Goal: Task Accomplishment & Management: Complete application form

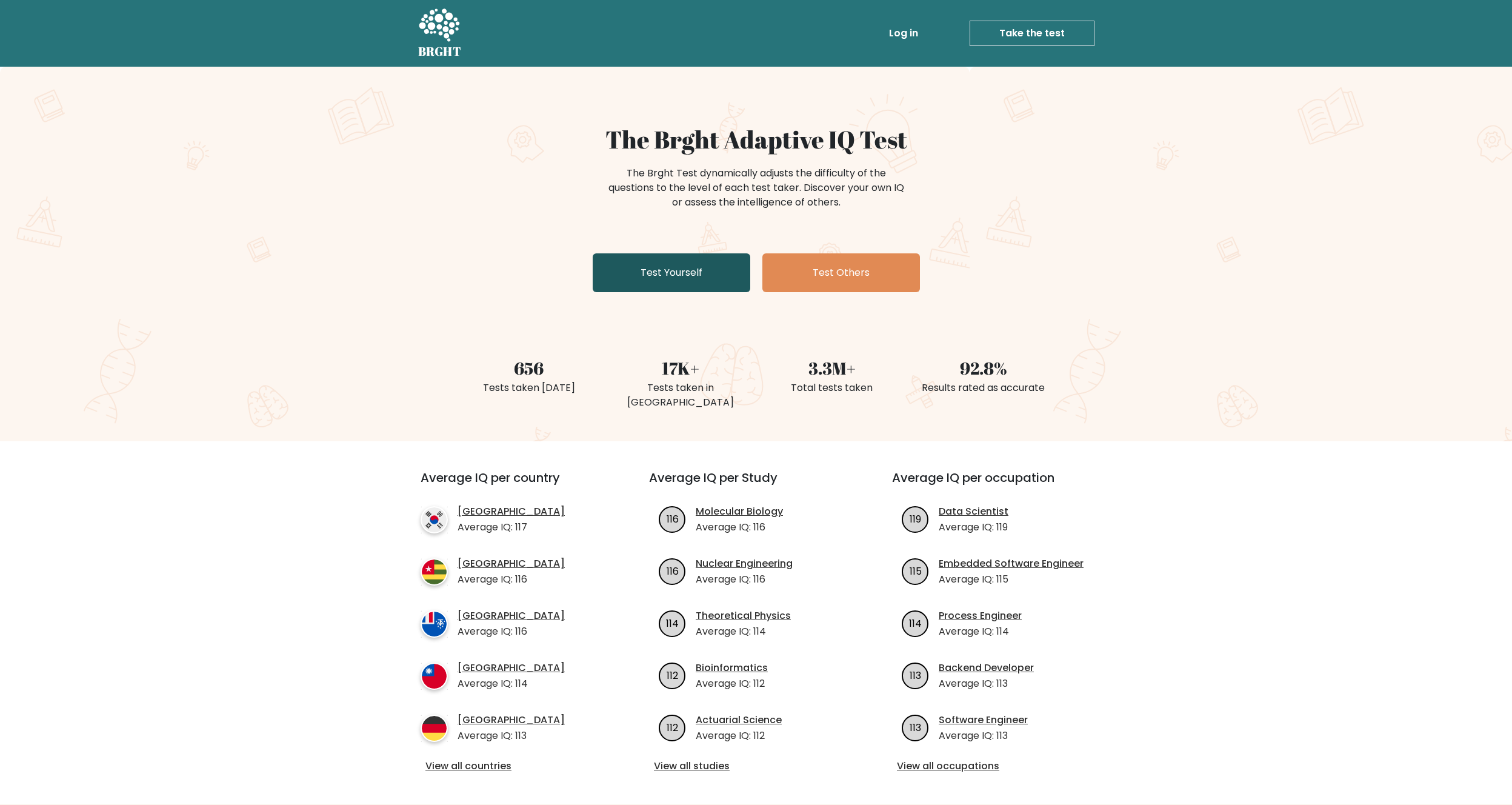
click at [736, 283] on link "Test Yourself" at bounding box center [672, 272] width 157 height 38
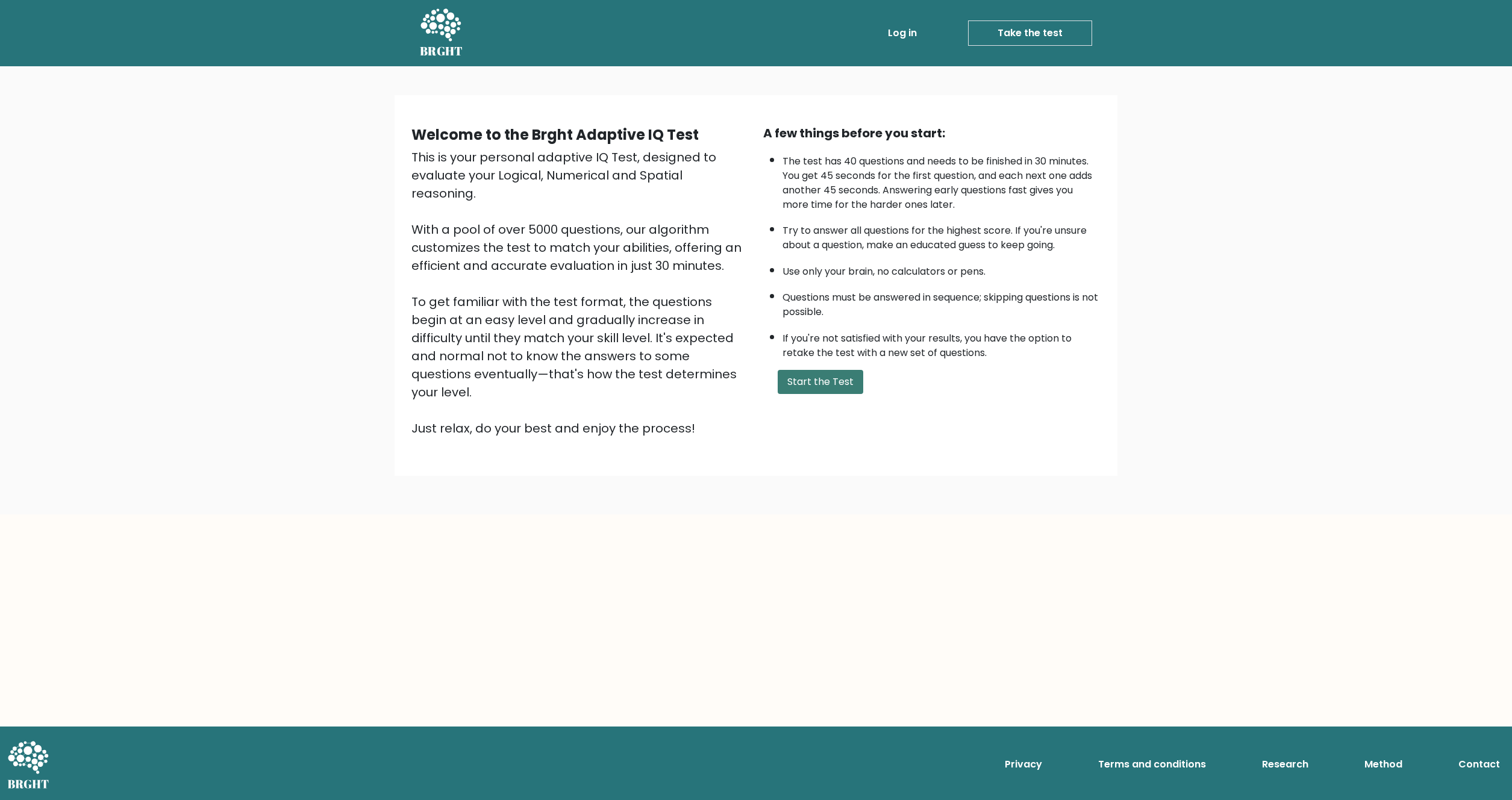
click at [817, 380] on button "Start the Test" at bounding box center [821, 381] width 86 height 24
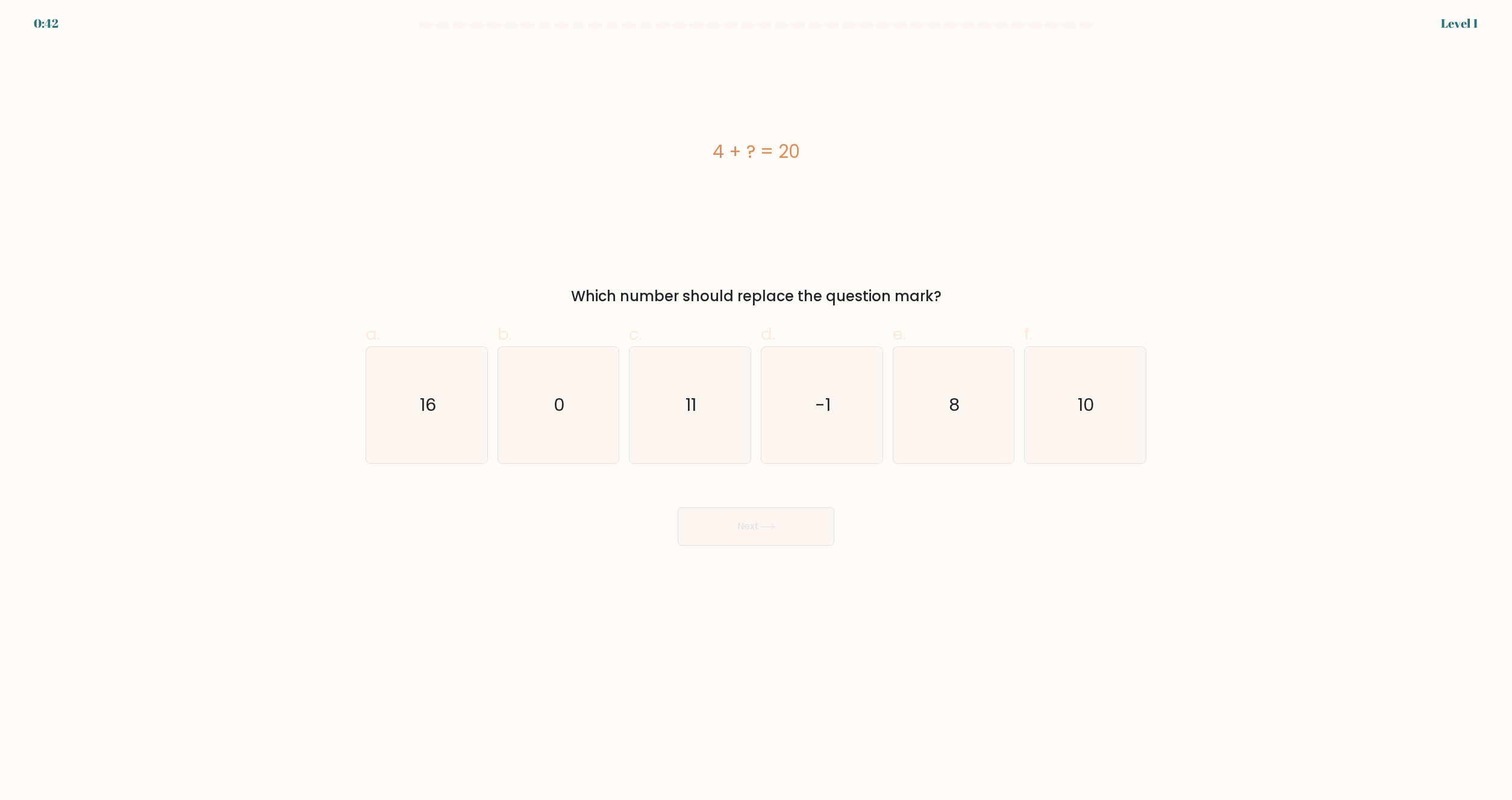
drag, startPoint x: 744, startPoint y: 295, endPoint x: 980, endPoint y: 306, distance: 236.3
click at [974, 306] on div "Which number should replace the question mark?" at bounding box center [756, 297] width 766 height 21
click at [981, 305] on div "Which number should replace the question mark?" at bounding box center [756, 297] width 766 height 21
click at [469, 380] on icon "16" at bounding box center [427, 404] width 116 height 116
click at [756, 400] on input "a. 16" at bounding box center [756, 404] width 1 height 8
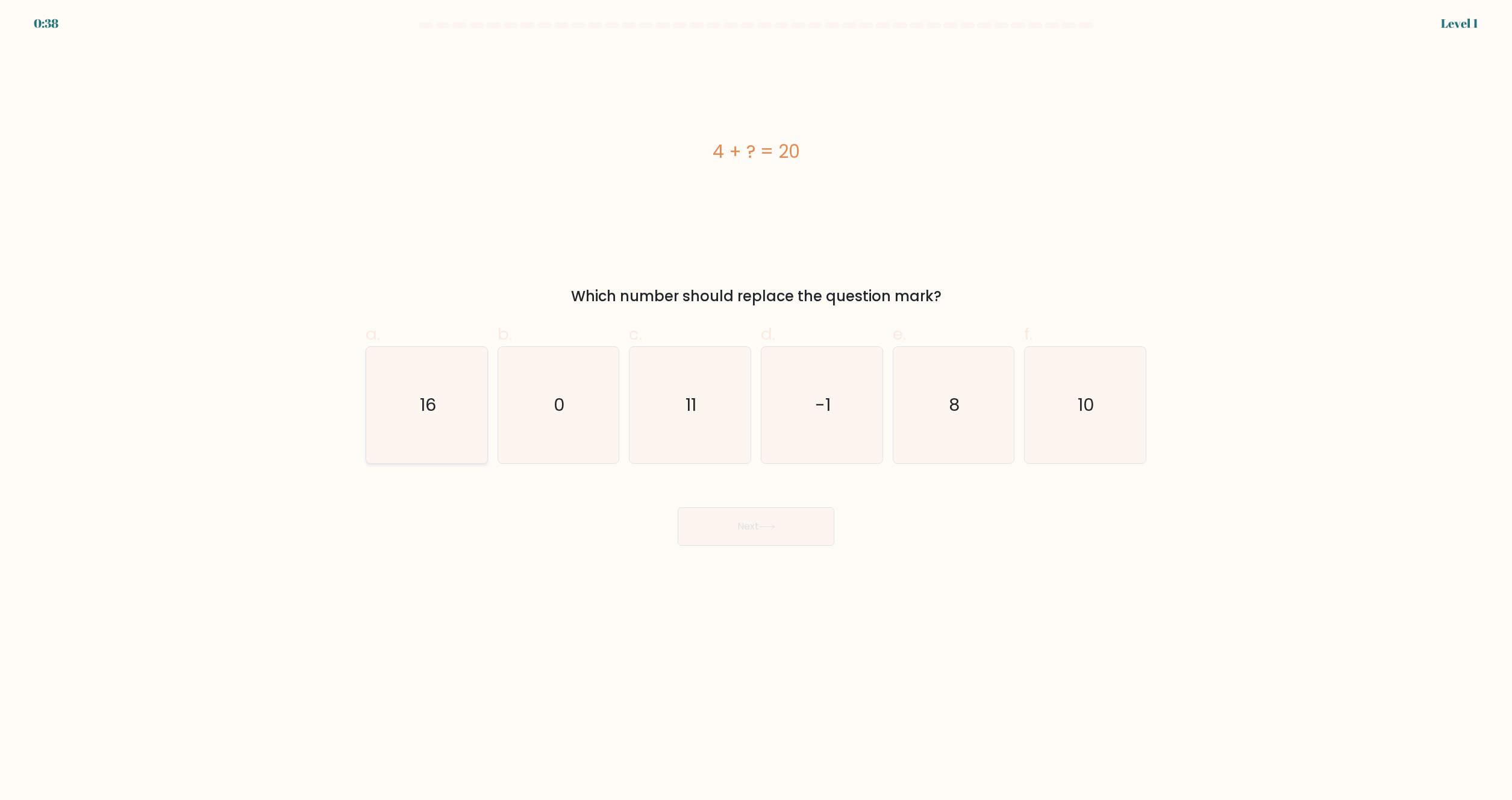
radio input "true"
click at [736, 539] on button "Next" at bounding box center [756, 526] width 156 height 38
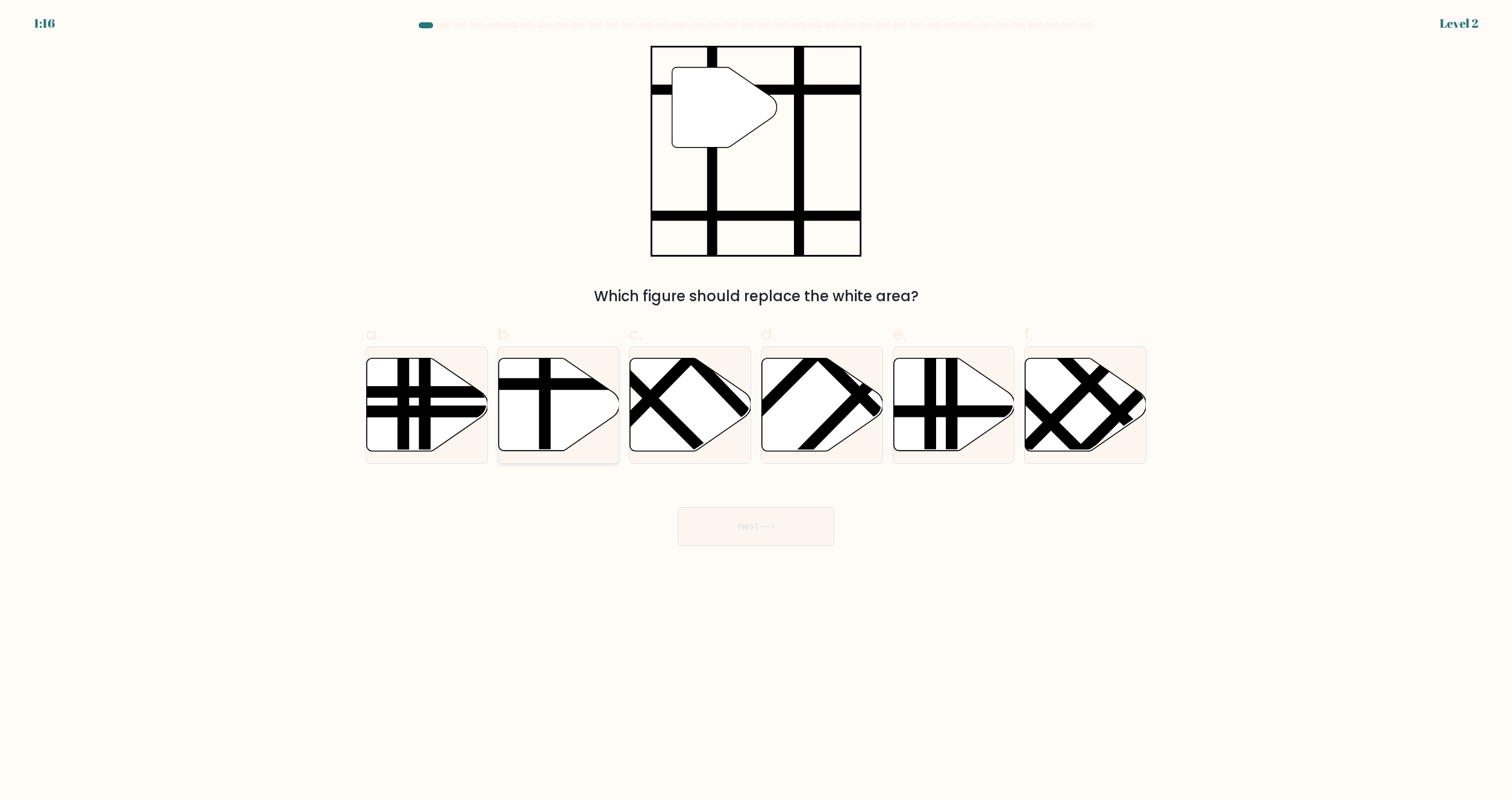
click at [538, 407] on icon at bounding box center [558, 404] width 121 height 93
click at [756, 407] on input "b." at bounding box center [756, 404] width 1 height 8
radio input "true"
click at [757, 520] on button "Next" at bounding box center [756, 526] width 156 height 38
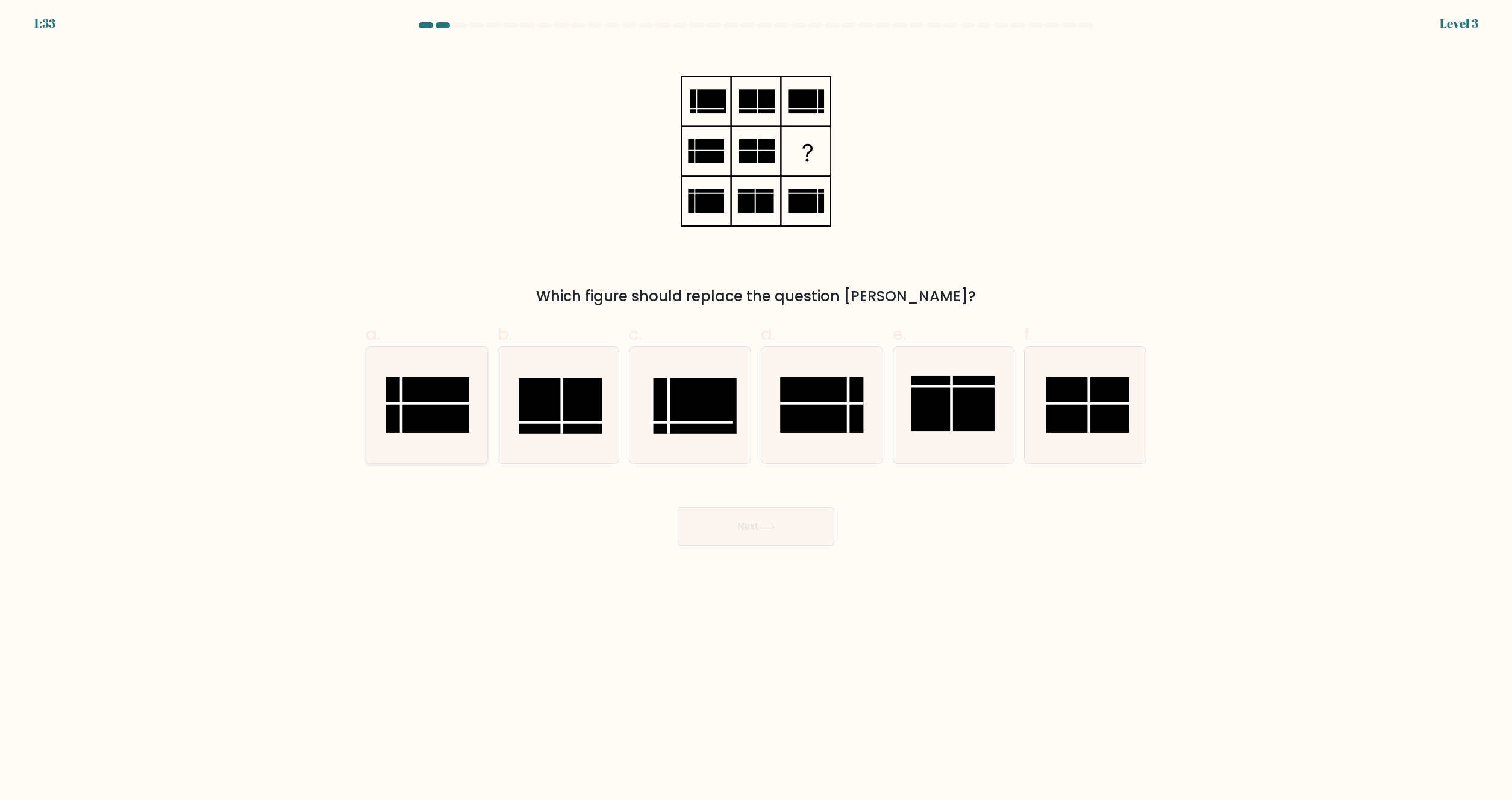
click at [433, 393] on rect at bounding box center [427, 404] width 83 height 56
click at [756, 400] on input "a." at bounding box center [756, 404] width 1 height 8
radio input "true"
click at [750, 523] on button "Next" at bounding box center [756, 526] width 156 height 38
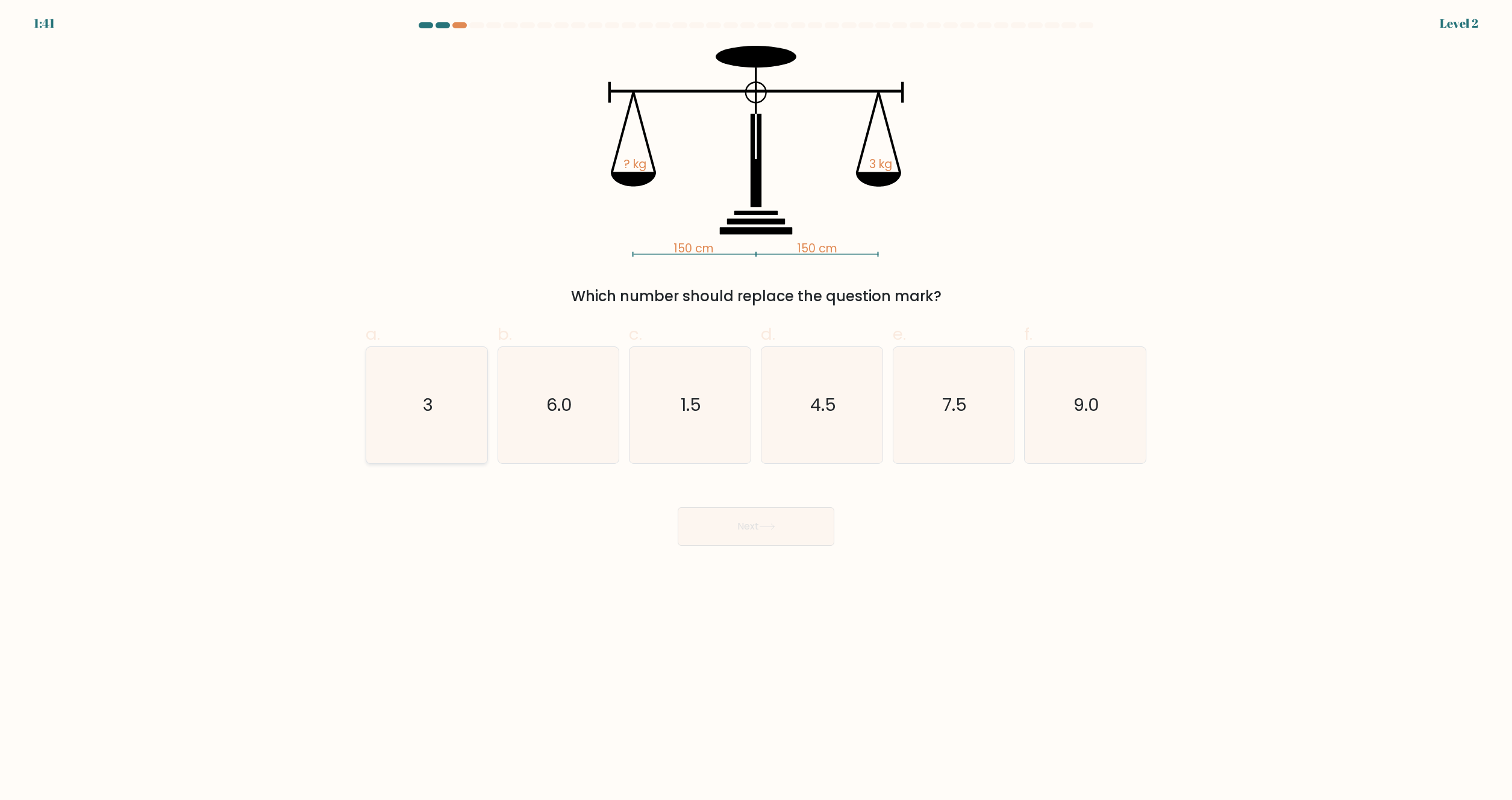
click at [451, 387] on icon "3" at bounding box center [427, 404] width 116 height 116
click at [756, 400] on input "a. 3" at bounding box center [756, 404] width 1 height 8
radio input "true"
click at [552, 375] on icon "6.0" at bounding box center [557, 404] width 116 height 116
click at [756, 400] on input "b. 6.0" at bounding box center [756, 404] width 1 height 8
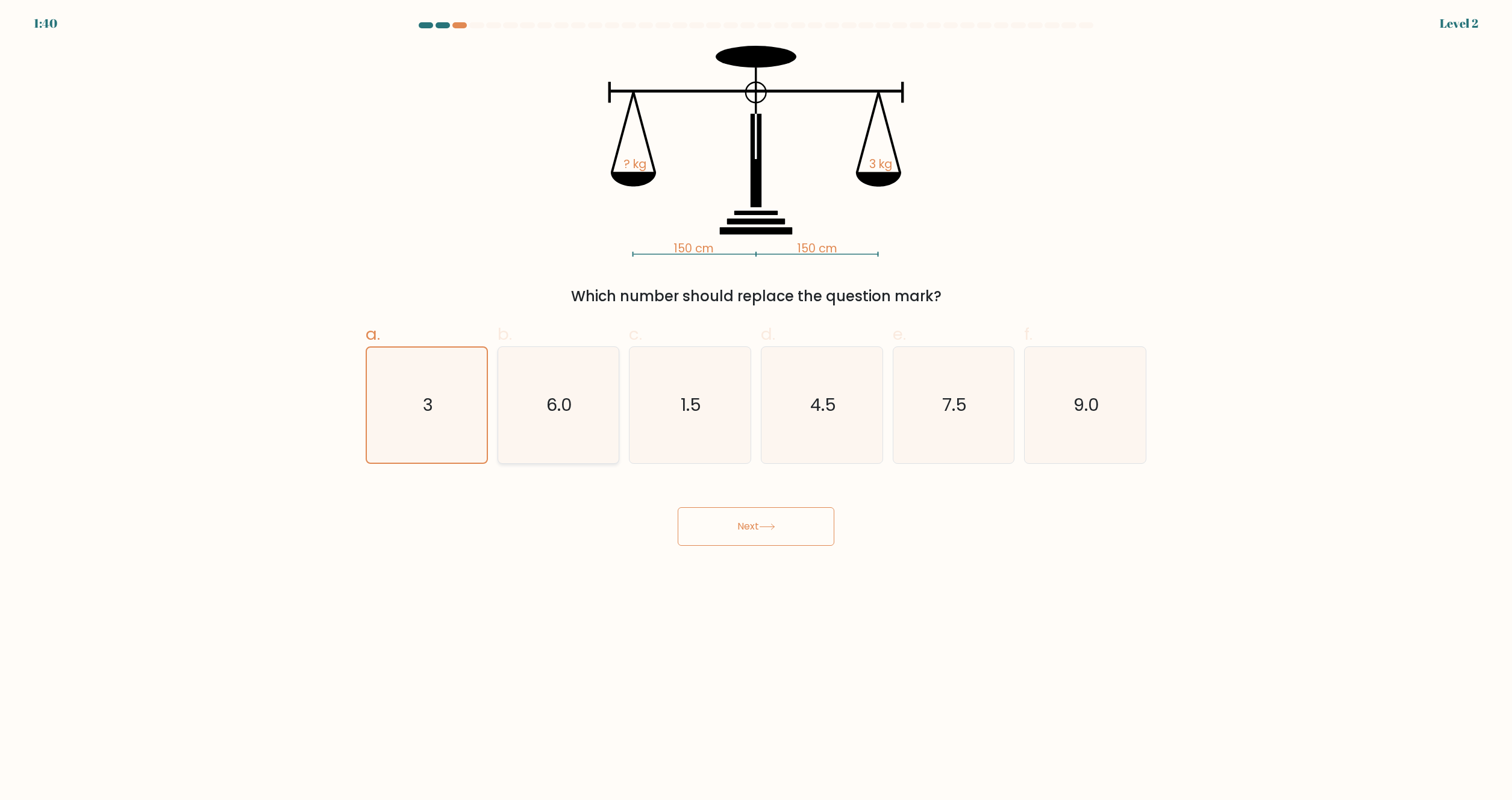
radio input "true"
click at [662, 379] on icon "1.5" at bounding box center [689, 404] width 116 height 116
click at [756, 400] on input "c. 1.5" at bounding box center [756, 404] width 1 height 8
radio input "true"
click at [786, 394] on icon "4.5" at bounding box center [822, 404] width 116 height 116
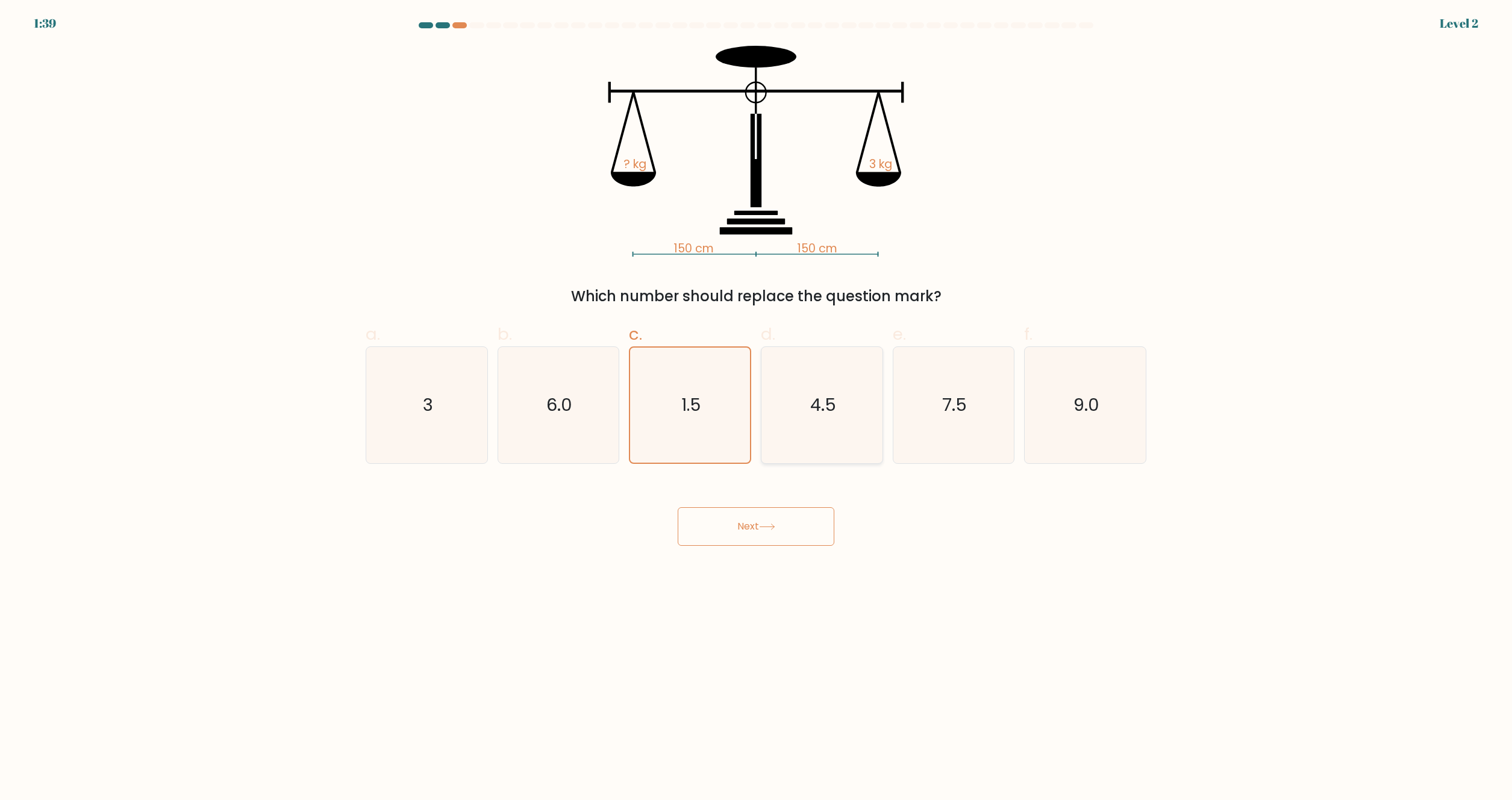
click at [756, 400] on input "d. 4.5" at bounding box center [756, 404] width 1 height 8
radio input "true"
click at [904, 399] on icon "7.5" at bounding box center [953, 404] width 116 height 116
click at [756, 400] on input "e. 7.5" at bounding box center [756, 404] width 1 height 8
radio input "true"
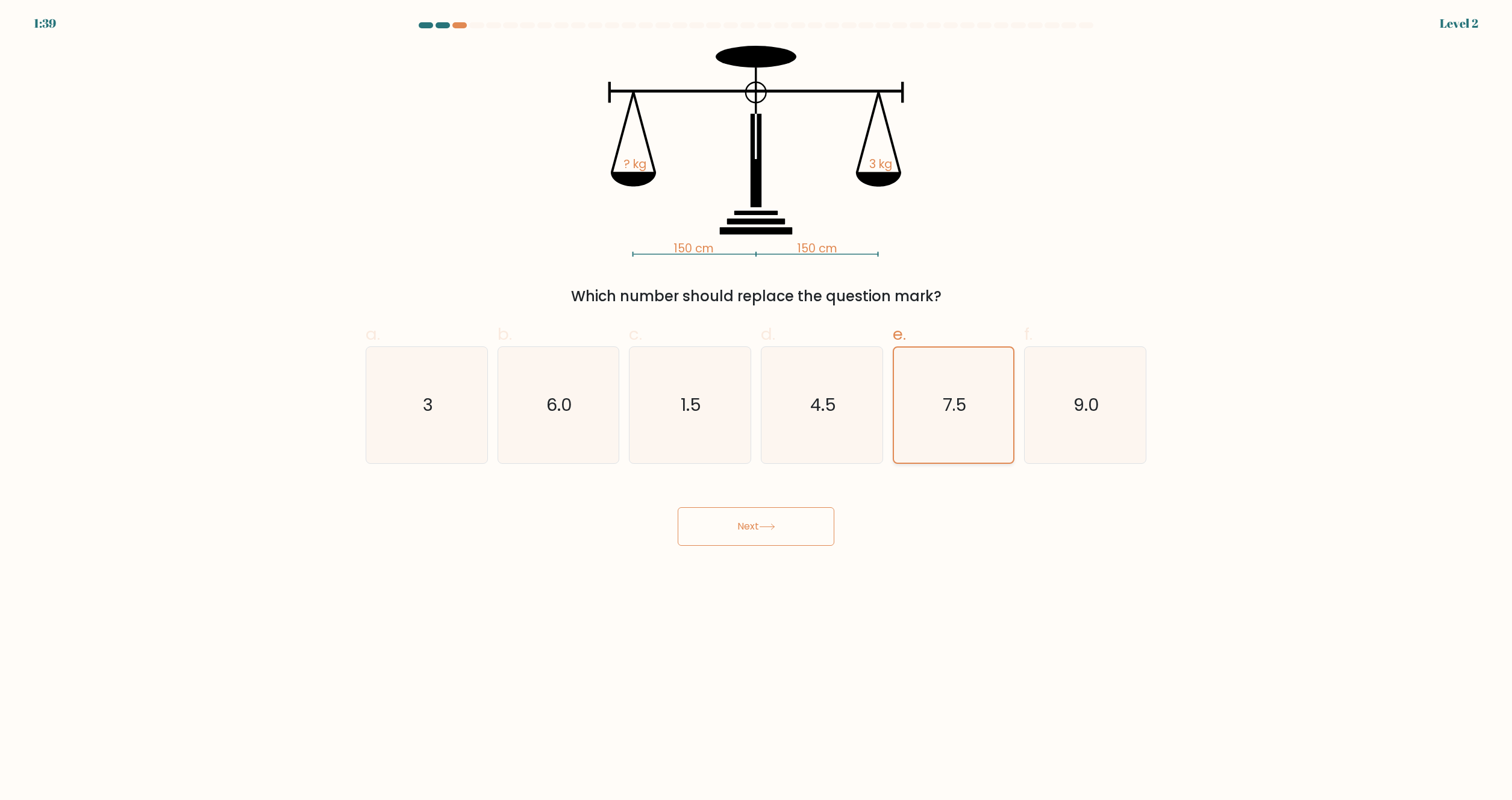
click at [990, 394] on icon "7.5" at bounding box center [954, 405] width 115 height 115
click at [756, 400] on input "e. 7.5" at bounding box center [756, 404] width 1 height 8
click at [1083, 397] on text "9.0" at bounding box center [1086, 405] width 26 height 24
click at [756, 400] on input "f. 9.0" at bounding box center [756, 404] width 1 height 8
radio input "true"
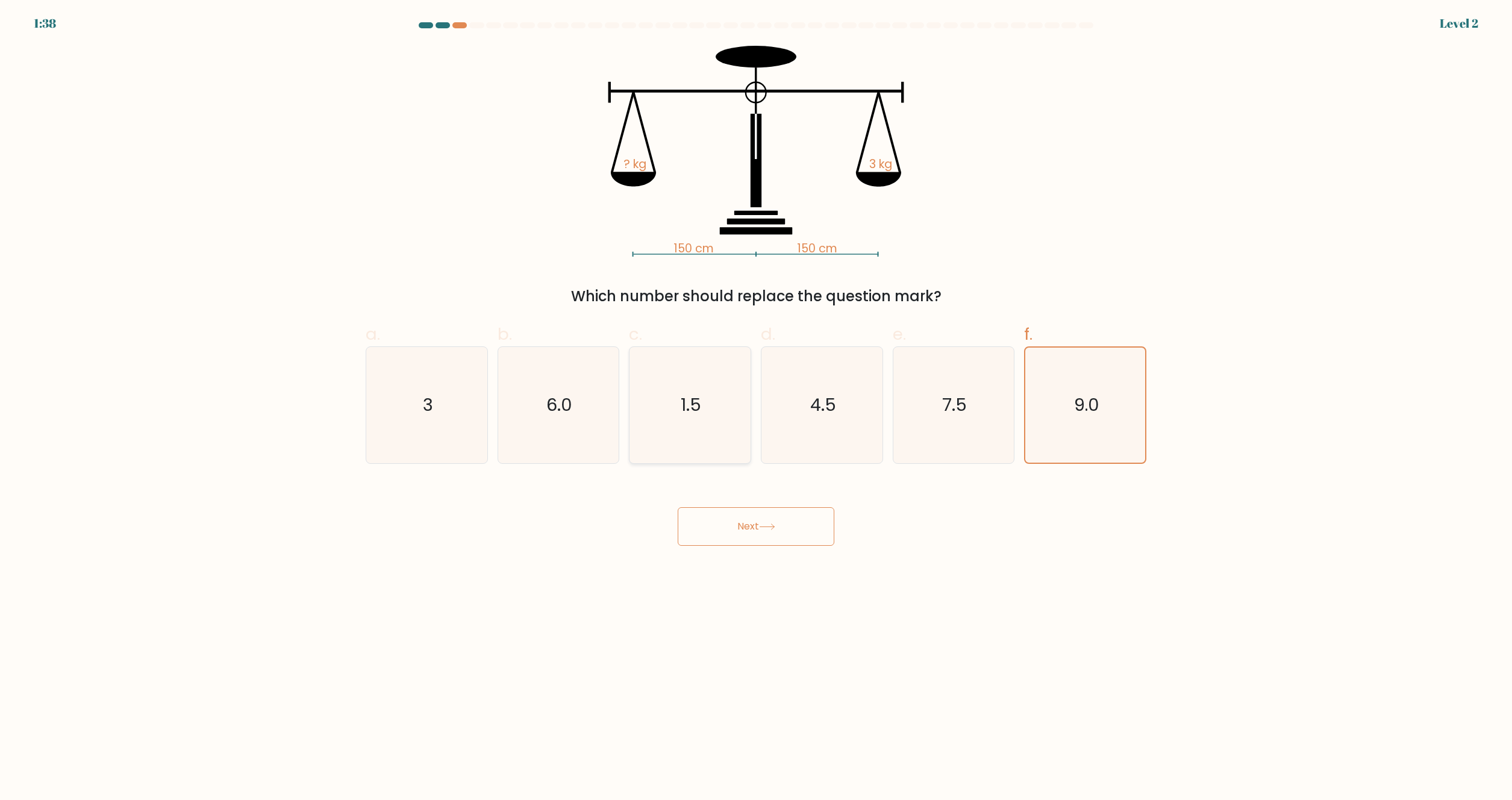
click at [717, 398] on icon "1.5" at bounding box center [689, 404] width 116 height 116
click at [756, 400] on input "c. 1.5" at bounding box center [756, 404] width 1 height 8
radio input "true"
drag, startPoint x: 526, startPoint y: 394, endPoint x: 464, endPoint y: 389, distance: 62.2
click at [519, 392] on icon "6.0" at bounding box center [557, 404] width 116 height 116
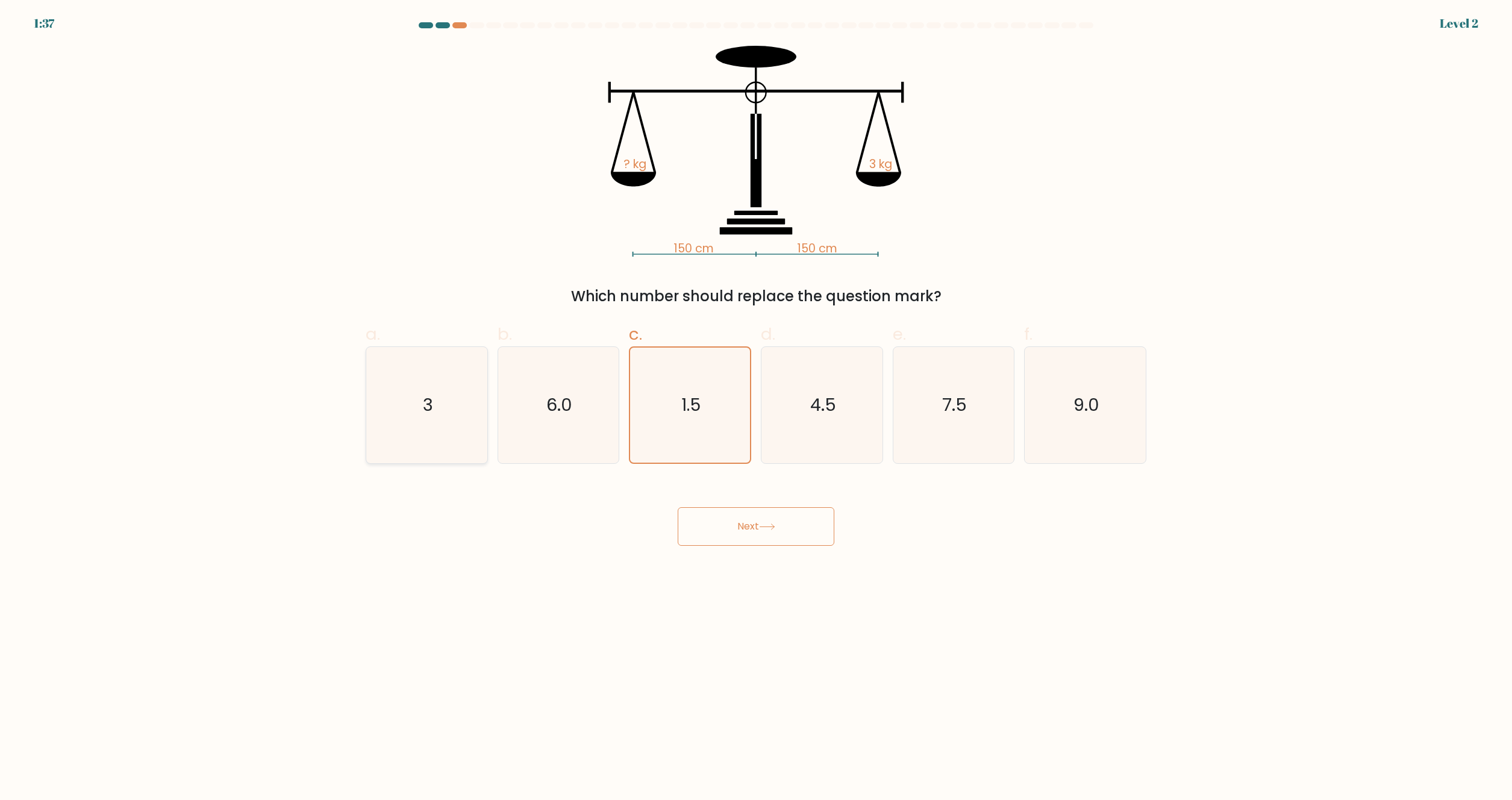
click at [449, 385] on icon "3" at bounding box center [427, 404] width 116 height 116
click at [756, 400] on input "a. 3" at bounding box center [756, 404] width 1 height 8
radio input "true"
click at [449, 385] on icon "3" at bounding box center [427, 405] width 115 height 115
click at [756, 400] on input "a. 3" at bounding box center [756, 404] width 1 height 8
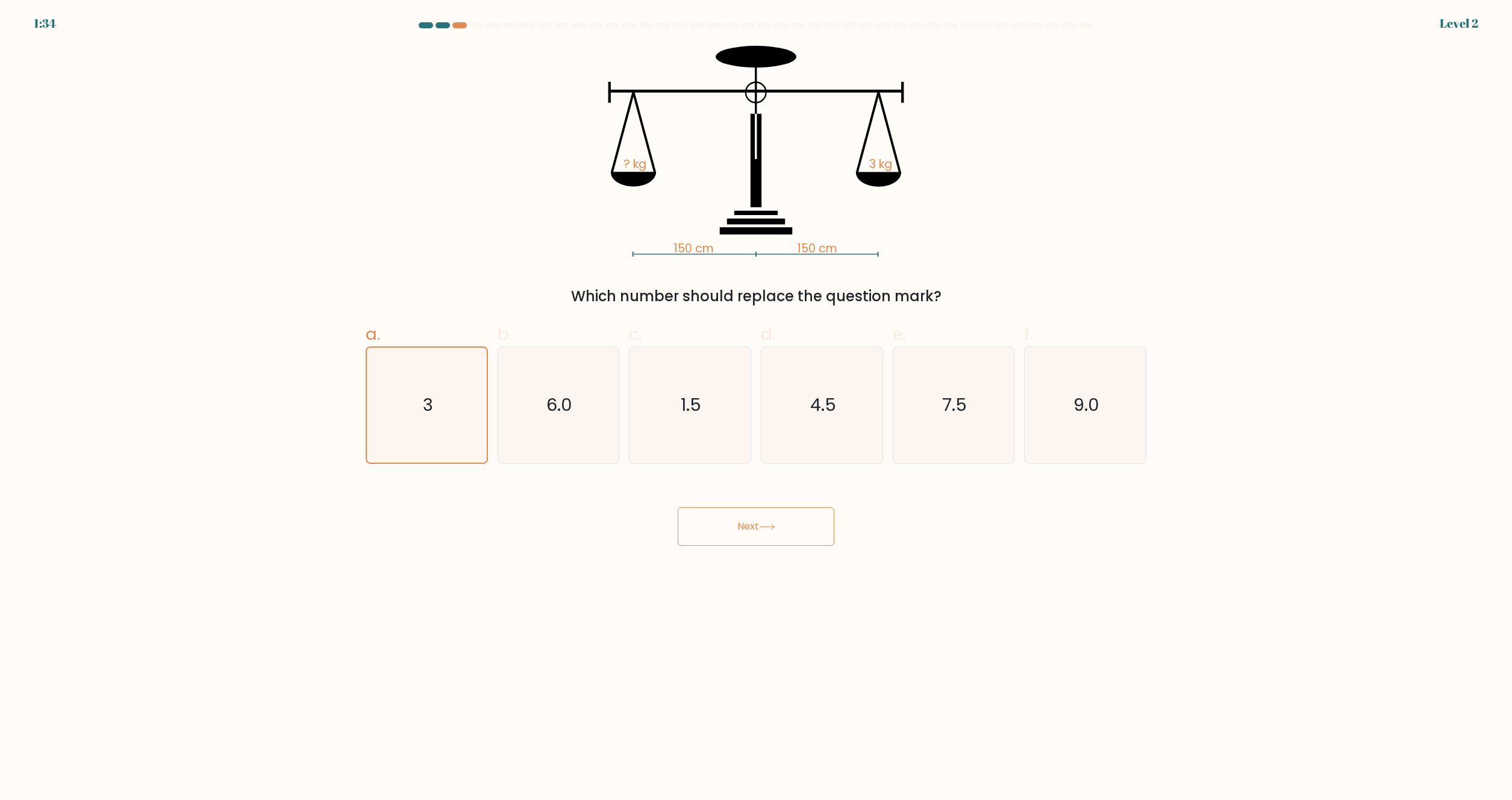
click at [816, 520] on button "Next" at bounding box center [756, 526] width 156 height 38
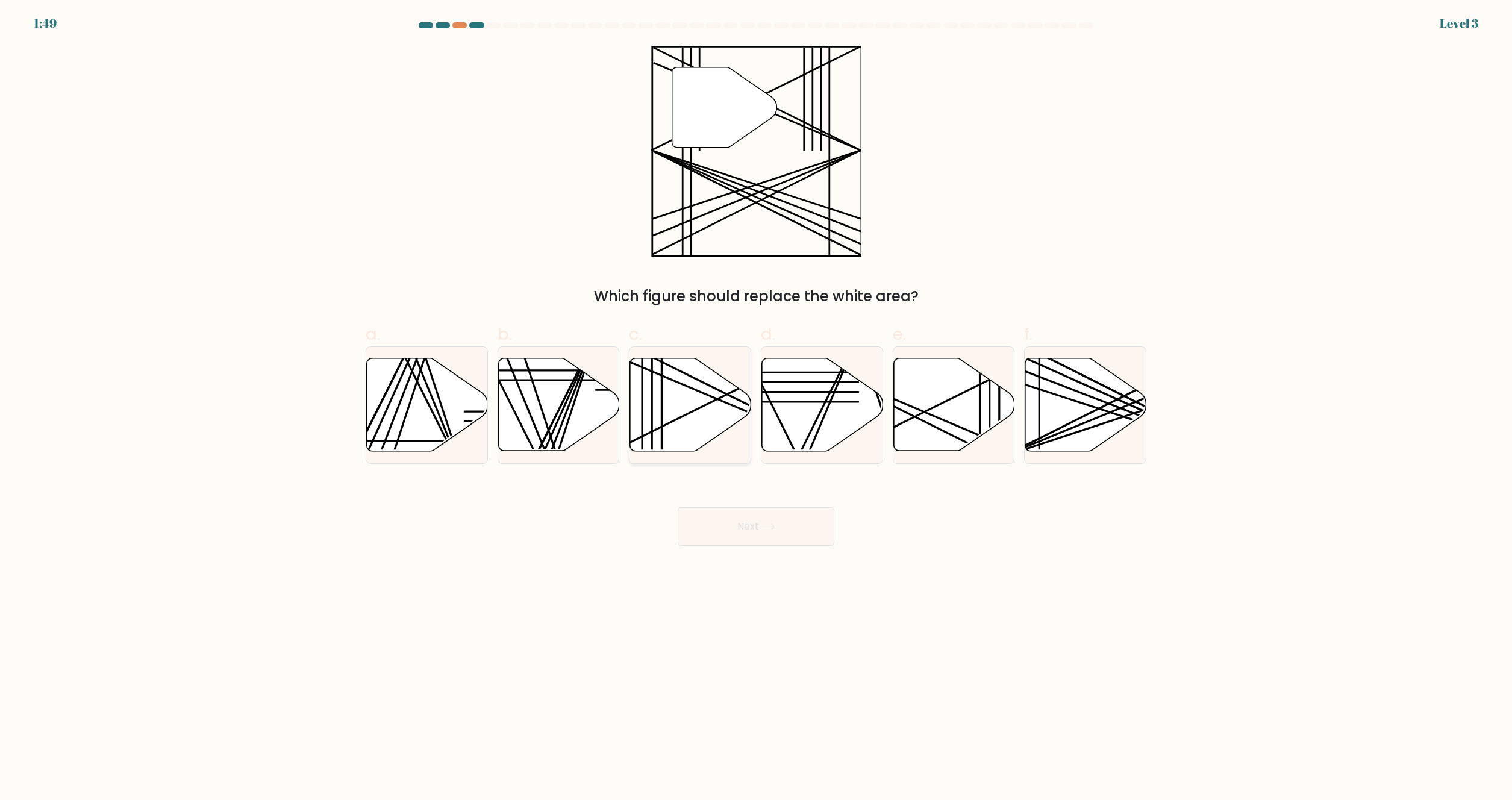
click at [683, 387] on icon at bounding box center [691, 404] width 121 height 93
click at [756, 400] on input "c." at bounding box center [756, 404] width 1 height 8
radio input "true"
click at [832, 534] on button "Next" at bounding box center [756, 526] width 156 height 38
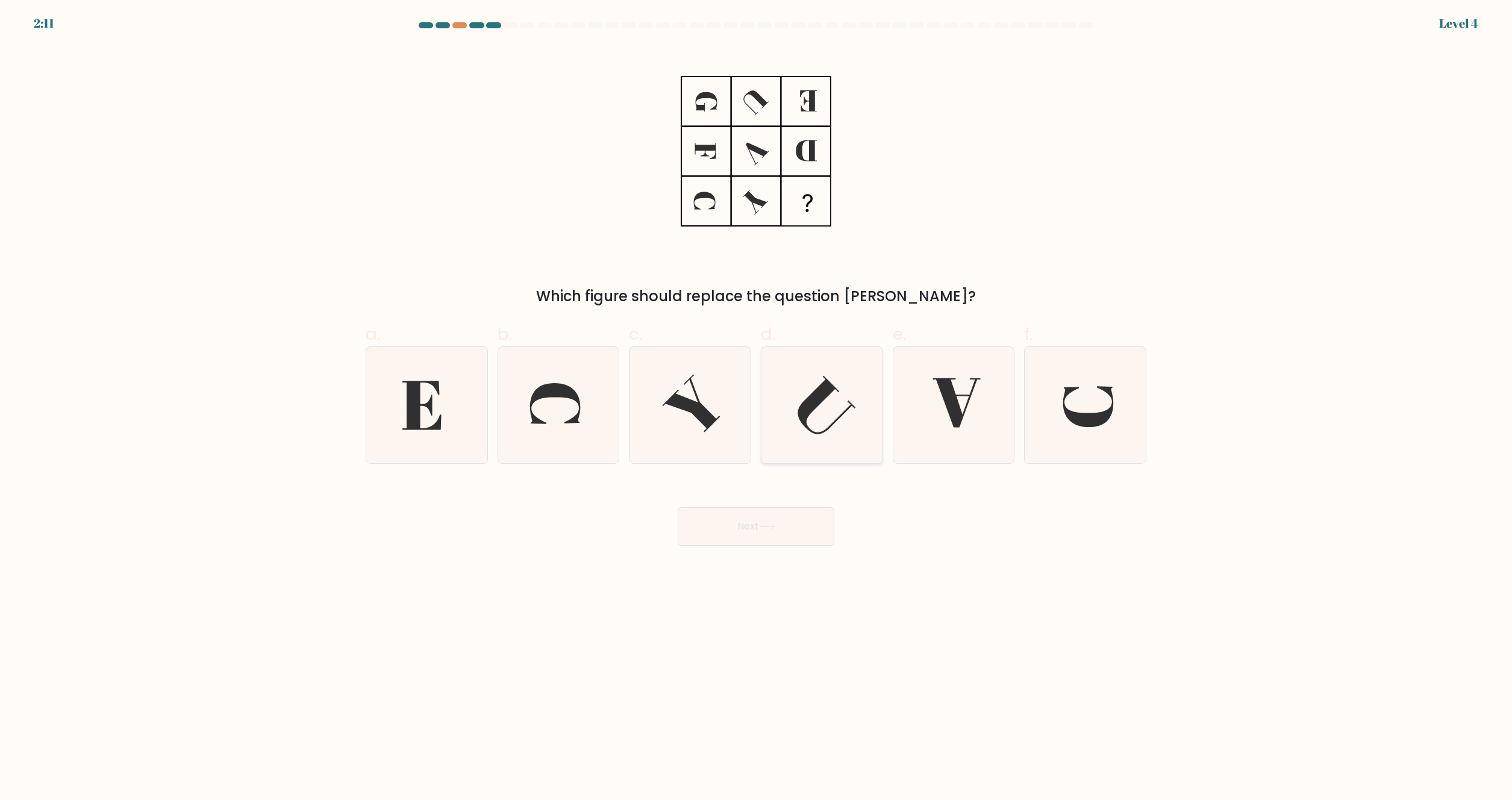
click at [825, 367] on icon at bounding box center [822, 404] width 116 height 116
click at [756, 400] on input "d." at bounding box center [756, 404] width 1 height 8
radio input "true"
click at [764, 521] on button "Next" at bounding box center [756, 526] width 156 height 38
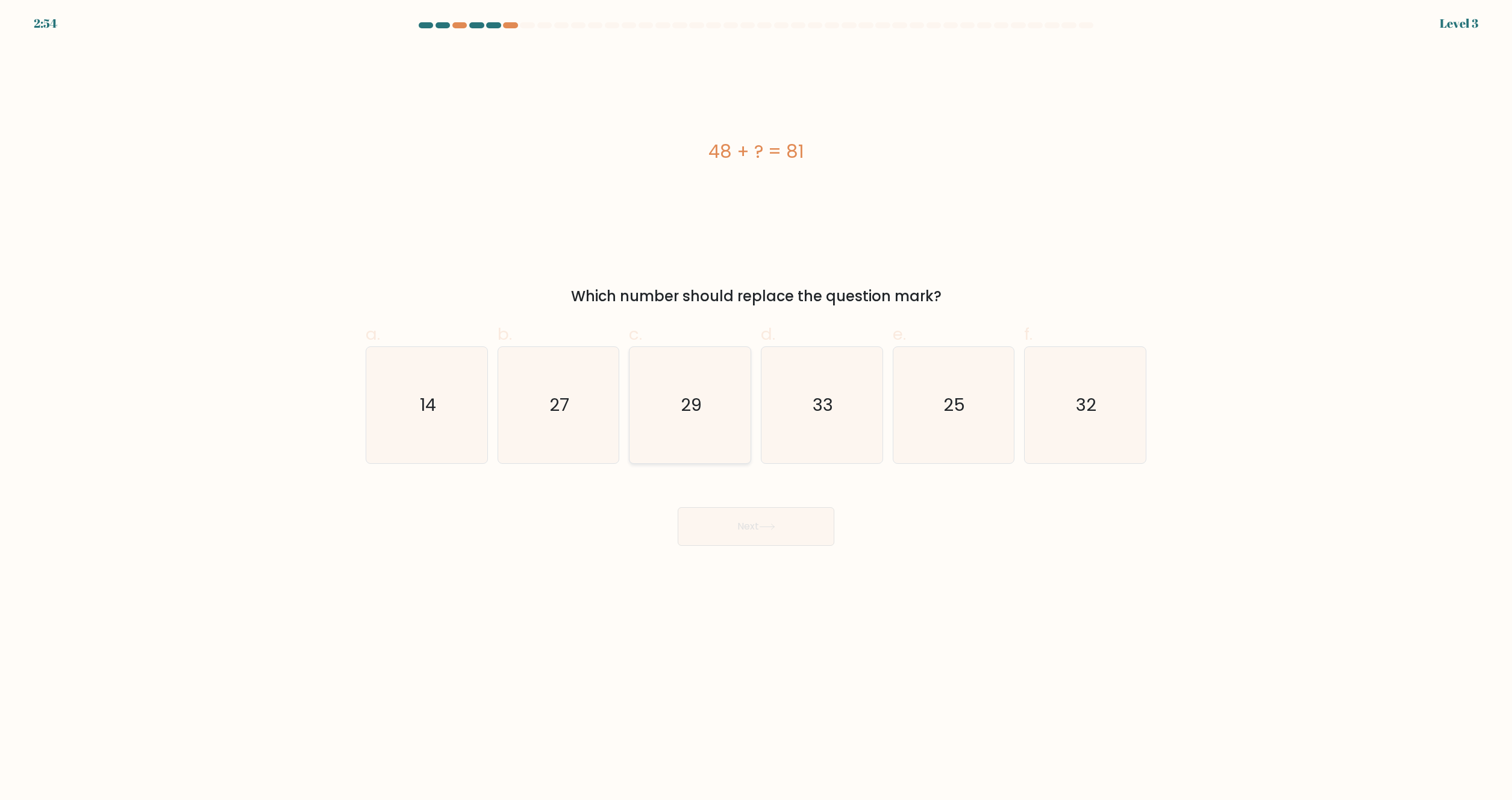
click at [695, 387] on icon "29" at bounding box center [689, 404] width 116 height 116
click at [756, 400] on input "c. 29" at bounding box center [756, 404] width 1 height 8
radio input "true"
click at [742, 512] on button "Next" at bounding box center [756, 526] width 156 height 38
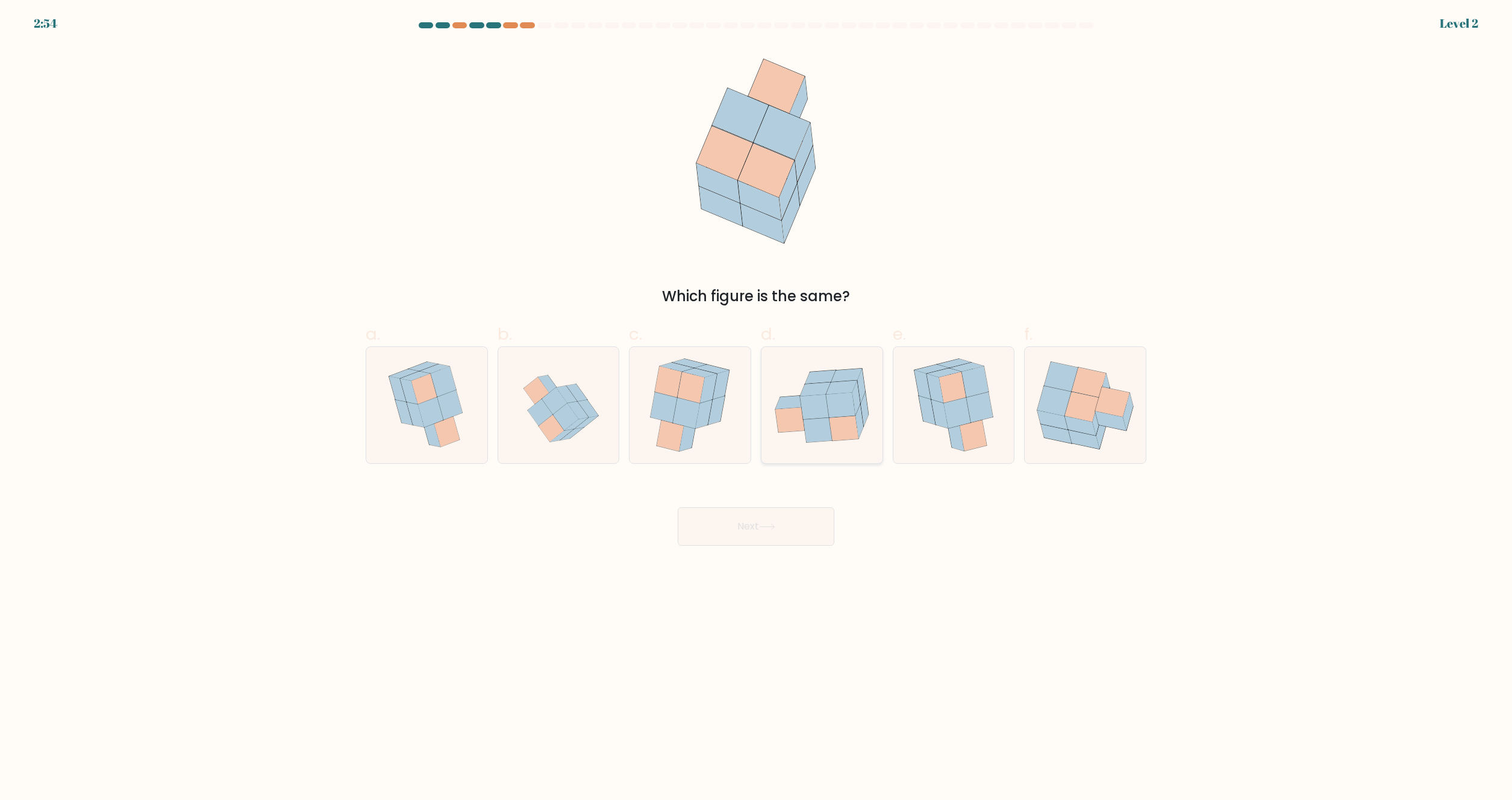
click at [778, 383] on icon at bounding box center [822, 405] width 121 height 98
click at [756, 400] on input "d." at bounding box center [756, 404] width 1 height 8
radio input "true"
click at [778, 504] on div "Next" at bounding box center [756, 511] width 796 height 67
drag, startPoint x: 848, startPoint y: 418, endPoint x: 781, endPoint y: 523, distance: 124.6
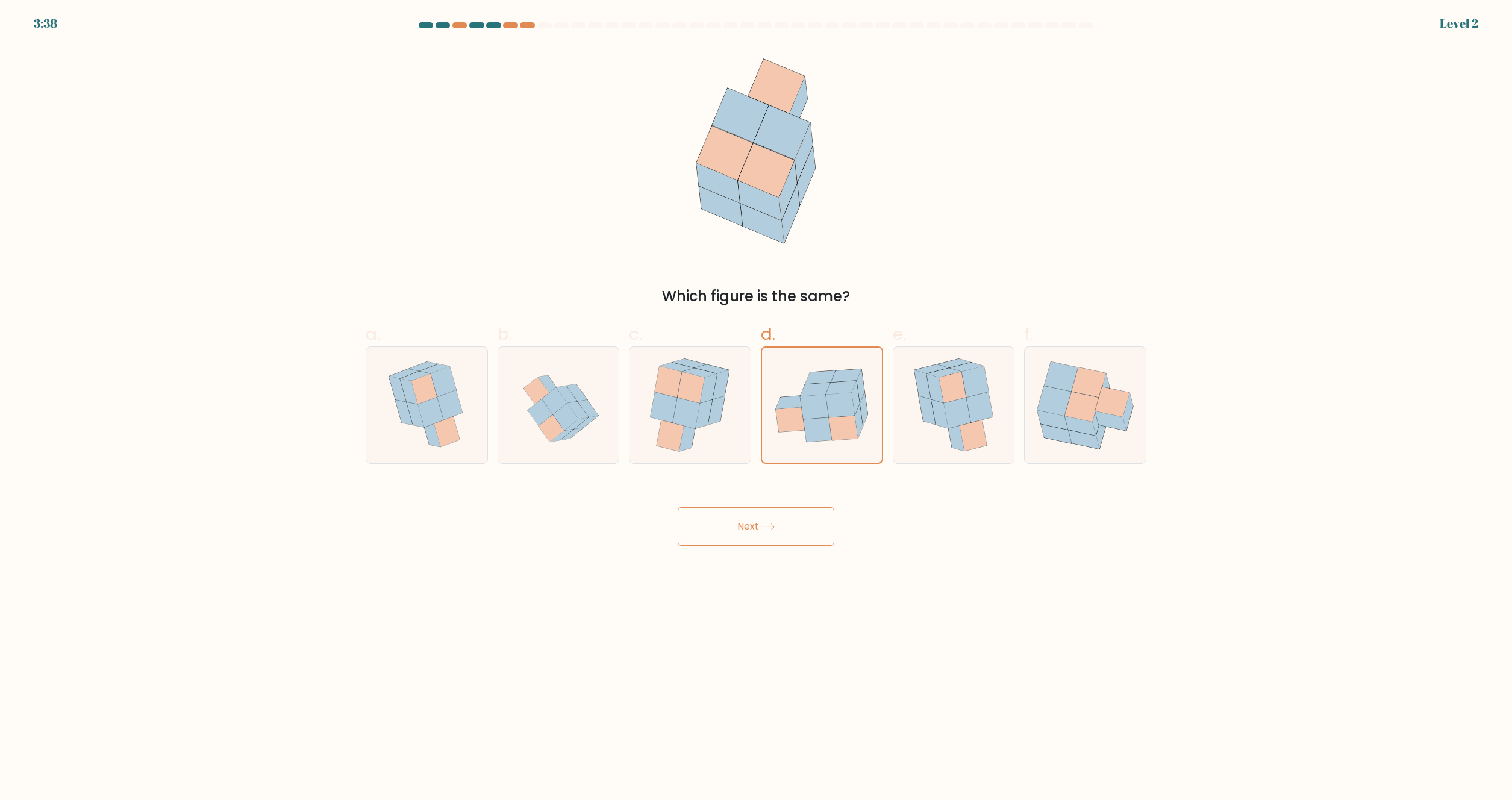
click at [840, 431] on icon at bounding box center [843, 427] width 29 height 24
click at [756, 408] on input "d." at bounding box center [756, 404] width 1 height 8
click at [791, 521] on button "Next" at bounding box center [756, 526] width 156 height 38
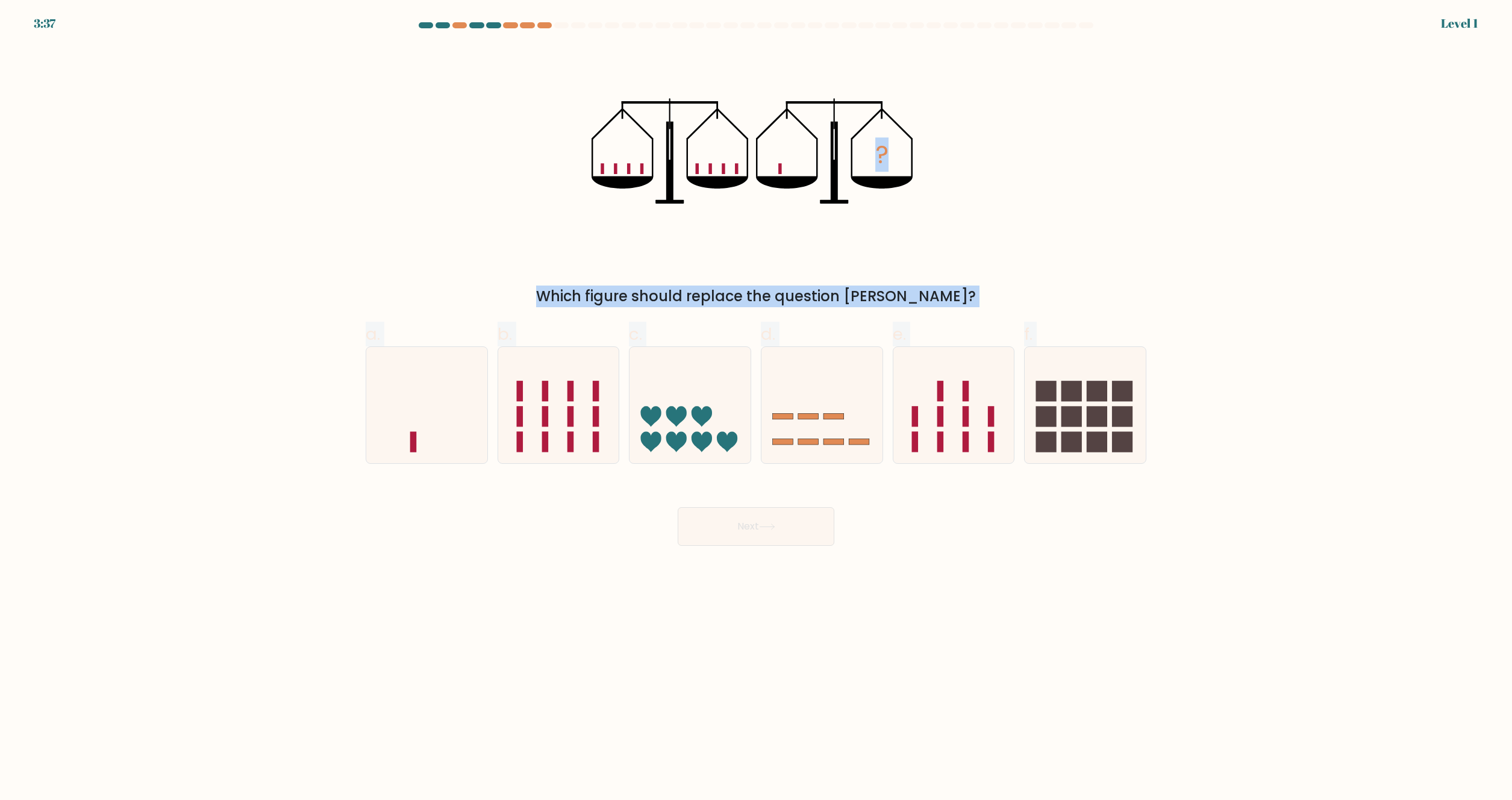
click at [762, 521] on button "Next" at bounding box center [756, 526] width 156 height 38
click at [736, 398] on icon at bounding box center [690, 405] width 121 height 100
click at [756, 400] on input "c." at bounding box center [756, 404] width 1 height 8
radio input "true"
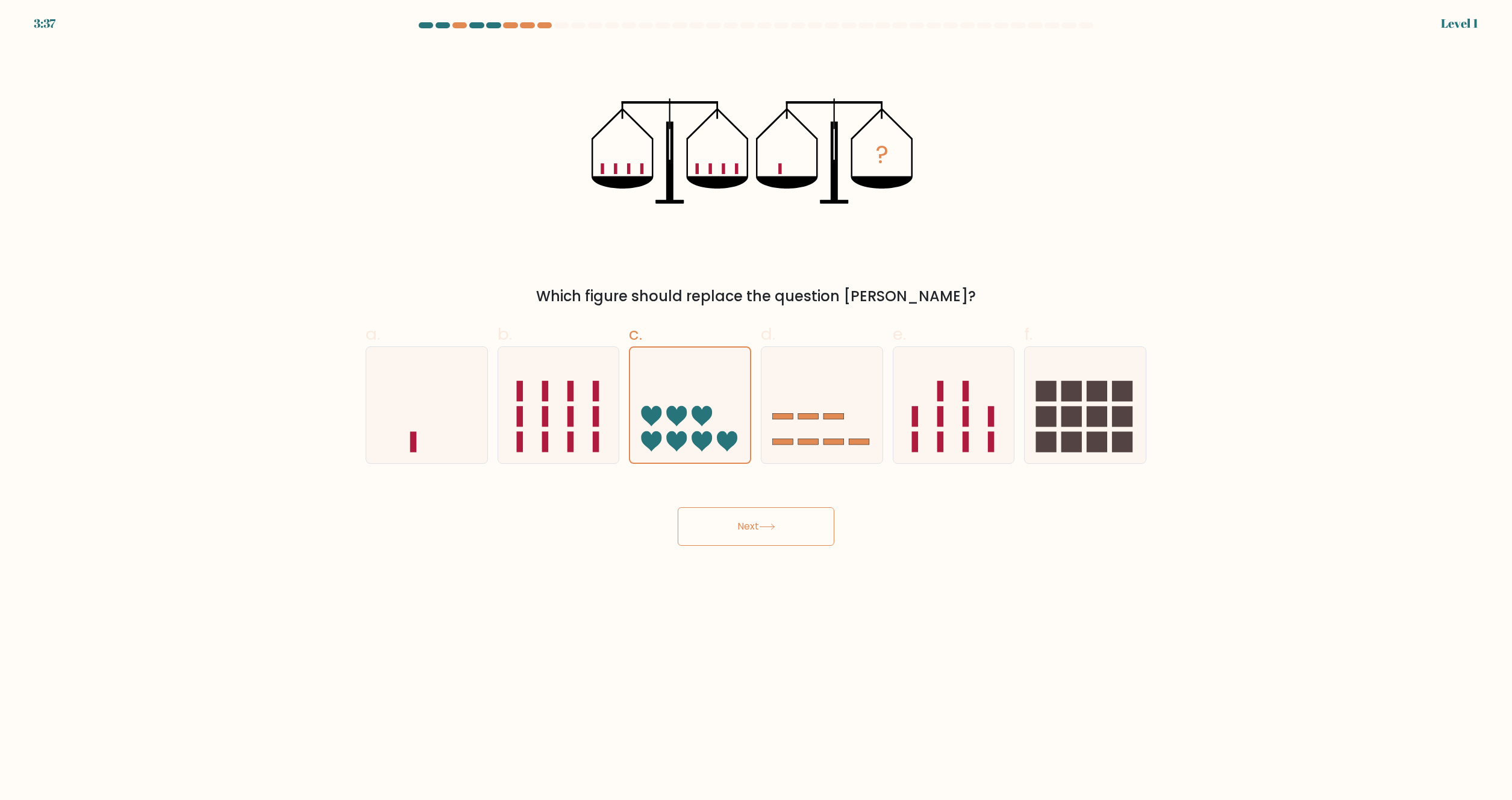
click at [757, 508] on button "Next" at bounding box center [756, 526] width 156 height 38
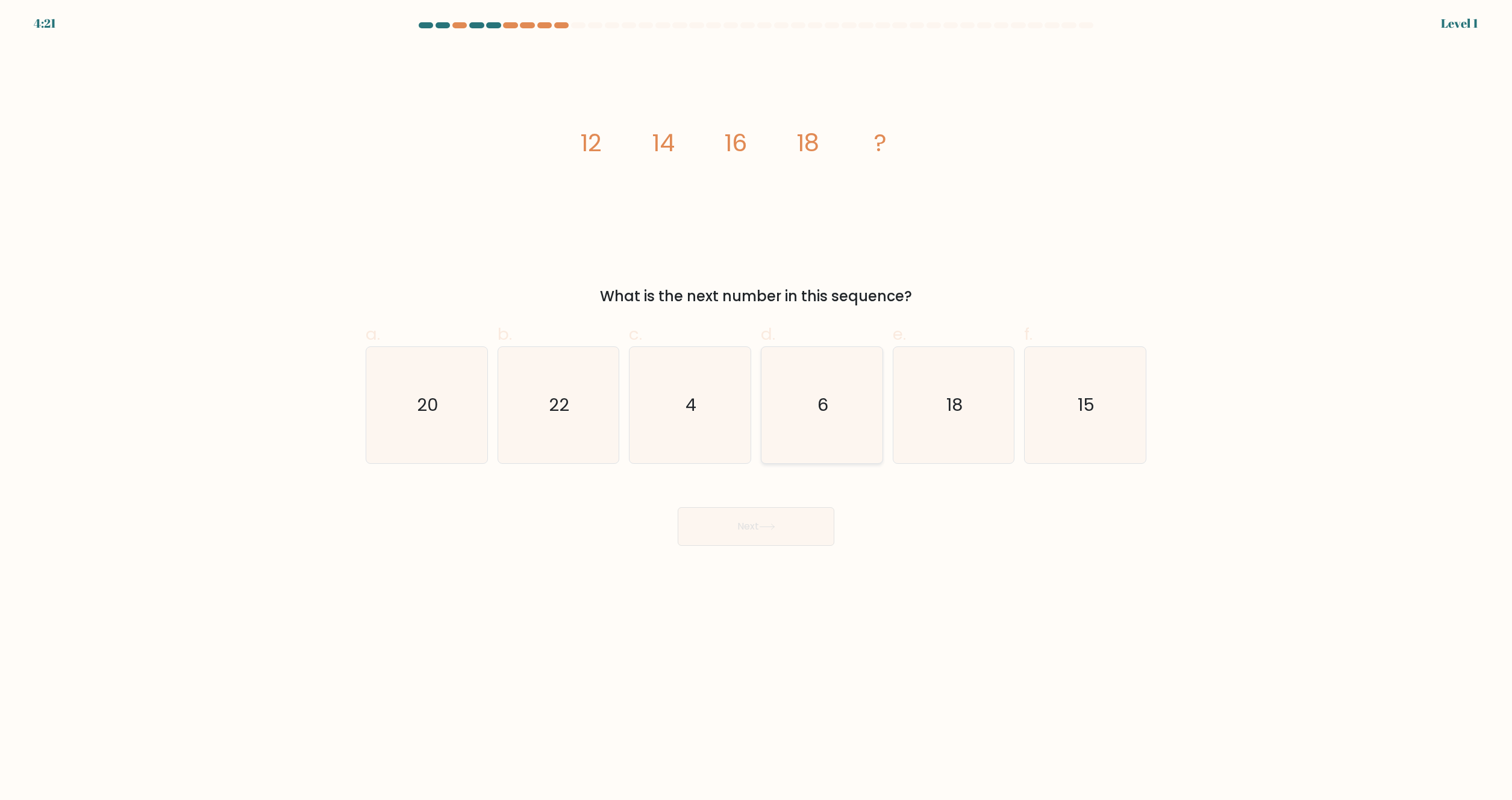
click at [780, 425] on icon "6" at bounding box center [822, 404] width 116 height 116
click at [756, 408] on input "d. 6" at bounding box center [756, 404] width 1 height 8
radio input "true"
click at [757, 503] on div "Next" at bounding box center [756, 511] width 796 height 67
click at [738, 513] on button "Next" at bounding box center [756, 526] width 156 height 38
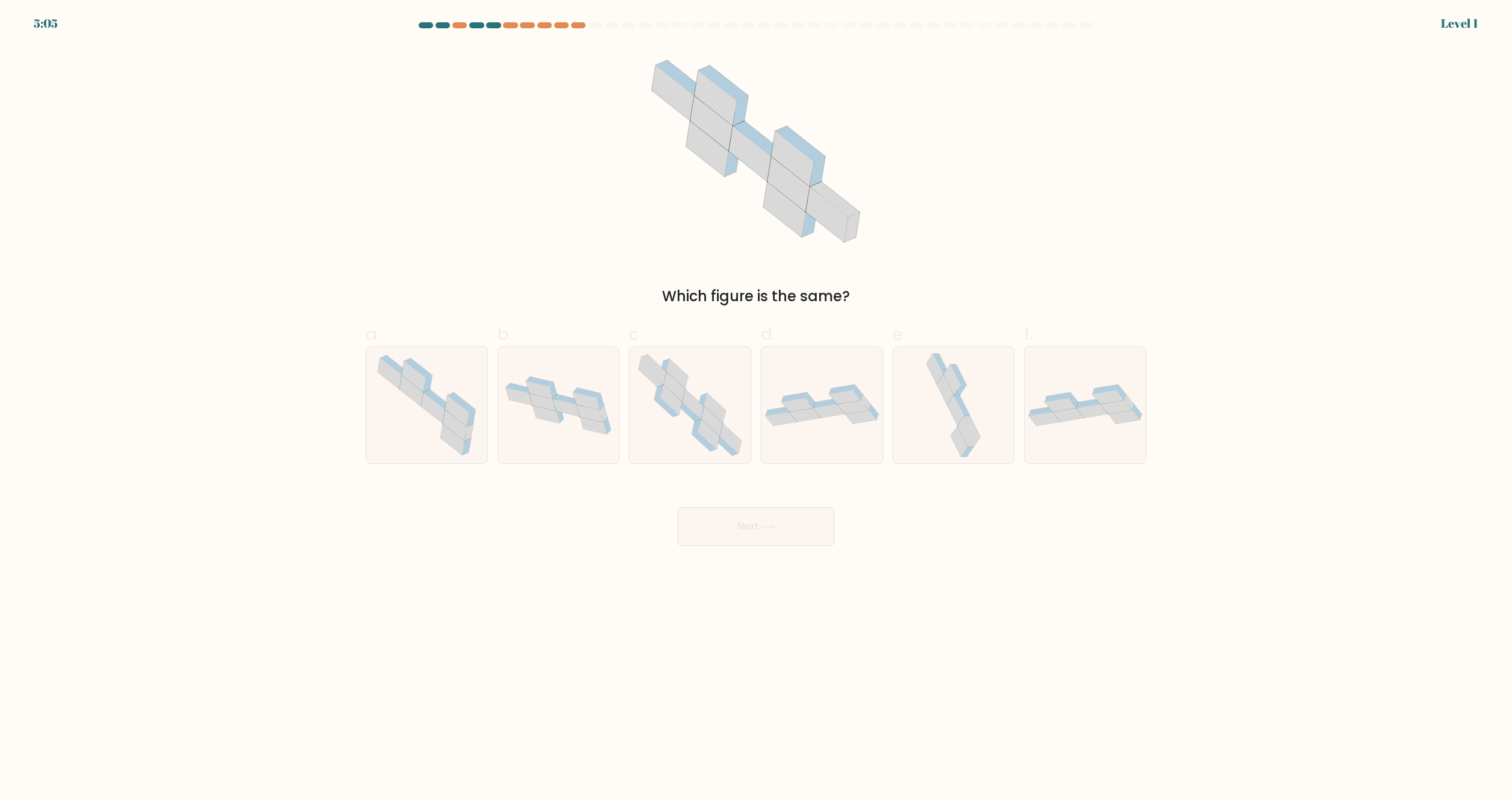
click at [643, 407] on icon at bounding box center [690, 404] width 119 height 116
click at [756, 407] on input "c." at bounding box center [756, 404] width 1 height 8
radio input "true"
click at [759, 513] on button "Next" at bounding box center [756, 526] width 156 height 38
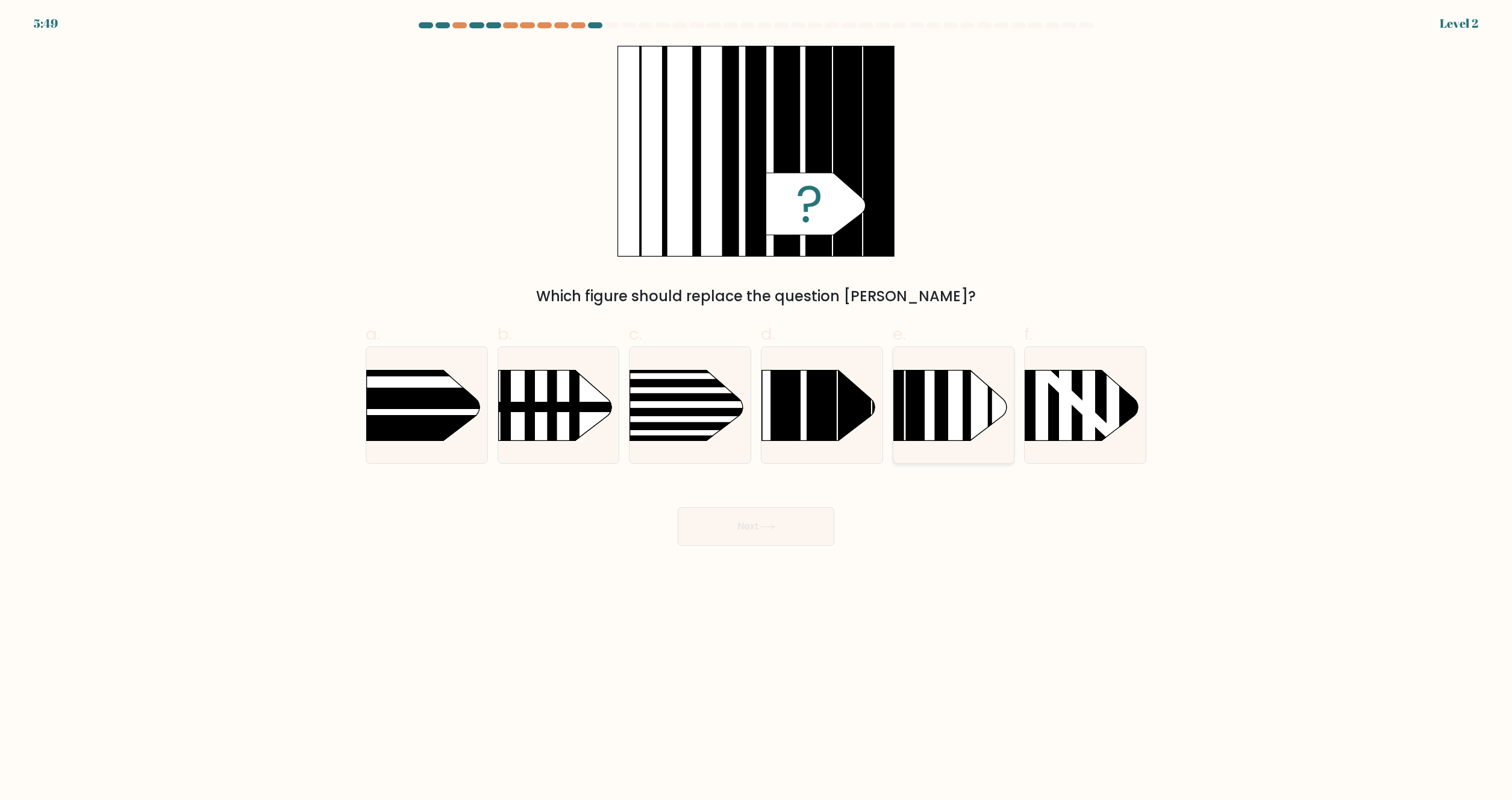
click at [935, 407] on g at bounding box center [952, 405] width 117 height 71
click at [756, 407] on input "e." at bounding box center [756, 404] width 1 height 8
radio input "true"
click at [770, 519] on button "Next" at bounding box center [756, 526] width 156 height 38
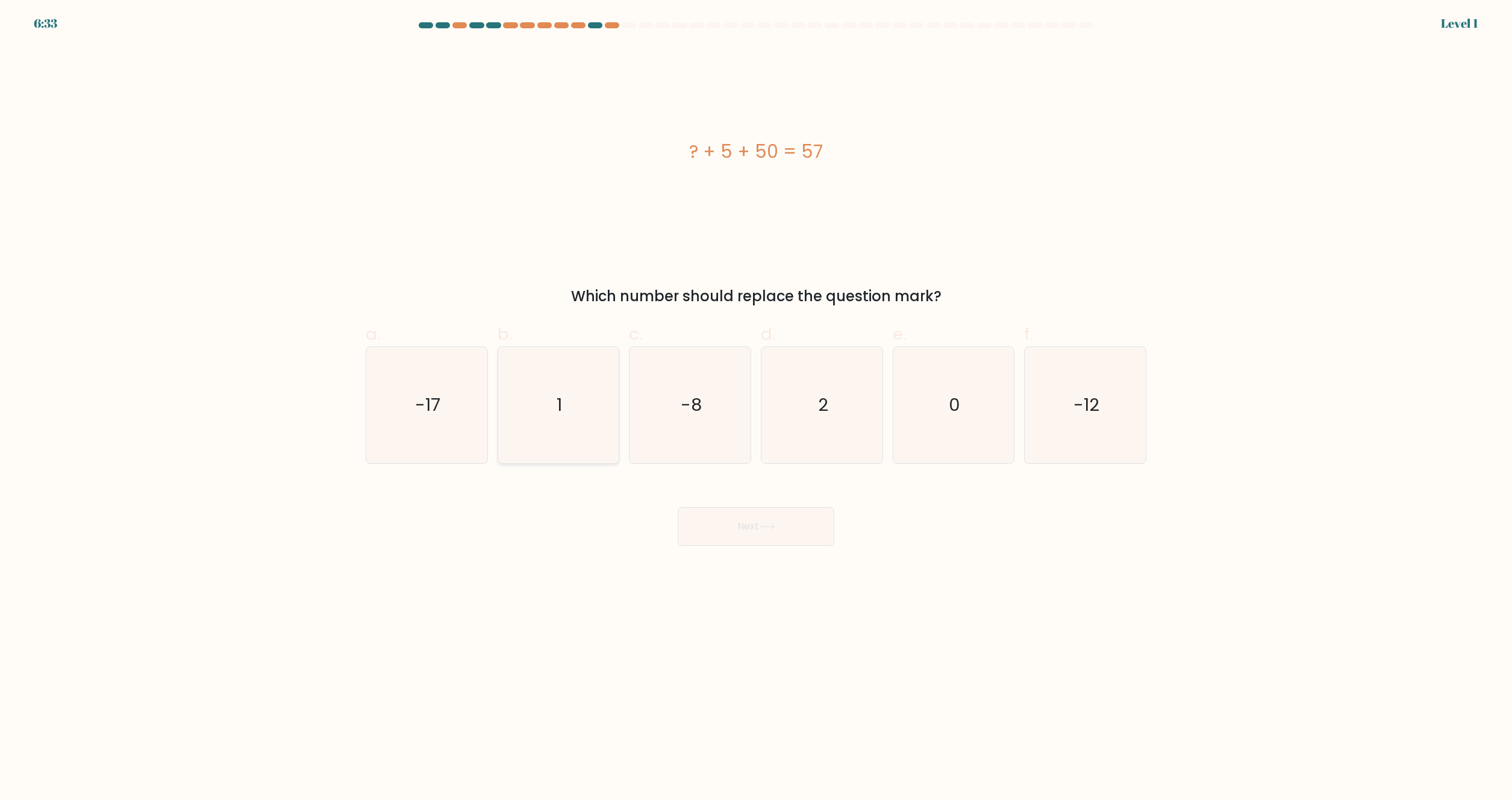
click at [606, 387] on icon "1" at bounding box center [557, 404] width 116 height 116
click at [756, 400] on input "b. 1" at bounding box center [756, 404] width 1 height 8
radio input "true"
click at [716, 497] on div "Next" at bounding box center [756, 511] width 796 height 67
click at [487, 413] on div "-17" at bounding box center [427, 405] width 122 height 117
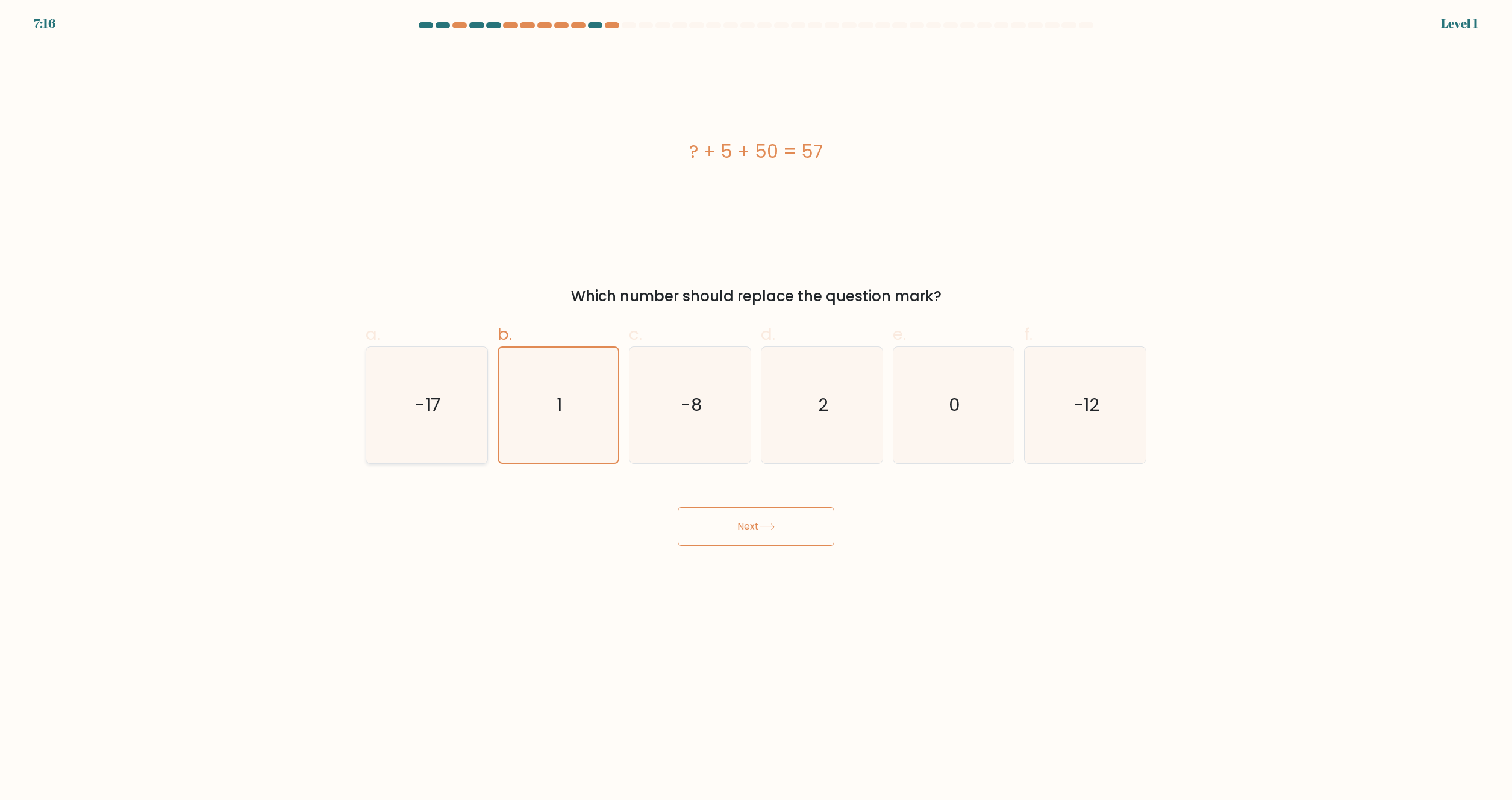
click at [756, 408] on input "a. -17" at bounding box center [756, 404] width 1 height 8
radio input "true"
click at [746, 522] on button "Next" at bounding box center [756, 526] width 156 height 38
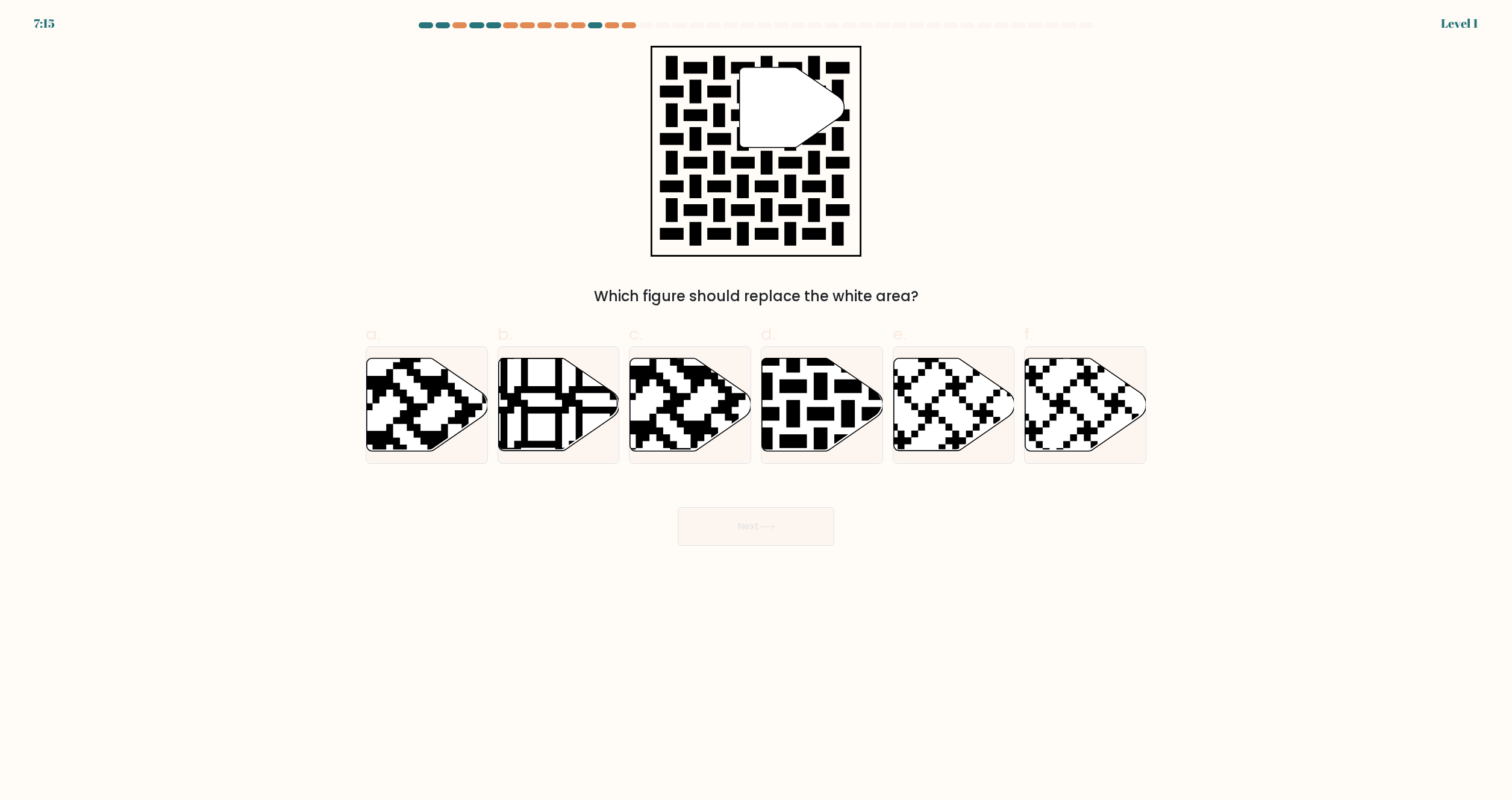
click at [922, 430] on icon at bounding box center [911, 355] width 220 height 220
click at [756, 408] on input "e." at bounding box center [756, 404] width 1 height 8
radio input "true"
click at [772, 504] on div "Next" at bounding box center [756, 511] width 796 height 67
click at [745, 531] on button "Next" at bounding box center [756, 526] width 156 height 38
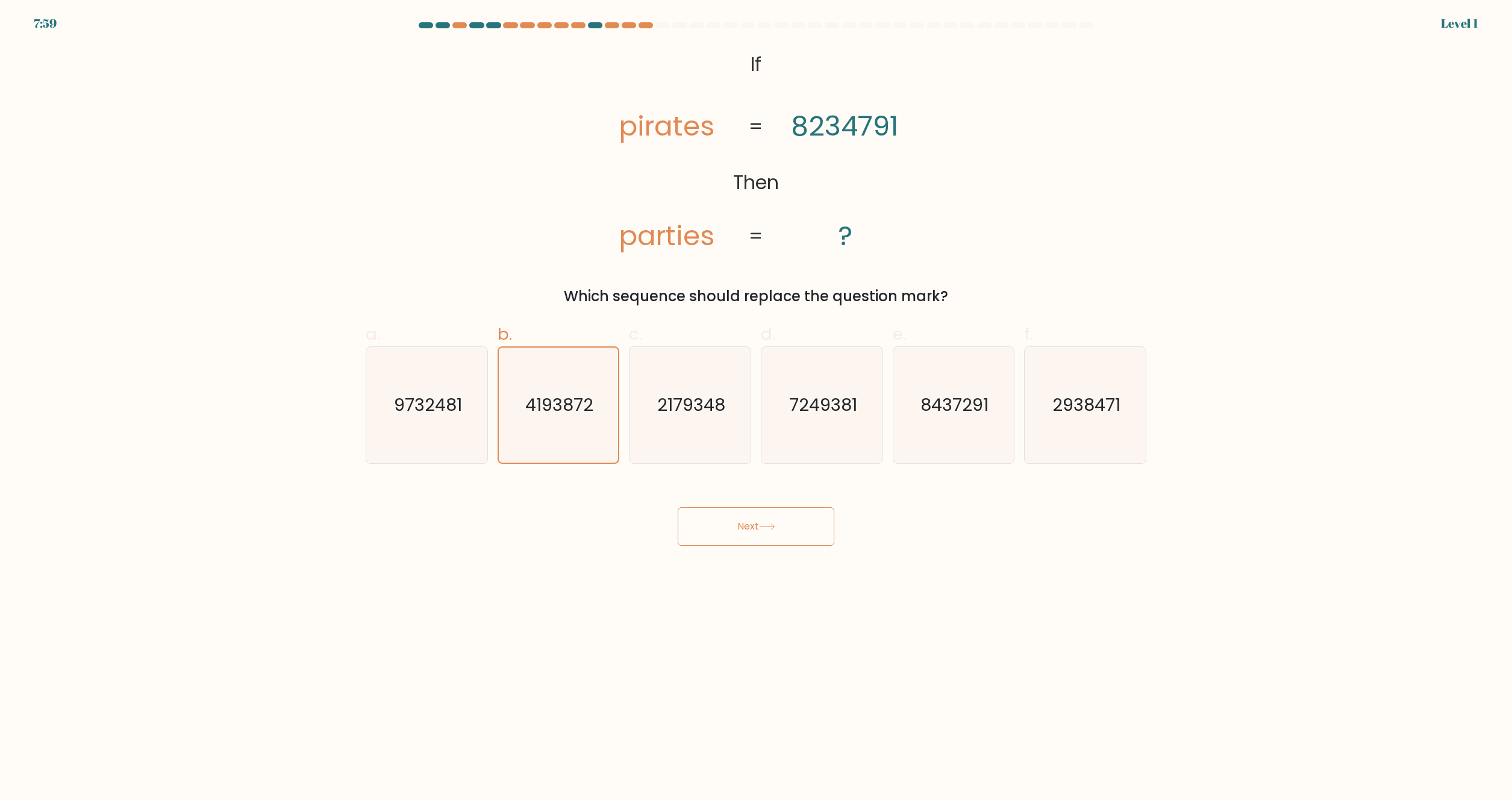
click at [690, 512] on button "Next" at bounding box center [756, 526] width 156 height 38
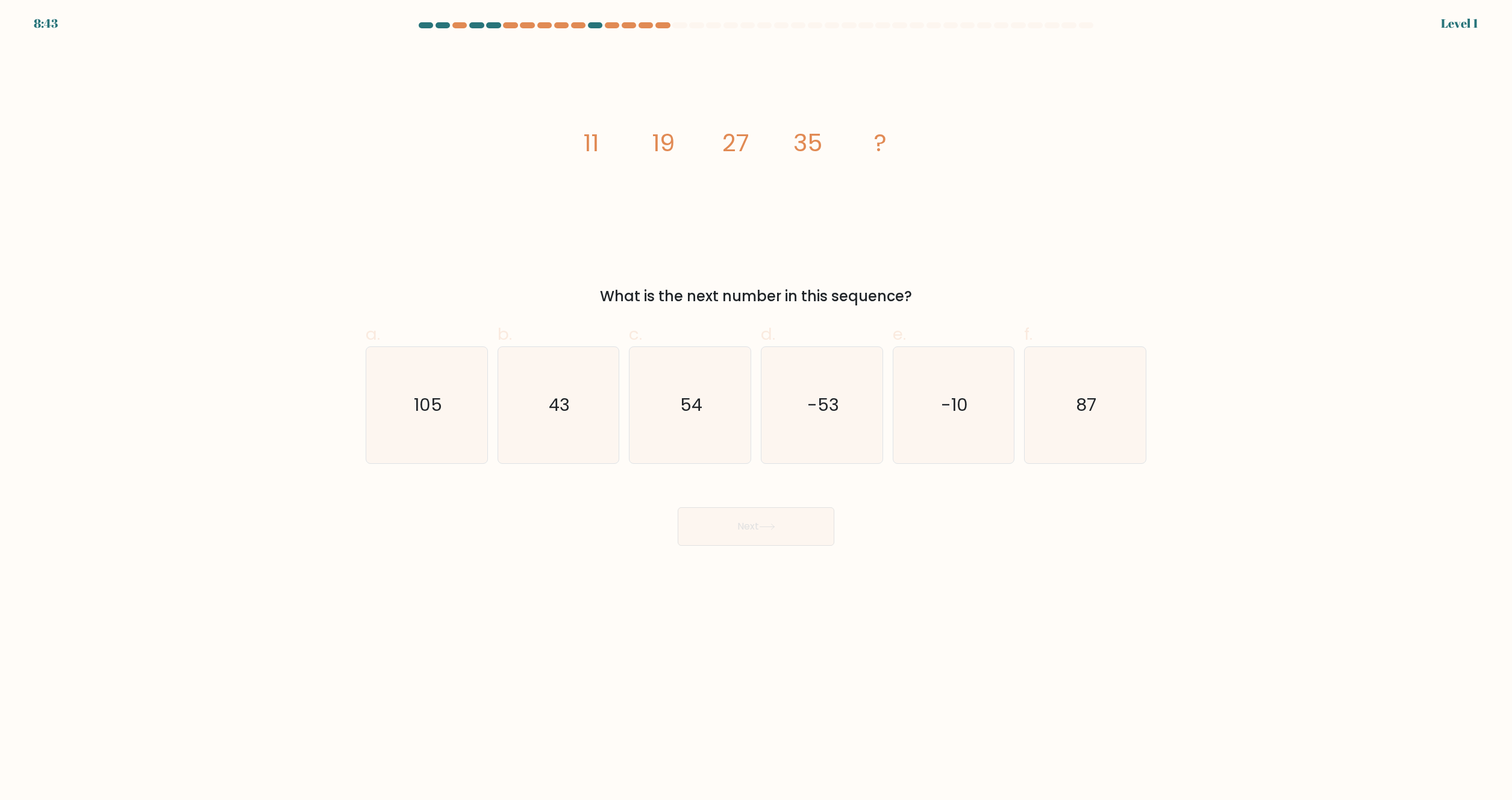
click at [897, 430] on icon "-10" at bounding box center [953, 404] width 116 height 116
click at [756, 408] on input "e. -10" at bounding box center [756, 404] width 1 height 8
radio input "true"
drag, startPoint x: 784, startPoint y: 512, endPoint x: 782, endPoint y: 479, distance: 33.1
click at [783, 513] on button "Next" at bounding box center [756, 526] width 156 height 38
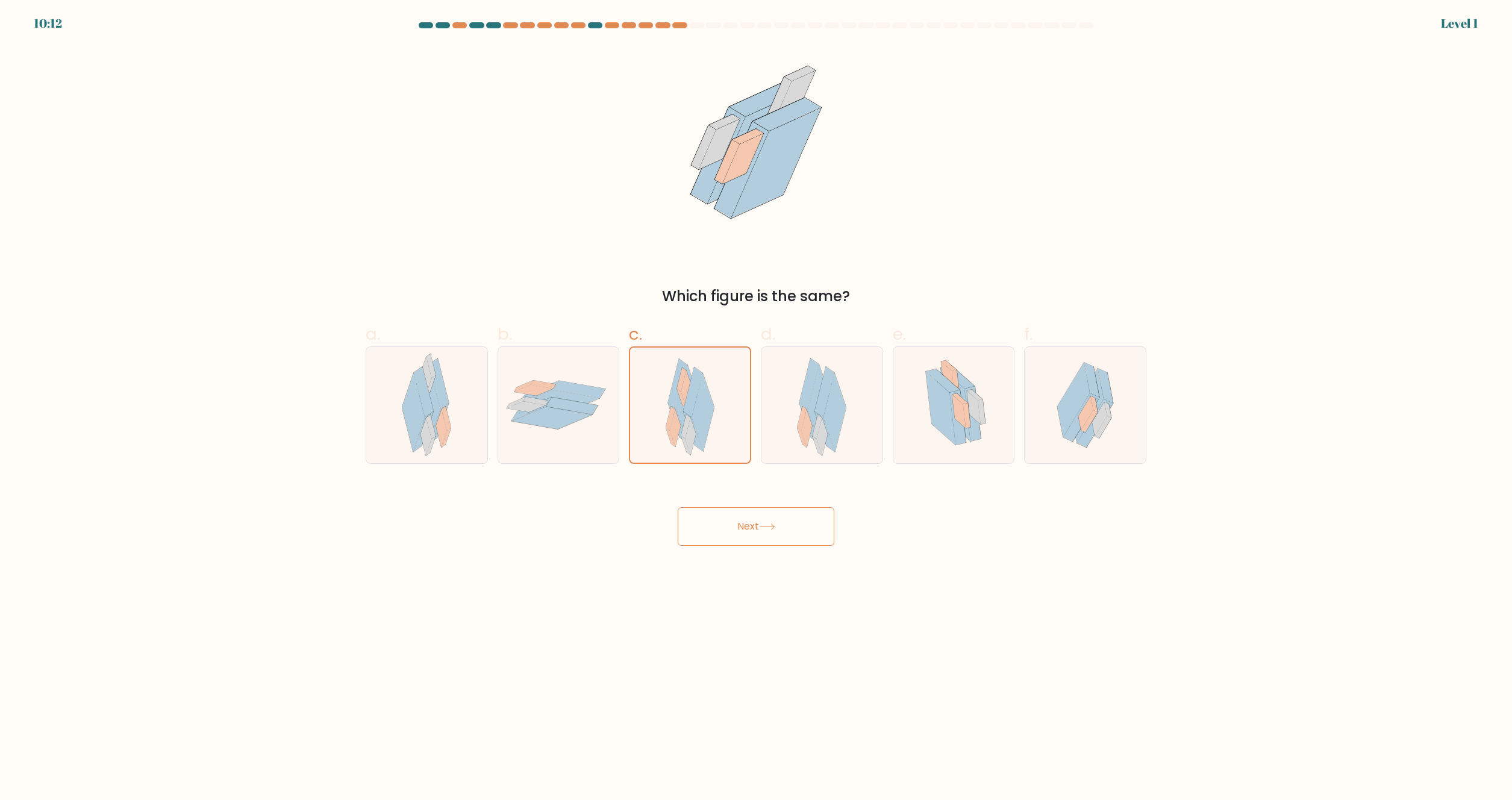
click at [744, 536] on button "Next" at bounding box center [756, 526] width 156 height 38
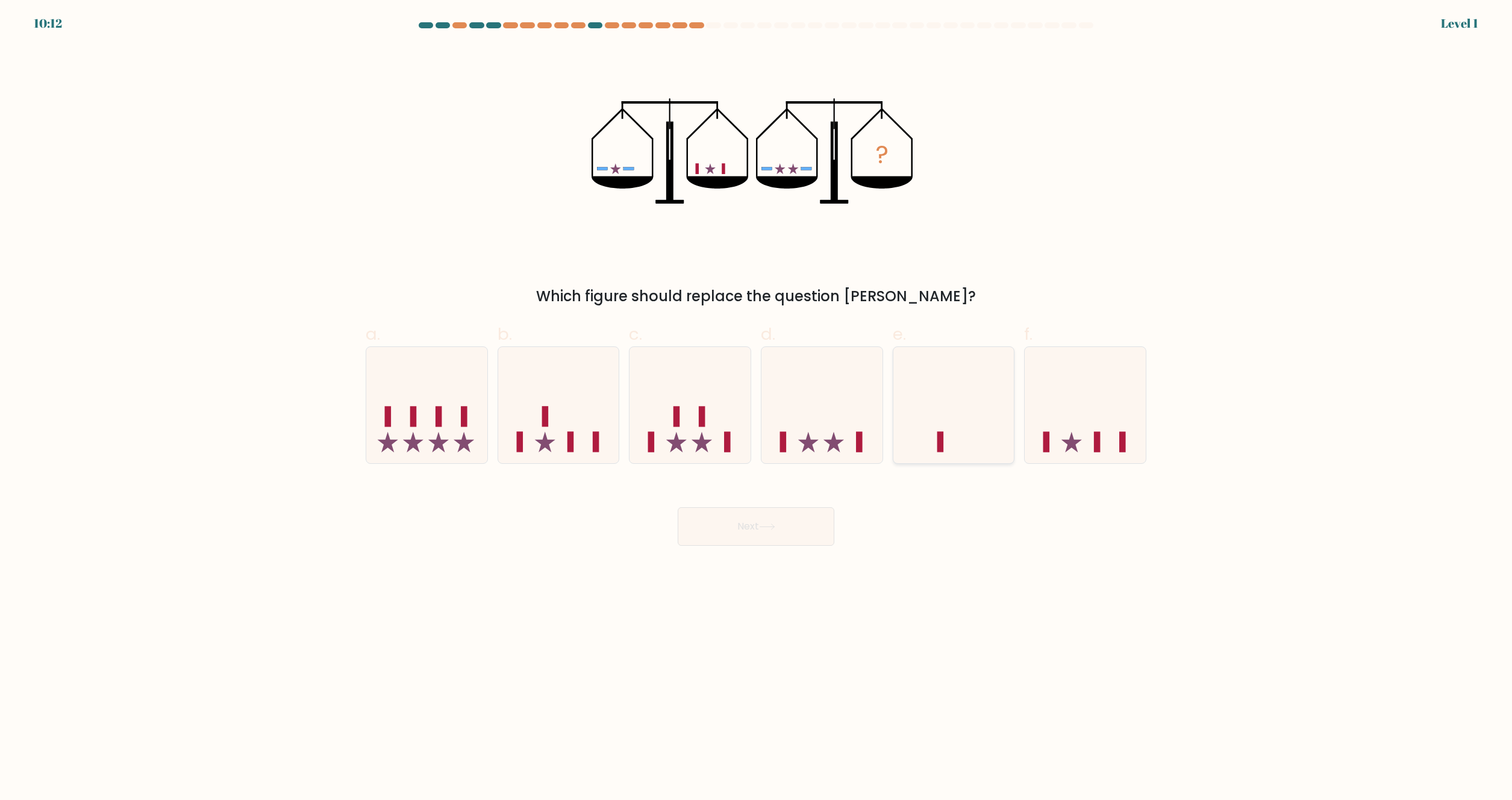
click at [897, 428] on icon at bounding box center [954, 405] width 121 height 100
click at [756, 408] on input "e." at bounding box center [756, 404] width 1 height 8
radio input "true"
click at [793, 534] on button "Next" at bounding box center [756, 526] width 156 height 38
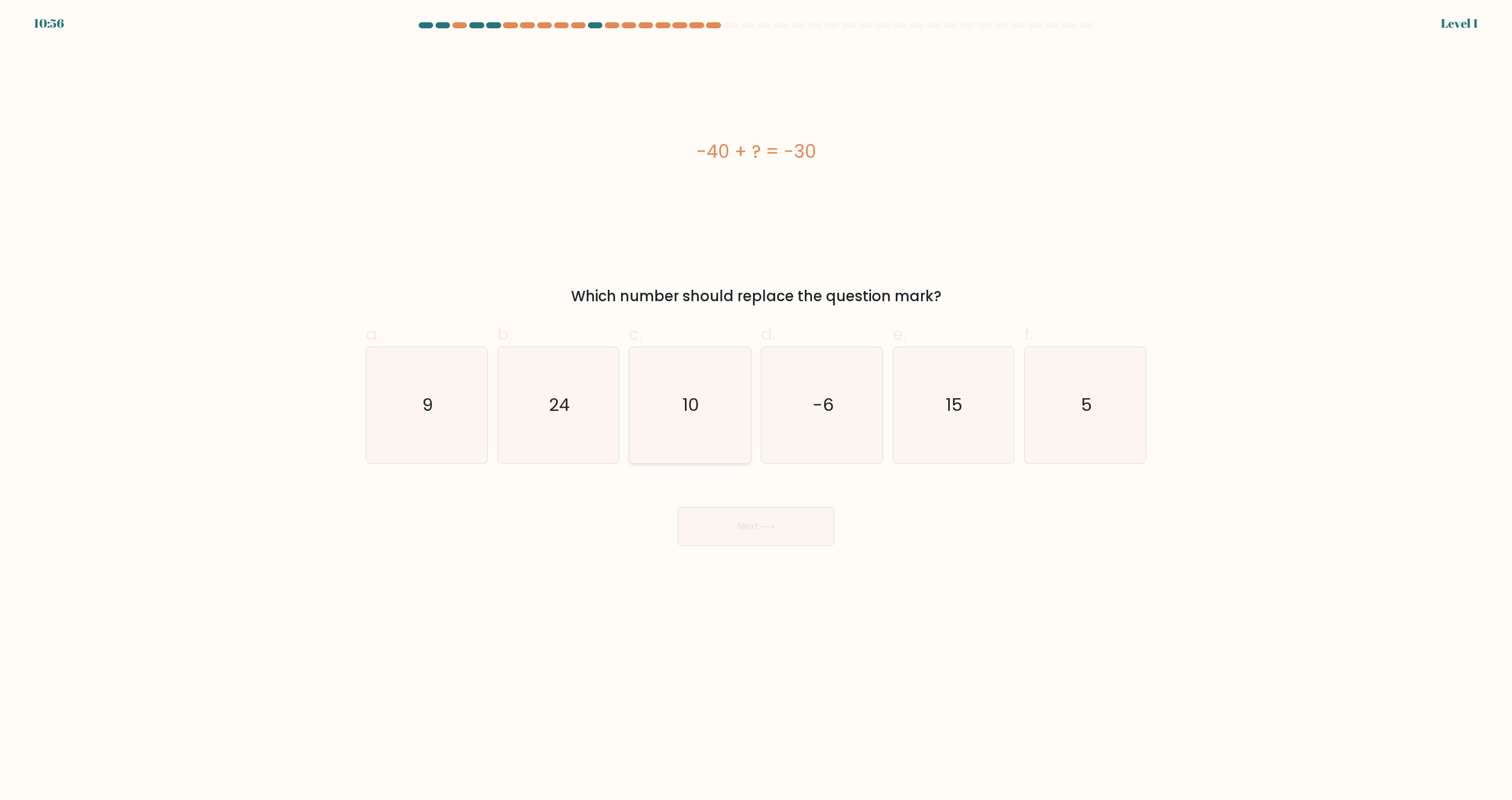
click at [670, 397] on icon "10" at bounding box center [689, 404] width 116 height 116
click at [756, 400] on input "c. 10" at bounding box center [756, 404] width 1 height 8
radio input "true"
click at [716, 515] on button "Next" at bounding box center [756, 526] width 156 height 38
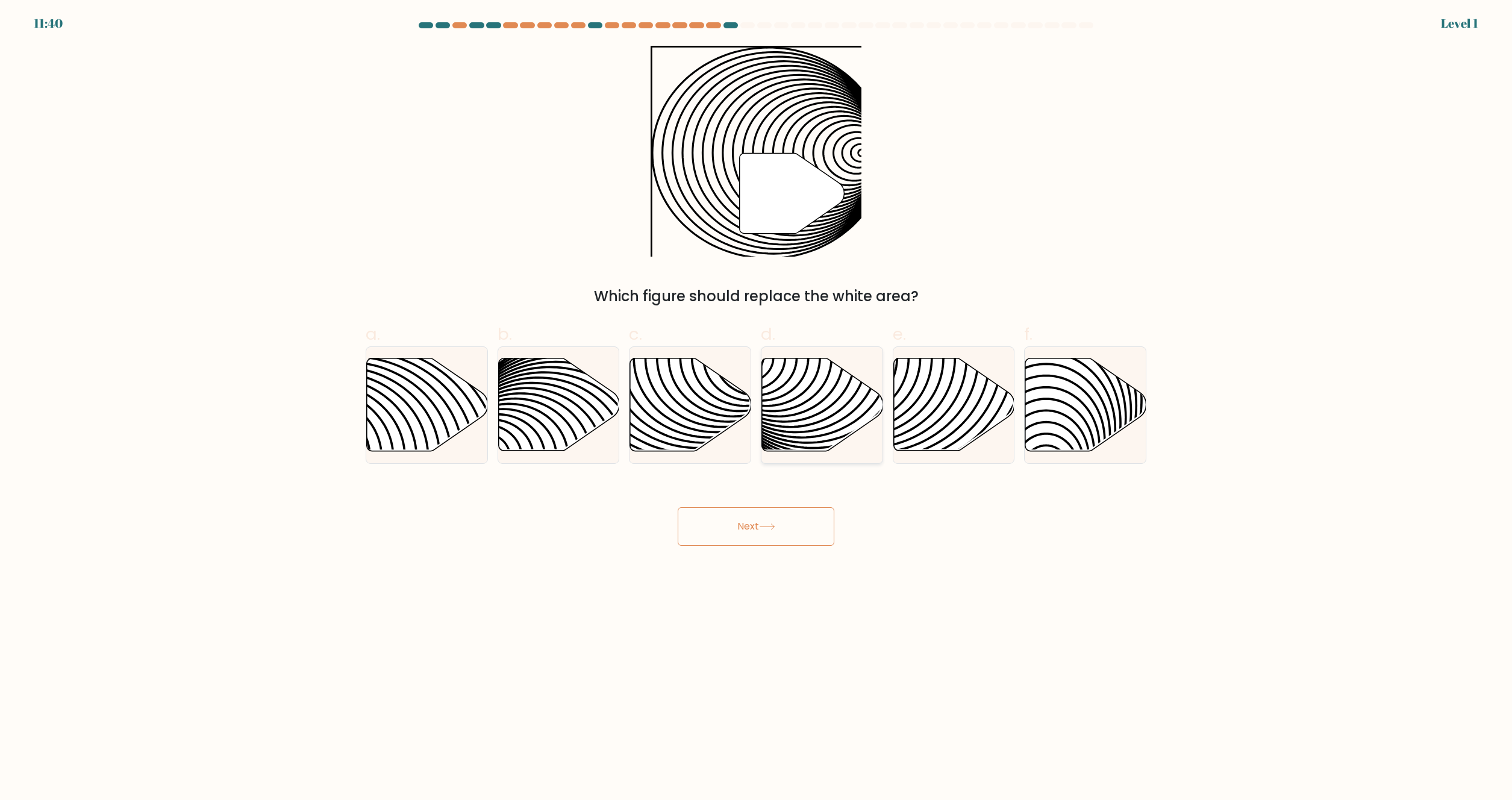
click at [858, 420] on icon at bounding box center [861, 358] width 244 height 244
click at [756, 408] on input "d." at bounding box center [756, 404] width 1 height 8
radio input "true"
click at [756, 515] on button "Next" at bounding box center [756, 526] width 156 height 38
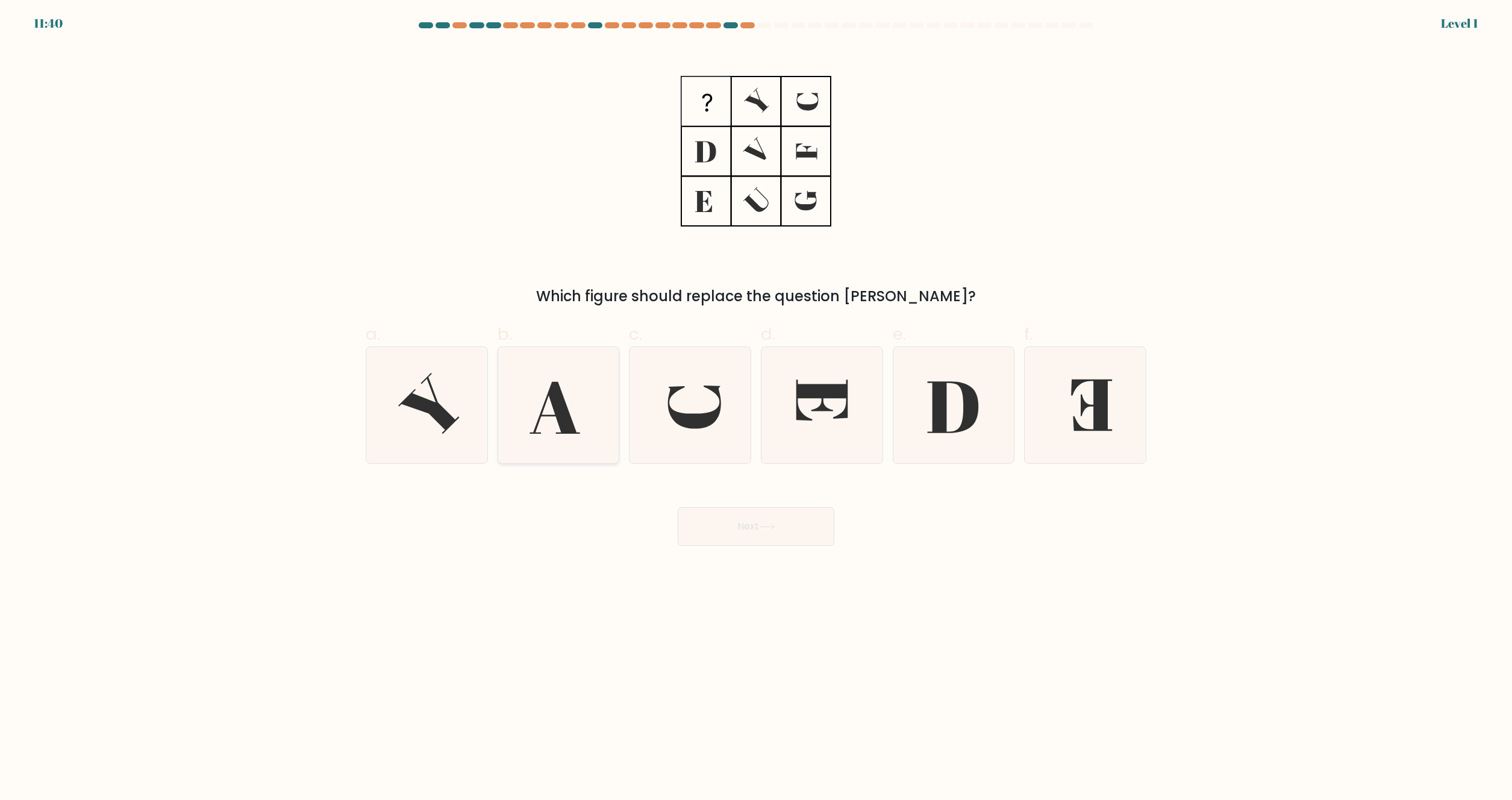
click at [624, 401] on div "a. b. c. d." at bounding box center [756, 388] width 791 height 152
click at [521, 406] on icon at bounding box center [557, 404] width 116 height 116
click at [756, 406] on input "b." at bounding box center [756, 404] width 1 height 8
radio input "true"
click at [459, 407] on icon at bounding box center [427, 404] width 116 height 116
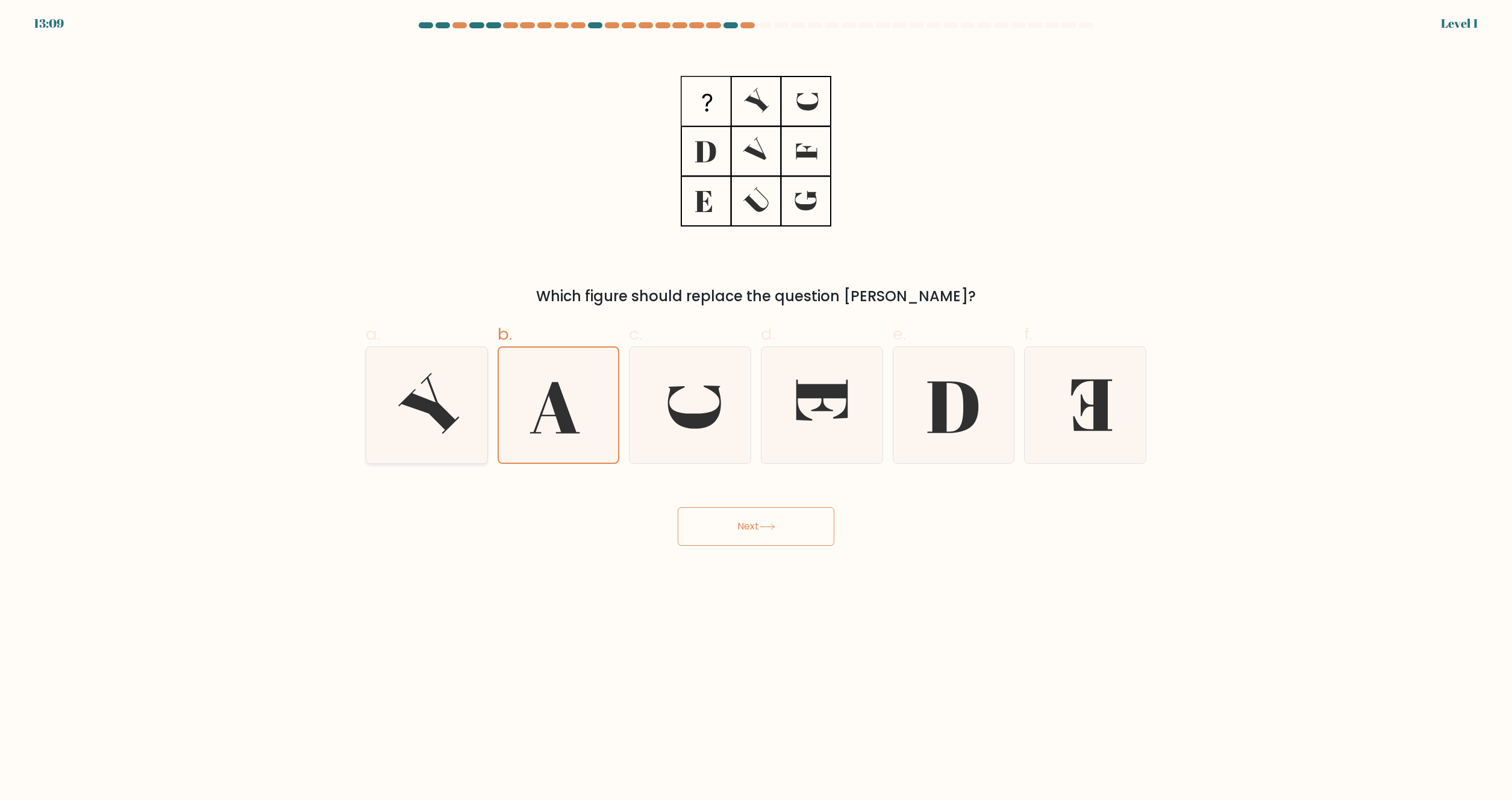
click at [756, 407] on input "a." at bounding box center [756, 404] width 1 height 8
radio input "true"
click at [700, 492] on div "Next" at bounding box center [756, 511] width 796 height 67
click at [756, 540] on button "Next" at bounding box center [756, 526] width 156 height 38
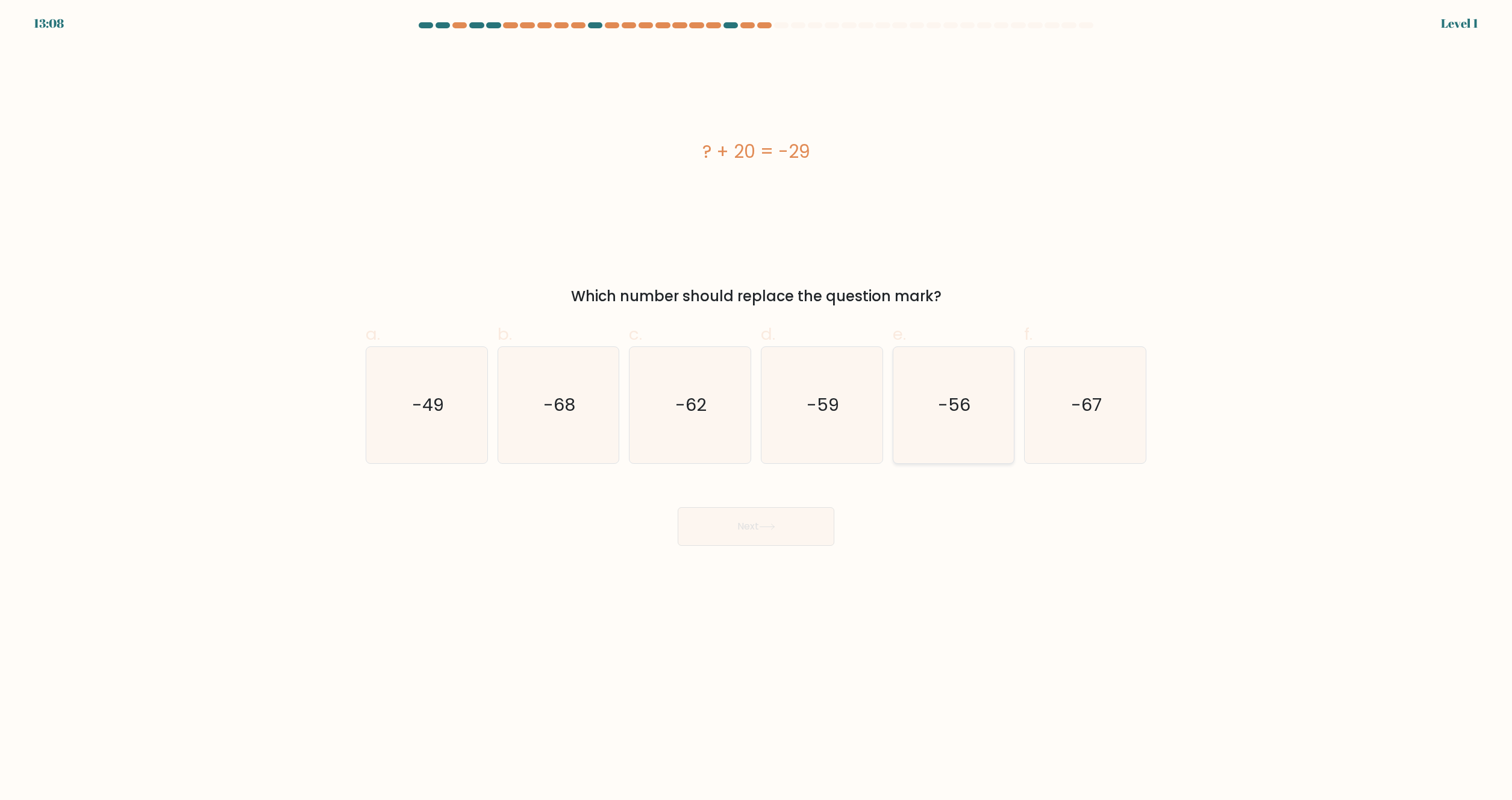
click at [948, 427] on icon "-56" at bounding box center [953, 404] width 116 height 116
click at [768, 511] on button "Next" at bounding box center [756, 526] width 156 height 38
click at [883, 390] on div "d. -59" at bounding box center [822, 393] width 132 height 142
drag, startPoint x: 728, startPoint y: 401, endPoint x: 741, endPoint y: 410, distance: 15.8
click at [729, 399] on icon "-62" at bounding box center [689, 404] width 116 height 116
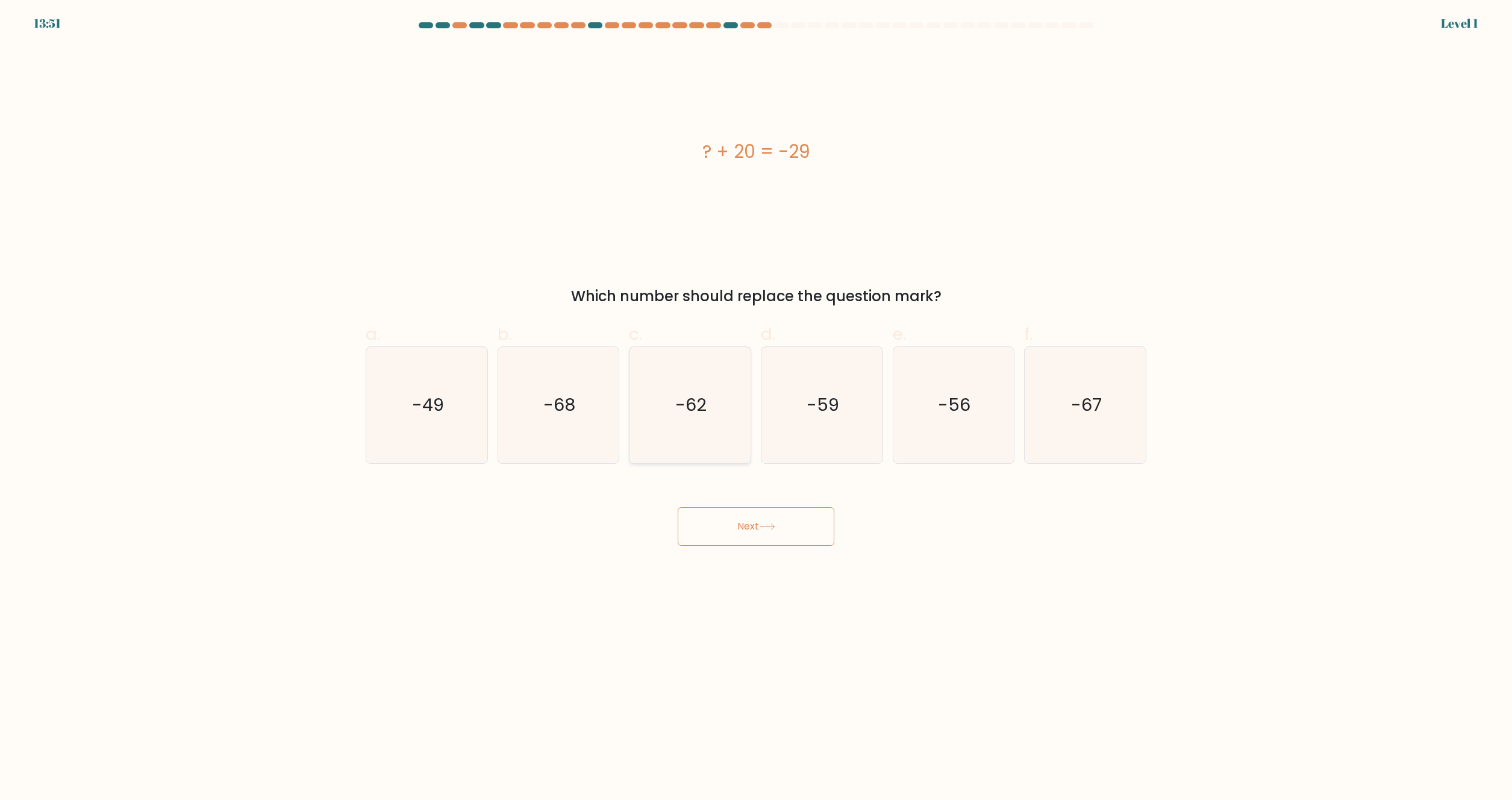
click at [756, 400] on input "c. -62" at bounding box center [756, 404] width 1 height 8
radio input "true"
drag, startPoint x: 745, startPoint y: 527, endPoint x: 750, endPoint y: 475, distance: 52.2
click at [745, 526] on button "Next" at bounding box center [756, 526] width 156 height 38
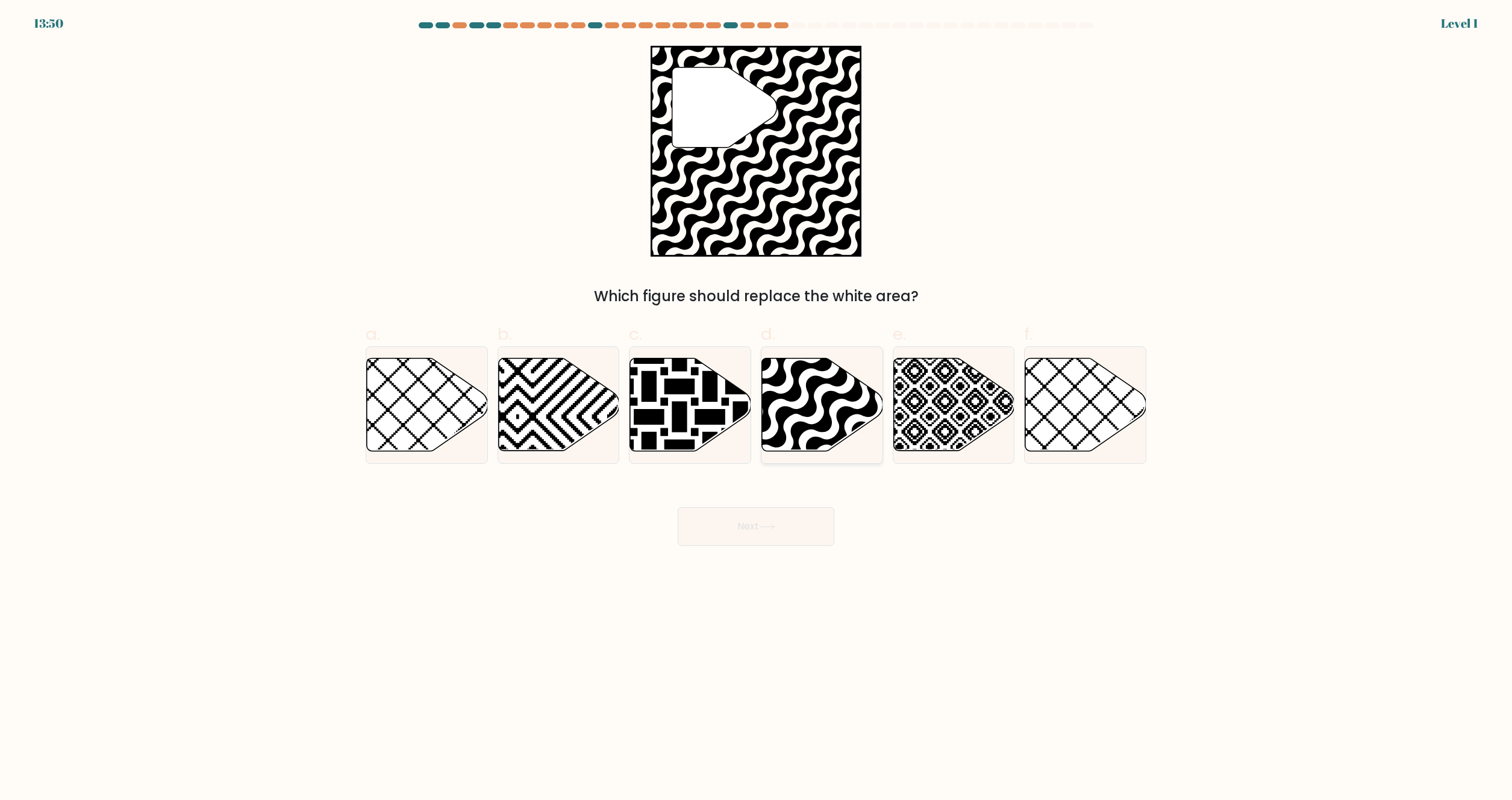
click at [782, 410] on icon at bounding box center [859, 456] width 244 height 244
click at [756, 408] on input "d." at bounding box center [756, 404] width 1 height 8
radio input "true"
drag, startPoint x: 760, startPoint y: 533, endPoint x: 776, endPoint y: 447, distance: 87.5
click at [760, 531] on button "Next" at bounding box center [756, 526] width 156 height 38
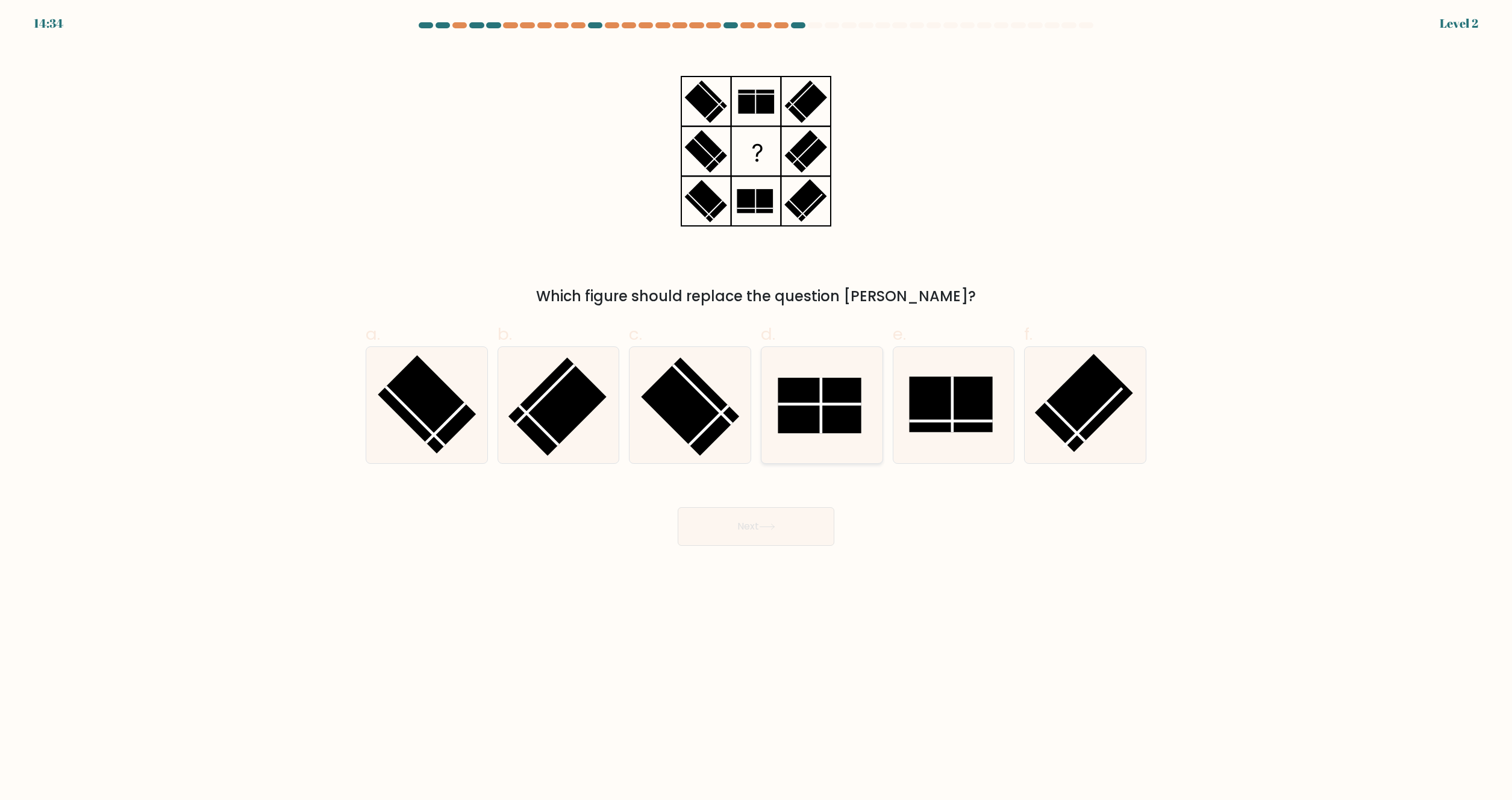
drag, startPoint x: 804, startPoint y: 422, endPoint x: 804, endPoint y: 439, distance: 17.0
click at [804, 422] on rect at bounding box center [819, 405] width 83 height 56
click at [756, 408] on input "d." at bounding box center [756, 404] width 1 height 8
radio input "true"
click at [779, 511] on button "Next" at bounding box center [756, 526] width 156 height 38
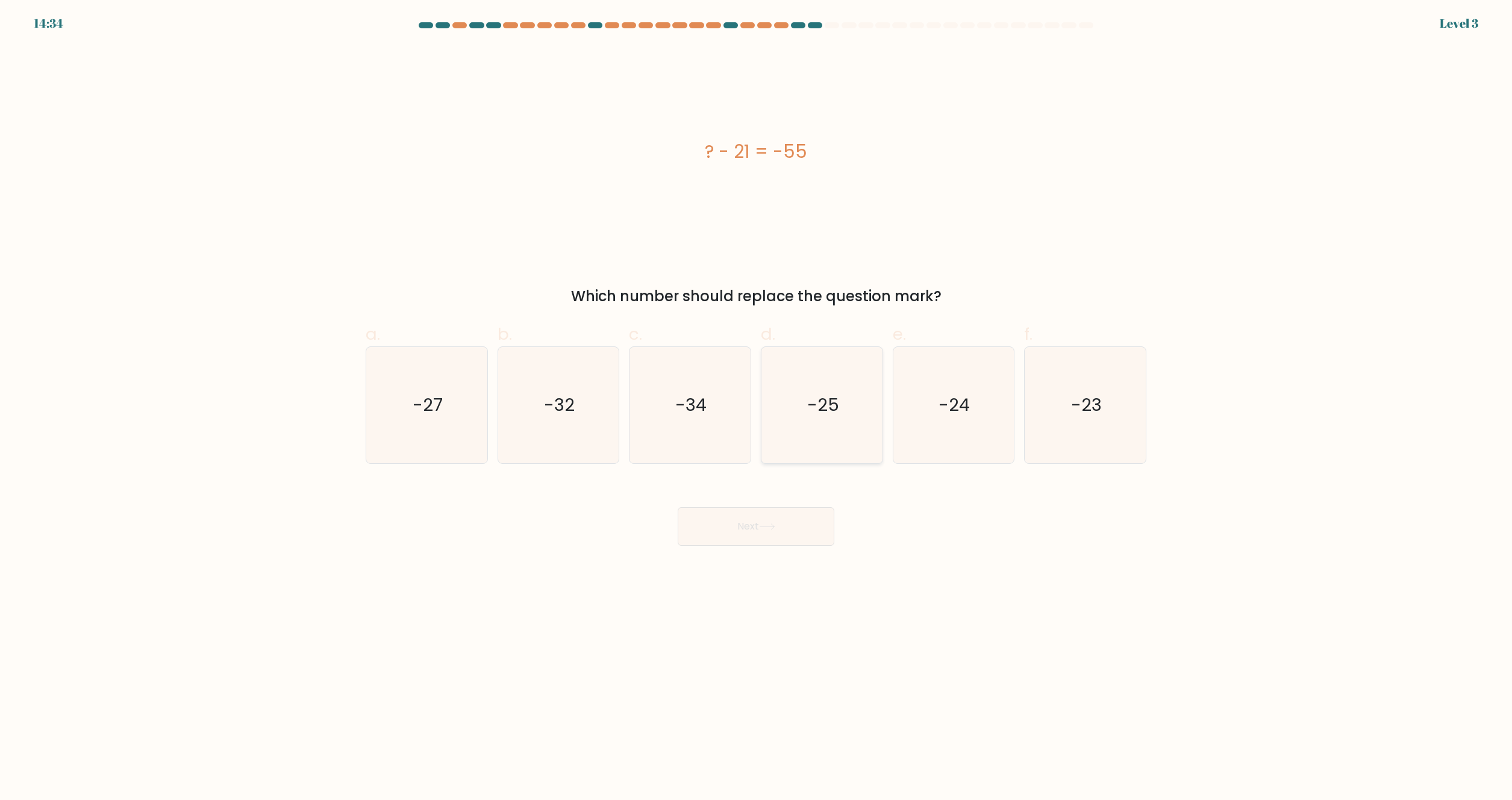
click at [800, 454] on icon "-25" at bounding box center [822, 404] width 116 height 116
click at [756, 408] on input "d. -25" at bounding box center [756, 404] width 1 height 8
radio input "true"
click at [773, 509] on button "Next" at bounding box center [756, 526] width 156 height 38
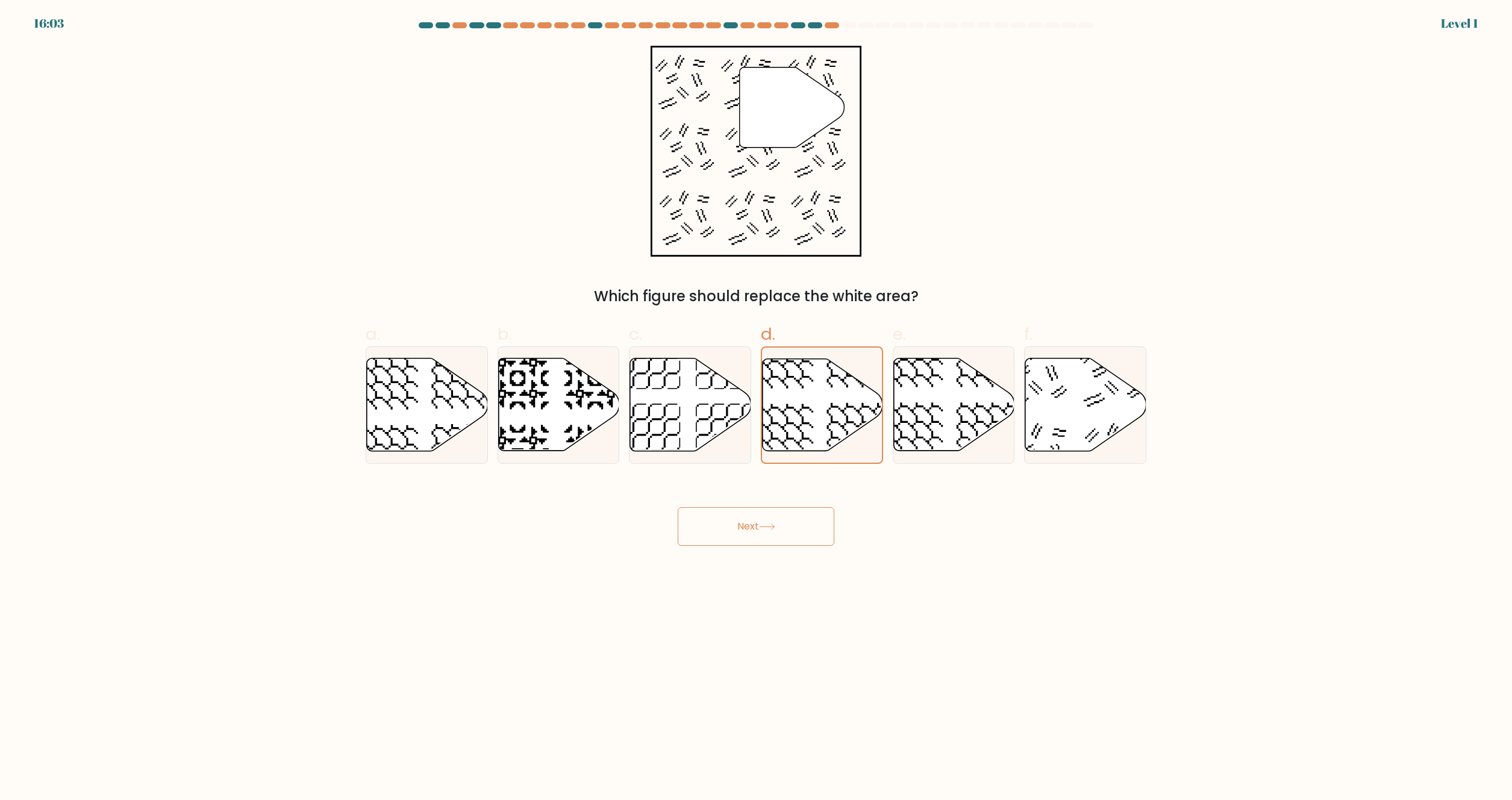
click at [781, 527] on button "Next" at bounding box center [756, 526] width 156 height 38
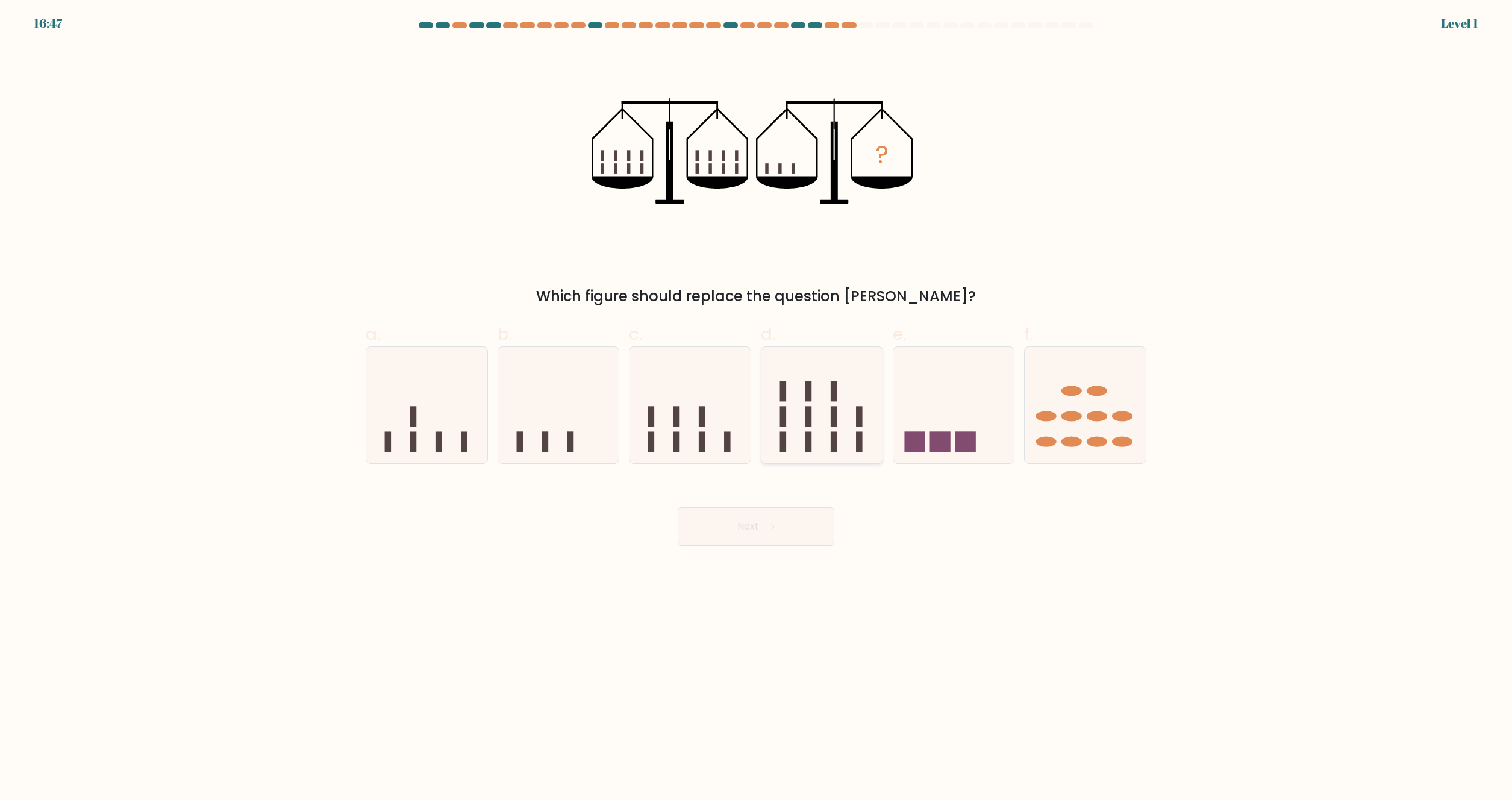
click at [800, 441] on icon at bounding box center [822, 405] width 121 height 100
click at [756, 408] on input "d." at bounding box center [756, 404] width 1 height 8
radio input "true"
click at [781, 520] on button "Next" at bounding box center [756, 526] width 156 height 38
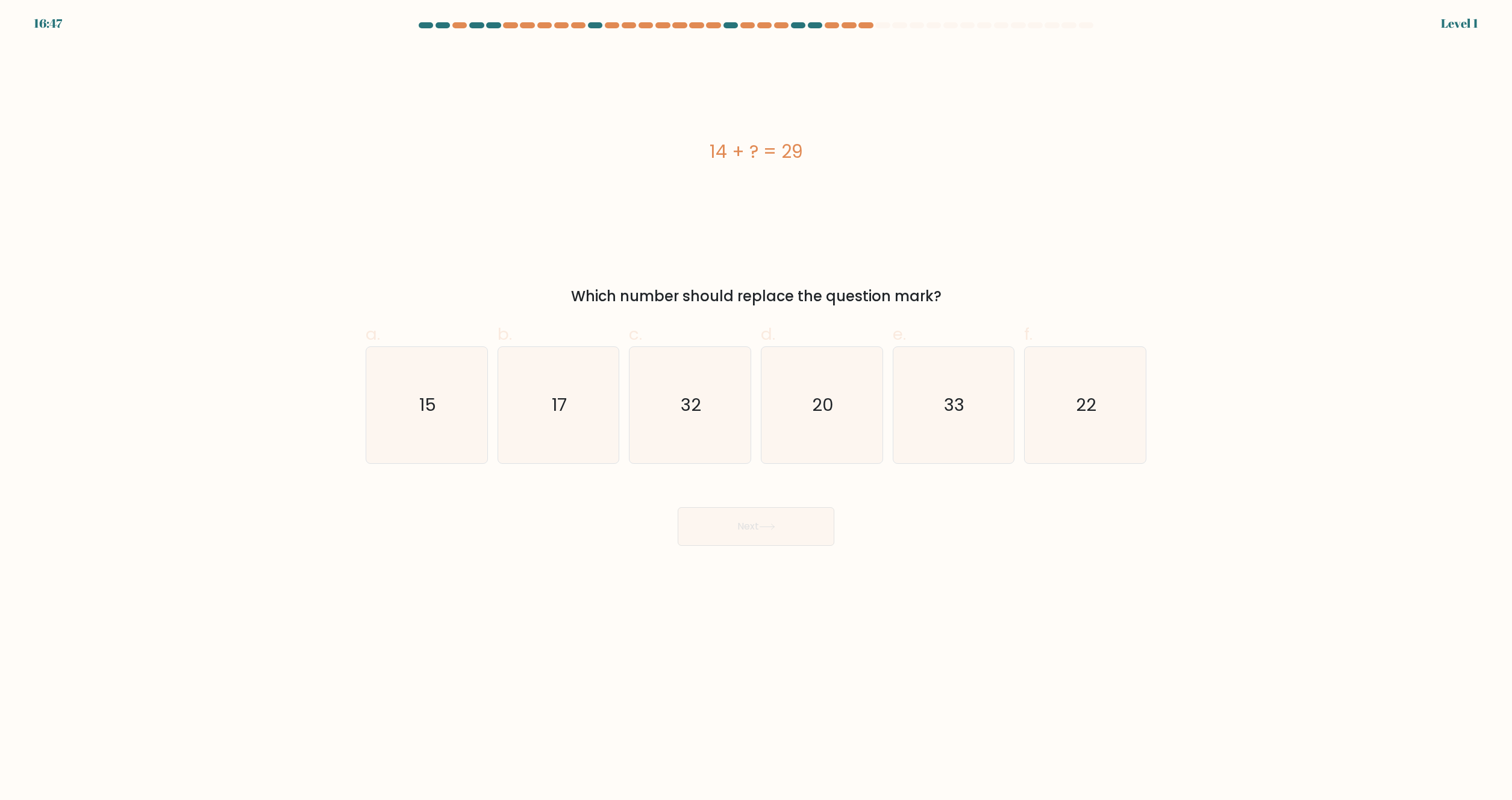
click at [824, 432] on icon "20" at bounding box center [822, 404] width 116 height 116
click at [756, 408] on input "d. 20" at bounding box center [756, 404] width 1 height 8
radio input "true"
drag, startPoint x: 783, startPoint y: 523, endPoint x: 781, endPoint y: 470, distance: 53.0
click at [781, 522] on button "Next" at bounding box center [756, 526] width 156 height 38
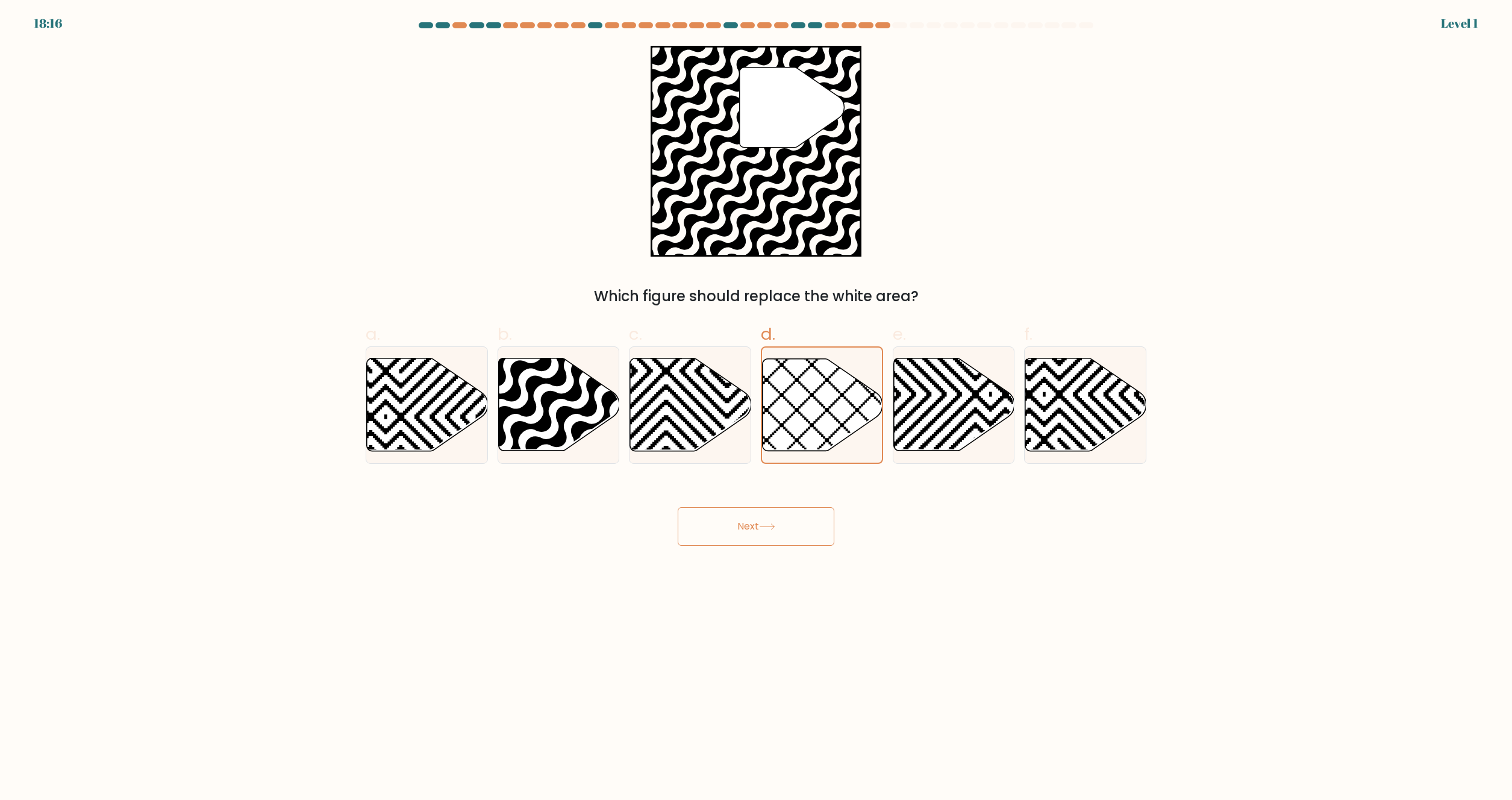
click at [786, 512] on button "Next" at bounding box center [756, 526] width 156 height 38
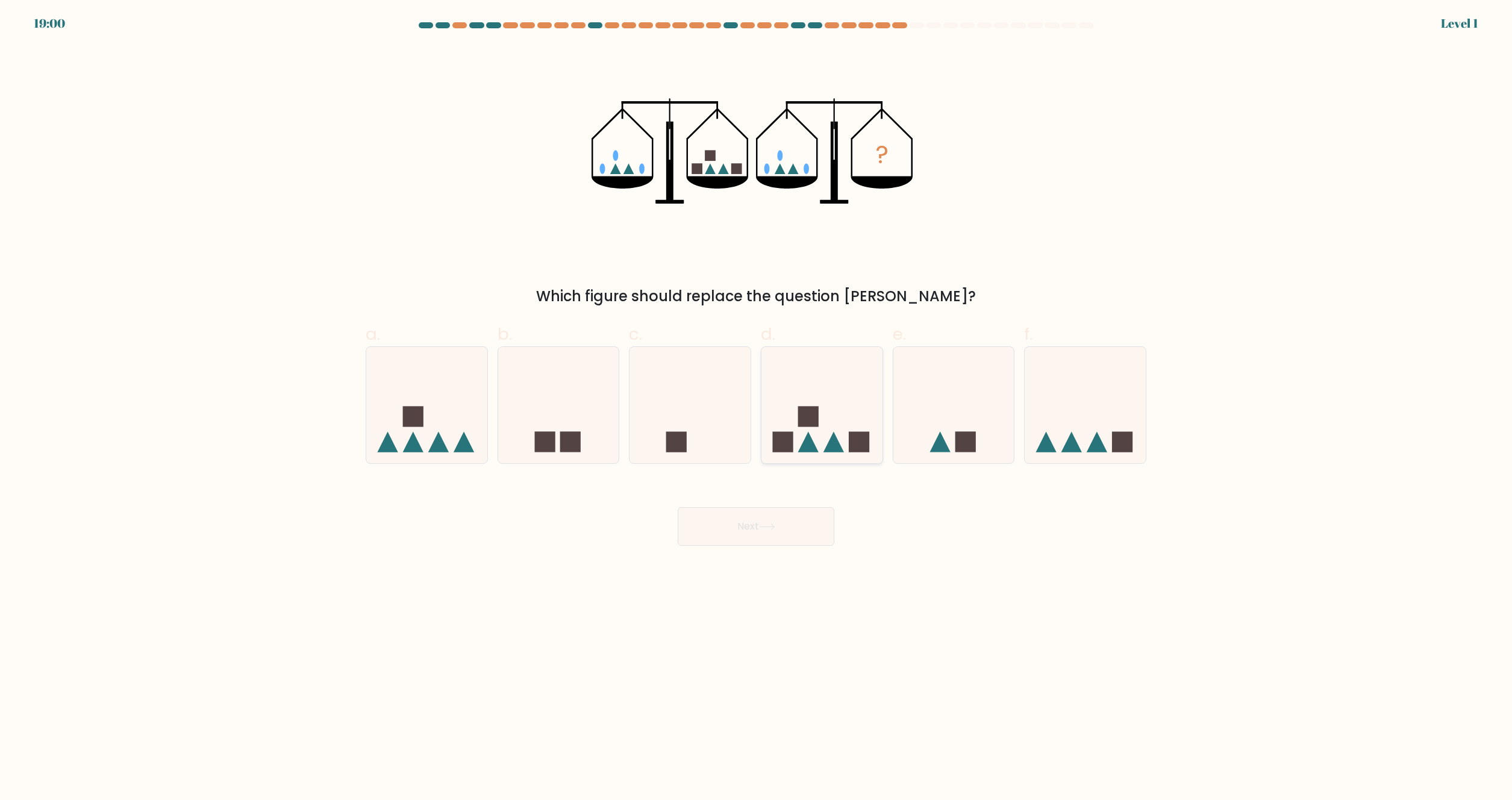
click at [837, 436] on icon at bounding box center [822, 405] width 121 height 100
click at [756, 408] on input "d." at bounding box center [756, 404] width 1 height 8
radio input "true"
click at [789, 521] on button "Next" at bounding box center [756, 526] width 156 height 38
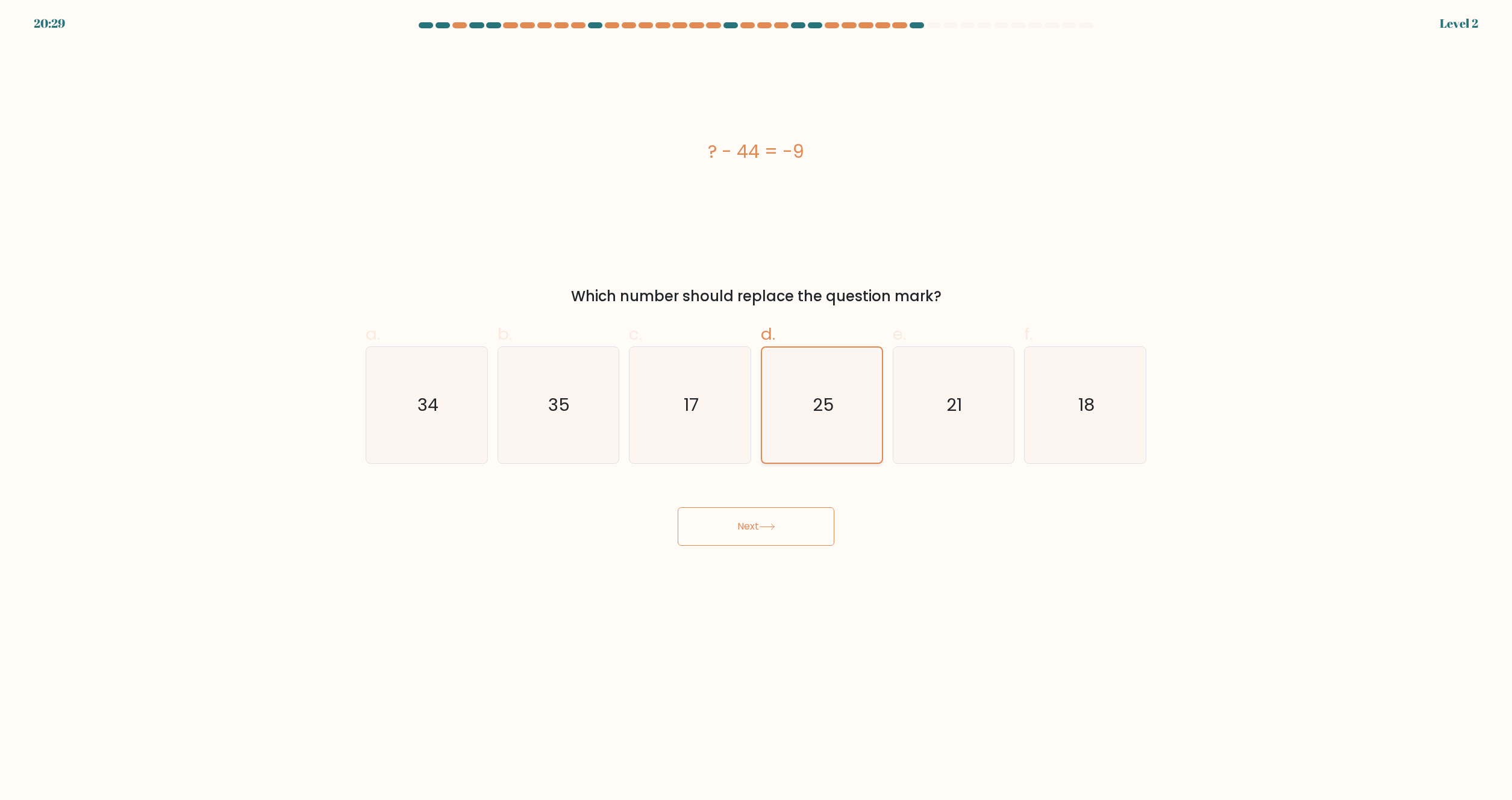
drag, startPoint x: 788, startPoint y: 521, endPoint x: 785, endPoint y: 456, distance: 65.1
click at [787, 520] on button "Next" at bounding box center [756, 526] width 156 height 38
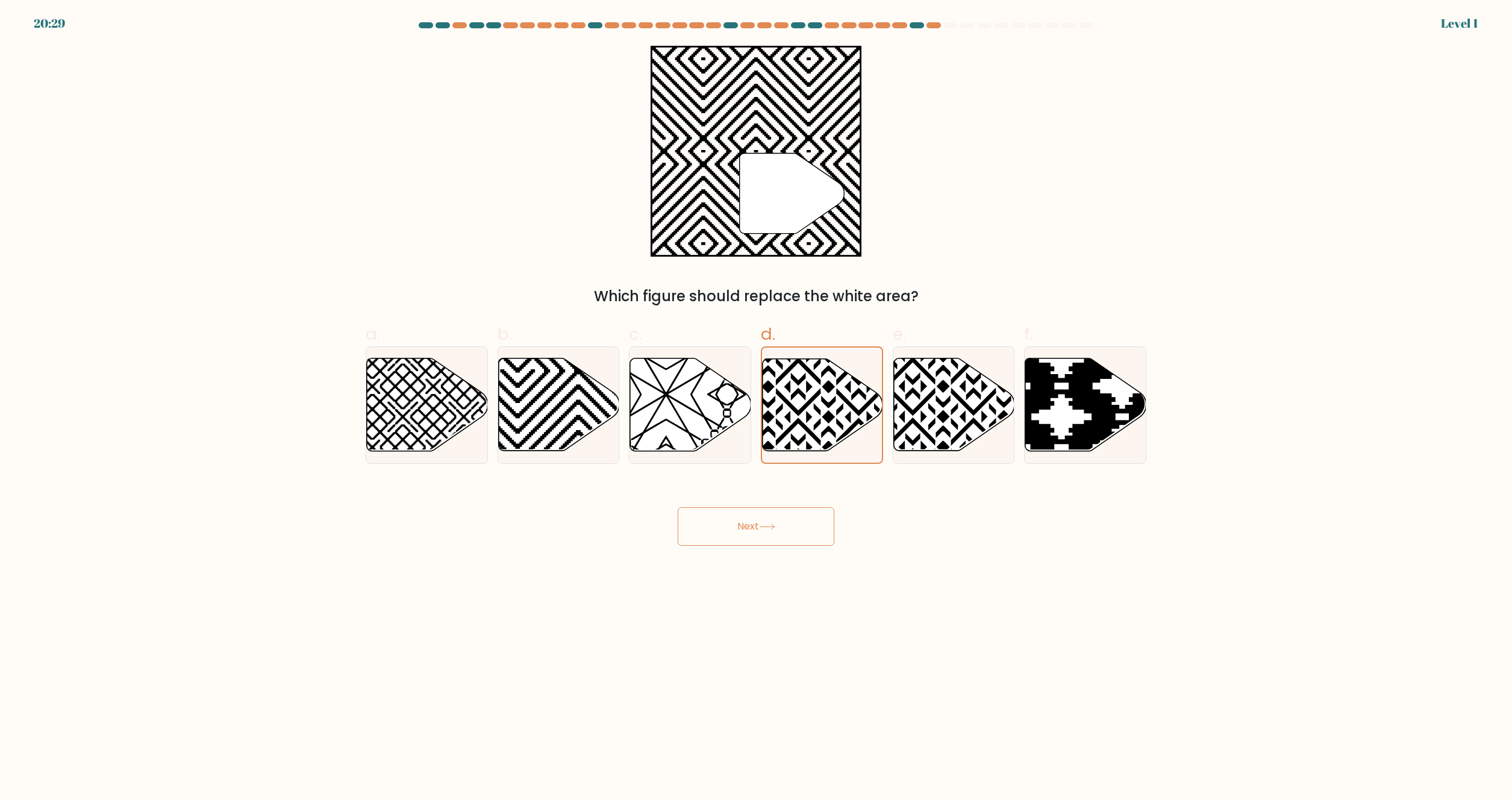
click at [781, 520] on button "Next" at bounding box center [756, 526] width 156 height 38
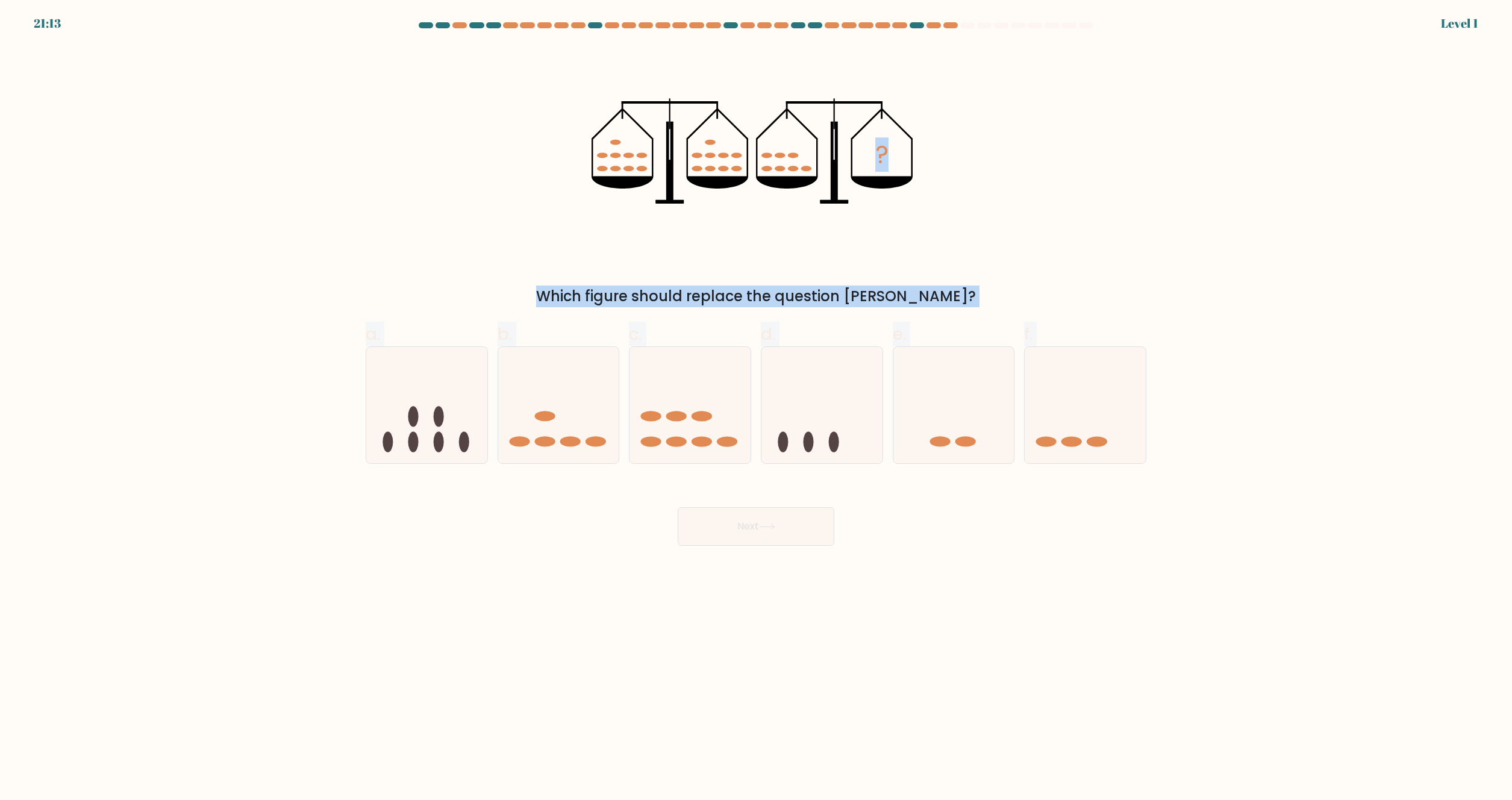
click at [791, 513] on button "Next" at bounding box center [756, 526] width 156 height 38
click at [811, 428] on icon at bounding box center [822, 405] width 121 height 100
click at [756, 408] on input "d." at bounding box center [756, 404] width 1 height 8
radio input "true"
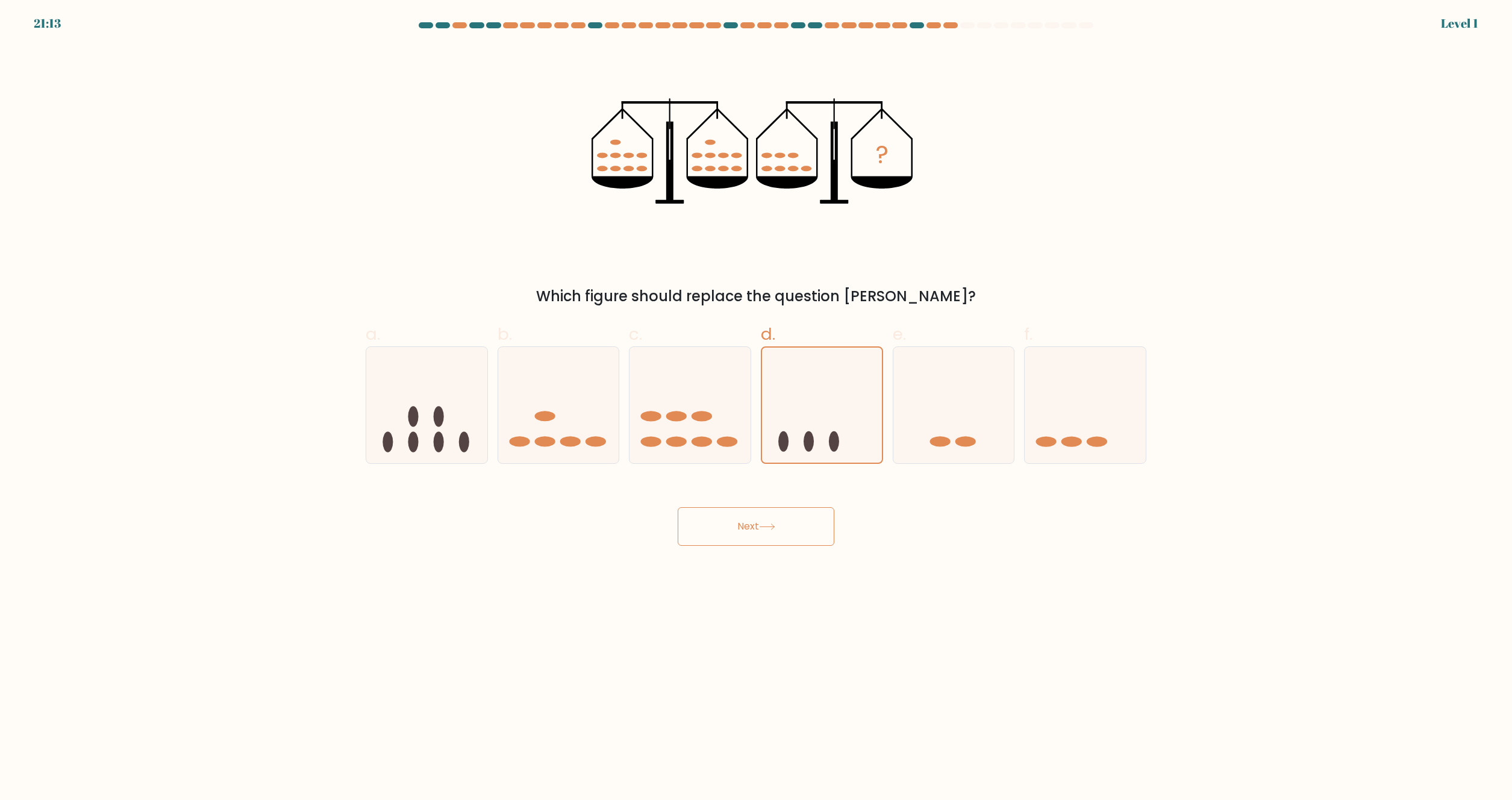
click at [797, 513] on button "Next" at bounding box center [756, 526] width 156 height 38
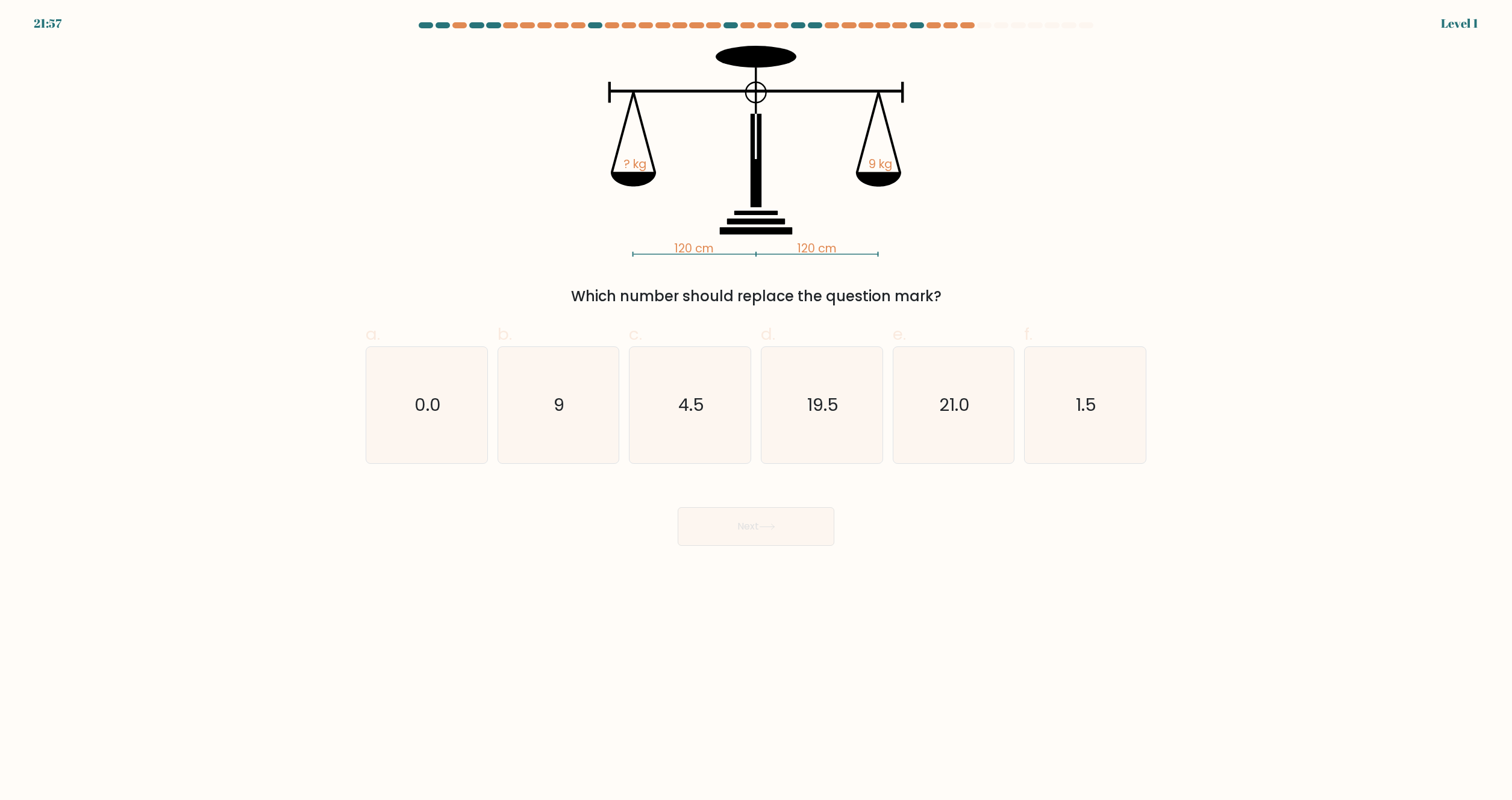
click at [830, 428] on icon "19.5" at bounding box center [822, 404] width 116 height 116
click at [756, 408] on input "d. 19.5" at bounding box center [756, 404] width 1 height 8
radio input "true"
click at [794, 510] on button "Next" at bounding box center [756, 526] width 156 height 38
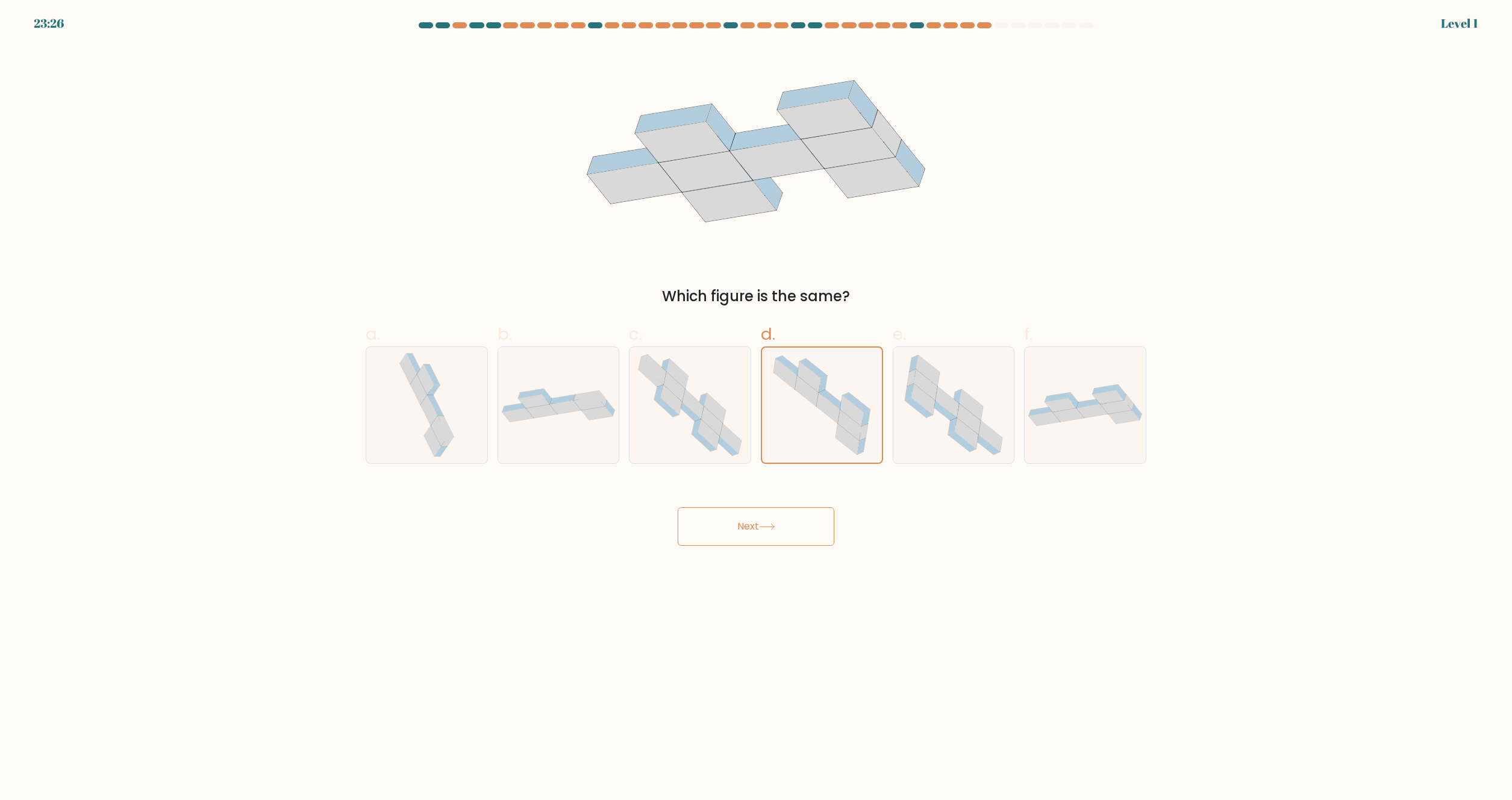
click at [791, 518] on button "Next" at bounding box center [756, 526] width 156 height 38
click at [802, 432] on icon at bounding box center [822, 405] width 115 height 115
click at [756, 408] on input "d." at bounding box center [756, 404] width 1 height 8
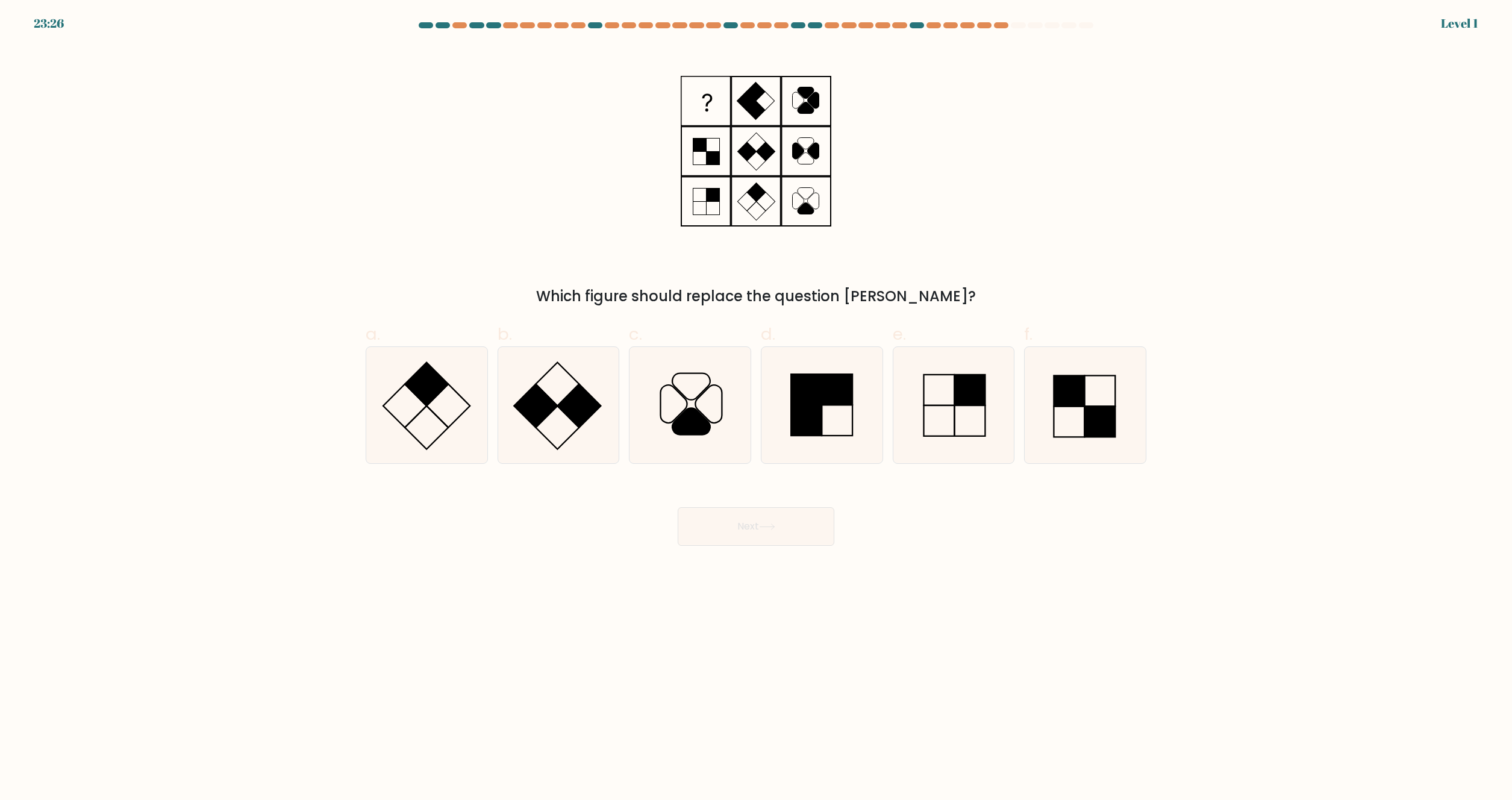
click at [789, 517] on button "Next" at bounding box center [756, 526] width 156 height 38
click at [813, 433] on rect at bounding box center [805, 420] width 30 height 30
click at [756, 408] on input "d." at bounding box center [756, 404] width 1 height 8
radio input "true"
click at [797, 527] on button "Next" at bounding box center [756, 526] width 156 height 38
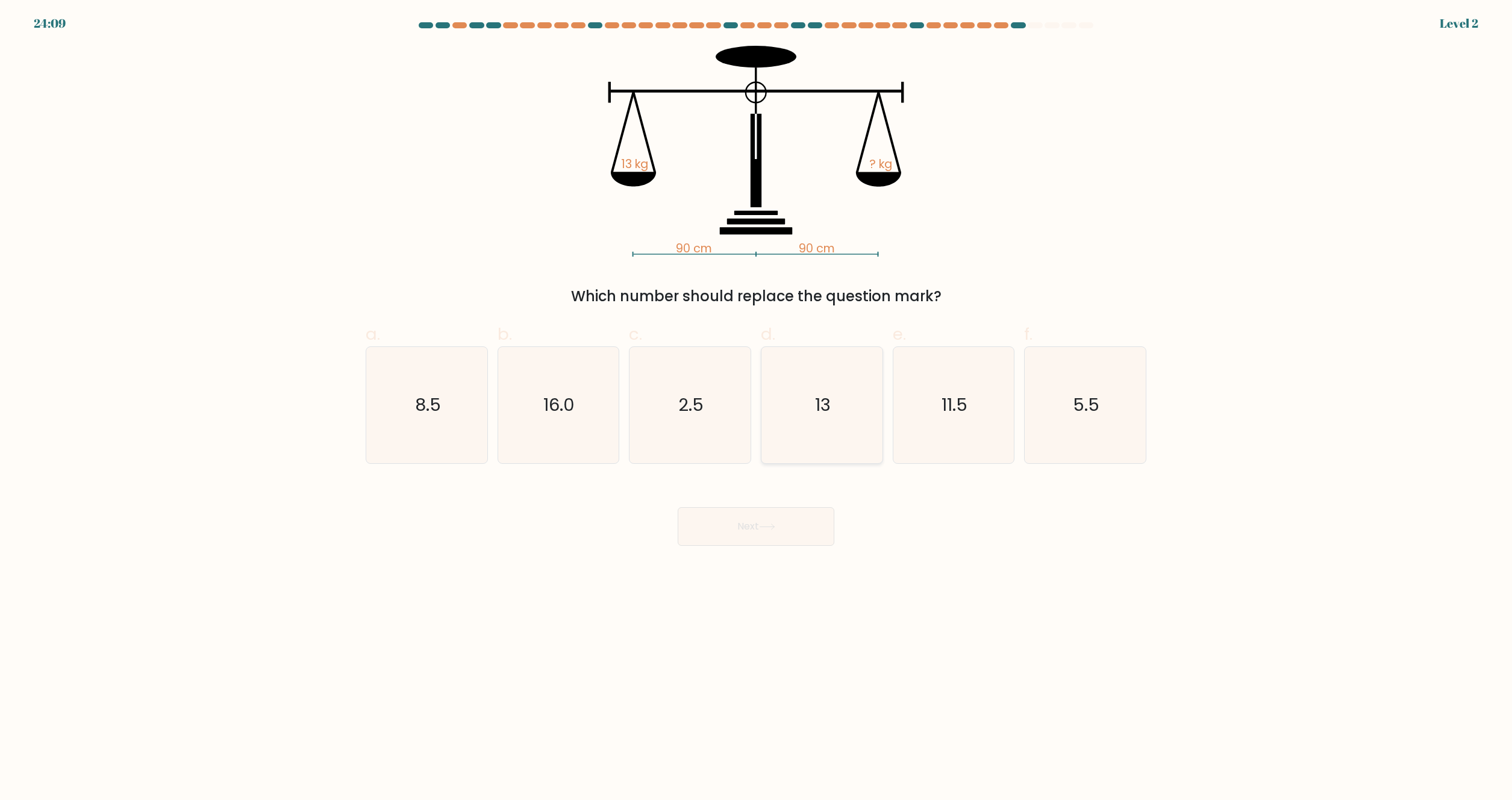
click at [814, 430] on icon "13" at bounding box center [822, 404] width 116 height 116
click at [756, 408] on input "d. 13" at bounding box center [756, 404] width 1 height 8
radio input "true"
click at [796, 510] on button "Next" at bounding box center [756, 526] width 156 height 38
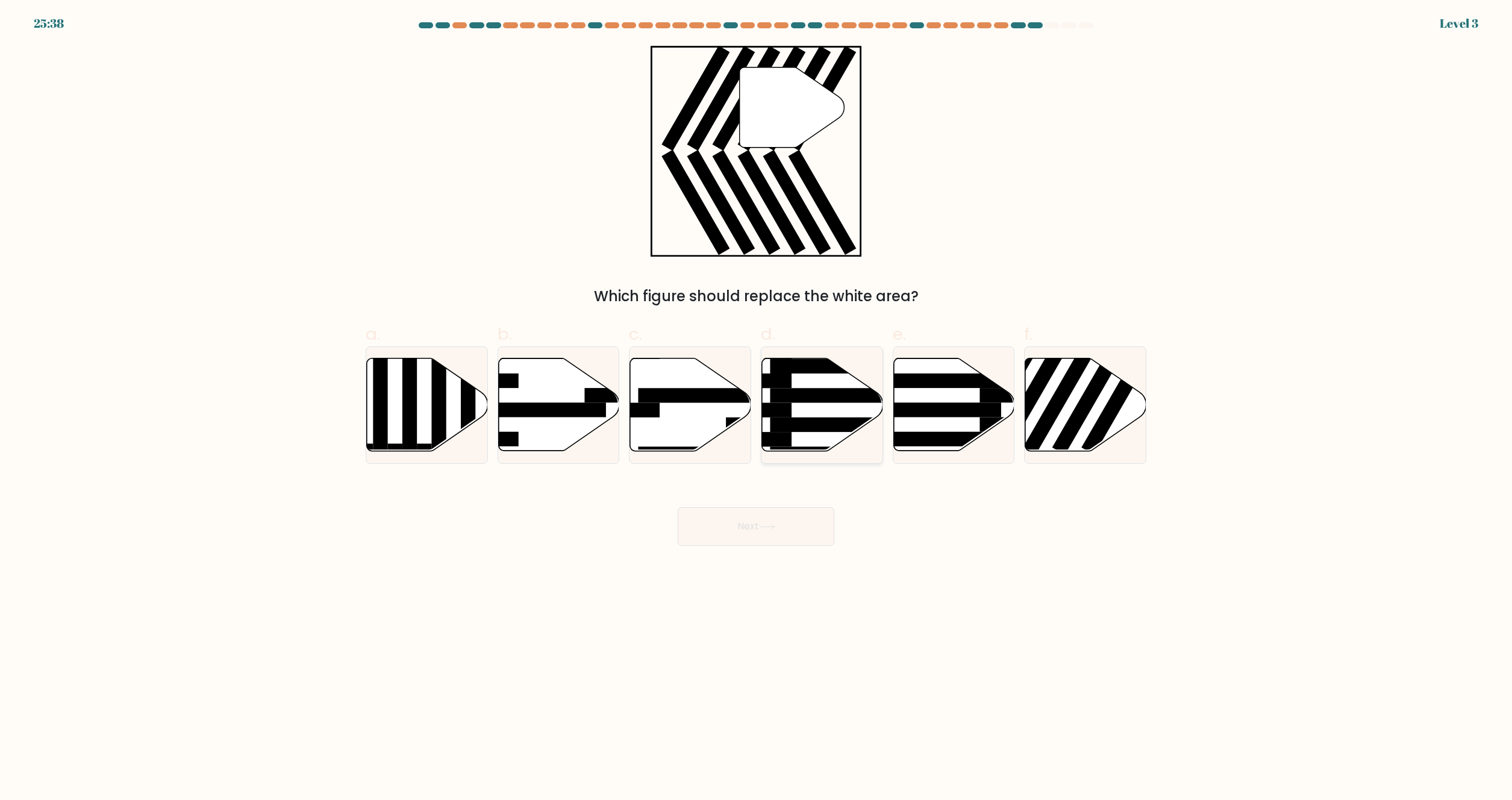
click at [831, 412] on icon at bounding box center [823, 404] width 121 height 93
click at [756, 408] on input "d." at bounding box center [756, 404] width 1 height 8
radio input "true"
click at [796, 531] on button "Next" at bounding box center [756, 526] width 156 height 38
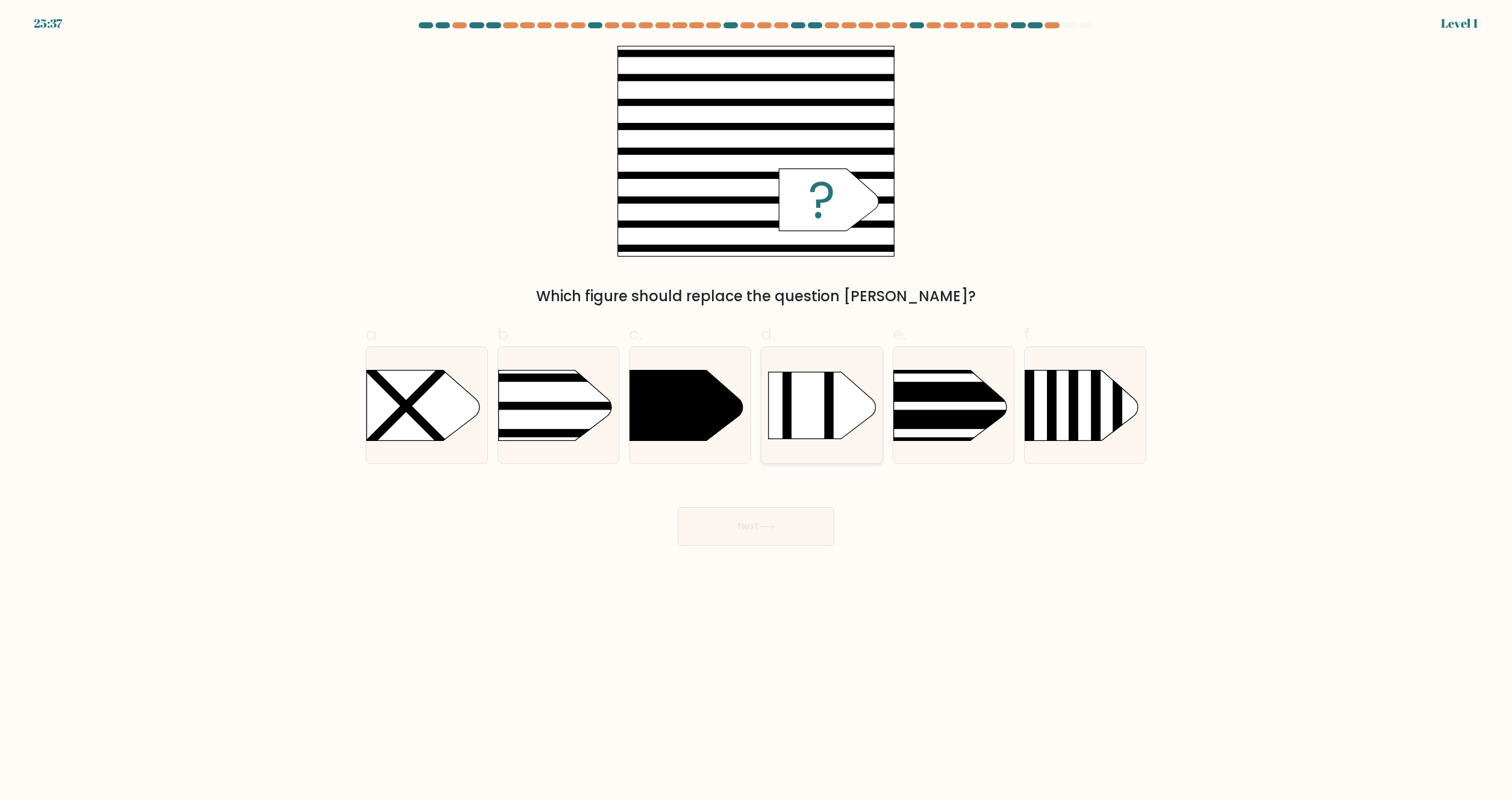
drag, startPoint x: 821, startPoint y: 423, endPoint x: 823, endPoint y: 451, distance: 28.1
click at [821, 427] on icon at bounding box center [823, 405] width 107 height 67
click at [756, 408] on input "d." at bounding box center [756, 404] width 1 height 8
radio input "true"
click at [811, 509] on button "Next" at bounding box center [756, 526] width 156 height 38
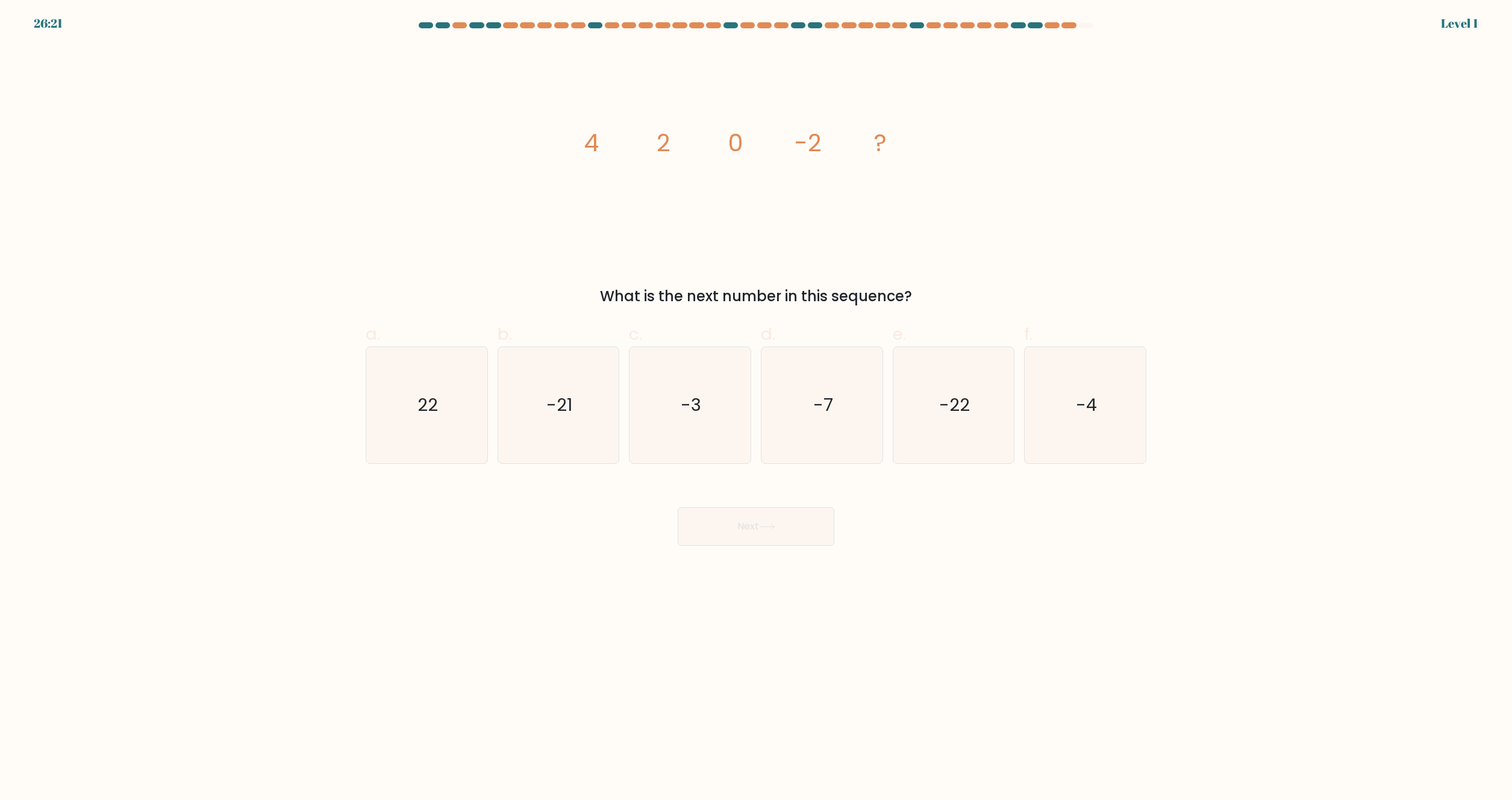
click at [820, 423] on icon "-7" at bounding box center [822, 404] width 116 height 116
click at [756, 408] on input "d. -7" at bounding box center [756, 404] width 1 height 8
radio input "true"
click at [807, 531] on button "Next" at bounding box center [756, 526] width 156 height 38
click at [825, 428] on icon "-7" at bounding box center [822, 405] width 115 height 115
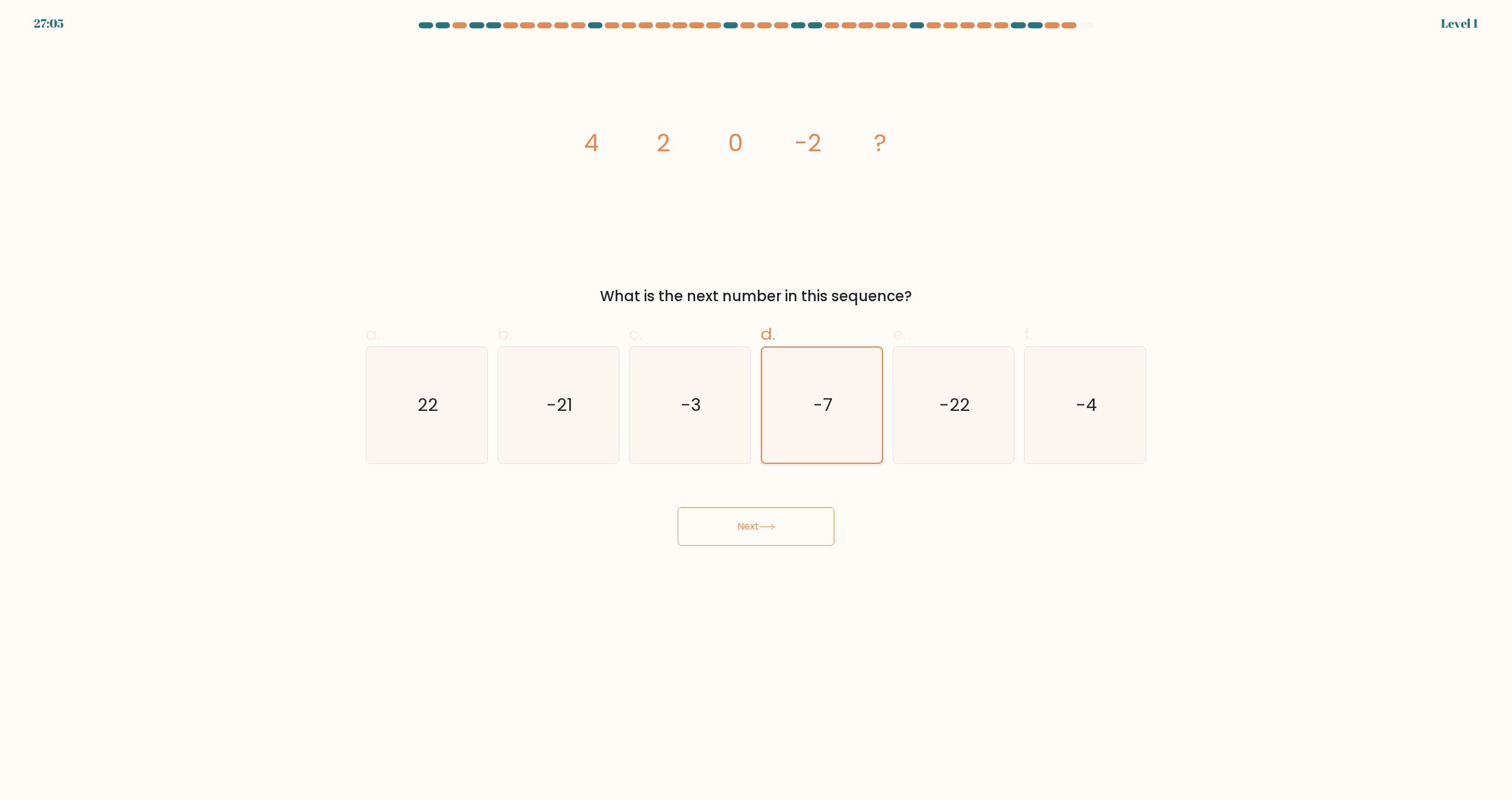
click at [756, 408] on input "d. -7" at bounding box center [756, 404] width 1 height 8
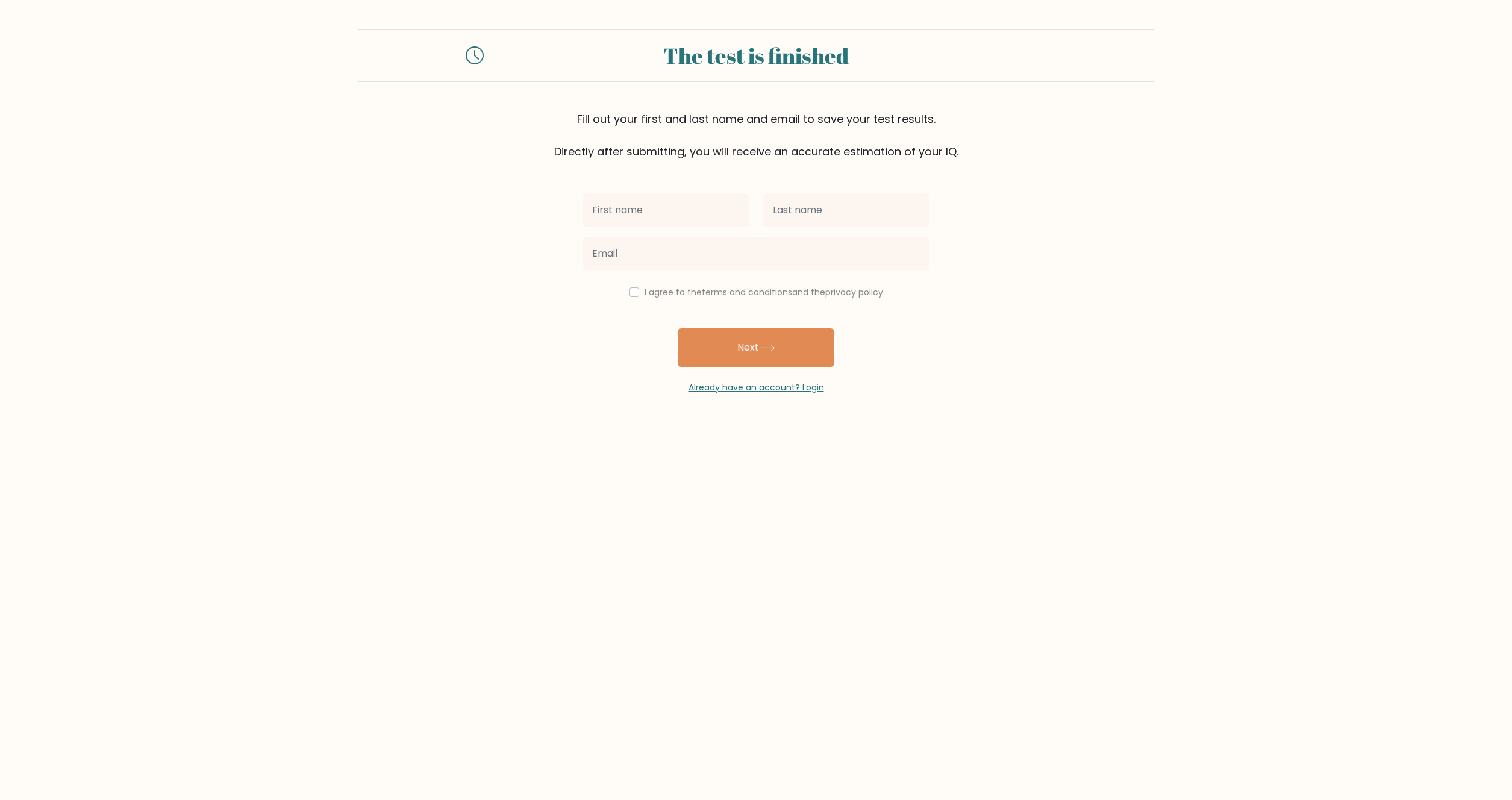
drag, startPoint x: 0, startPoint y: 0, endPoint x: 813, endPoint y: 506, distance: 957.6
click at [808, 521] on body "The test is finished Fill out your first and last name and email to save your t…" at bounding box center [756, 400] width 1512 height 800
